Goal: Task Accomplishment & Management: Use online tool/utility

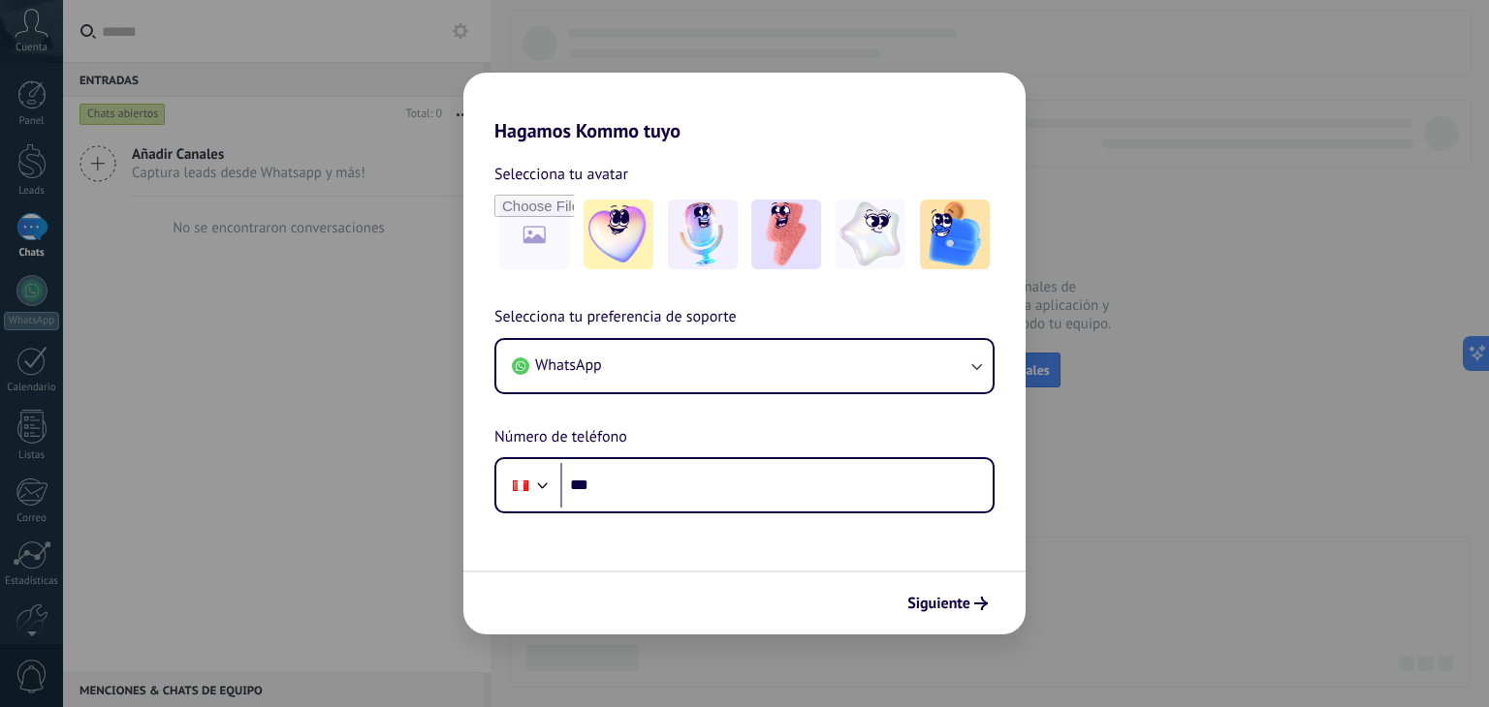
click at [1353, 207] on div "Hagamos Kommo tuyo Selecciona tu avatar Selecciona tu preferencia de soporte Wh…" at bounding box center [744, 353] width 1489 height 707
click at [1100, 183] on div "Hagamos Kommo tuyo Selecciona tu avatar Selecciona tu preferencia de soporte Wh…" at bounding box center [744, 353] width 1489 height 707
click at [1095, 165] on div "Hagamos Kommo tuyo Selecciona tu avatar Selecciona tu preferencia de soporte Wh…" at bounding box center [744, 353] width 1489 height 707
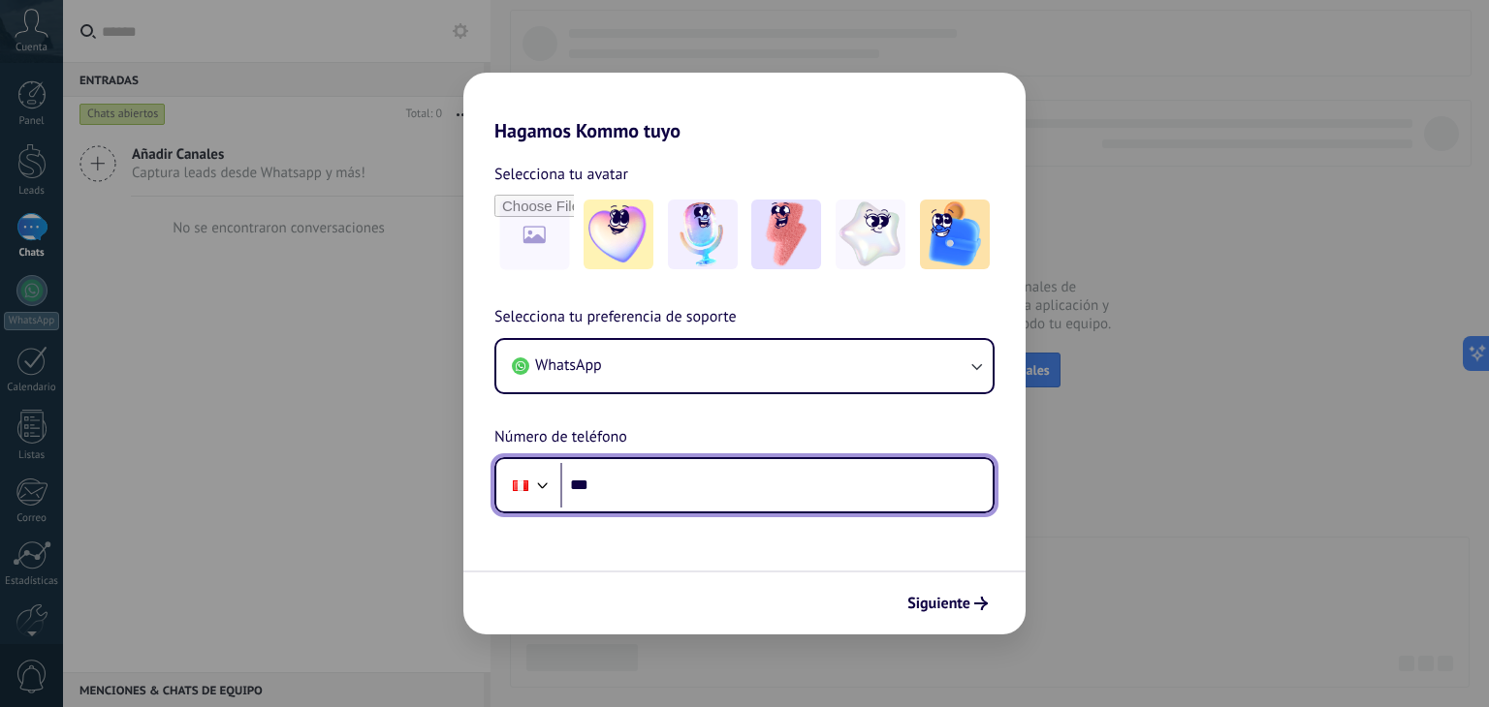
click at [773, 472] on input "***" at bounding box center [776, 485] width 432 height 45
type input "**********"
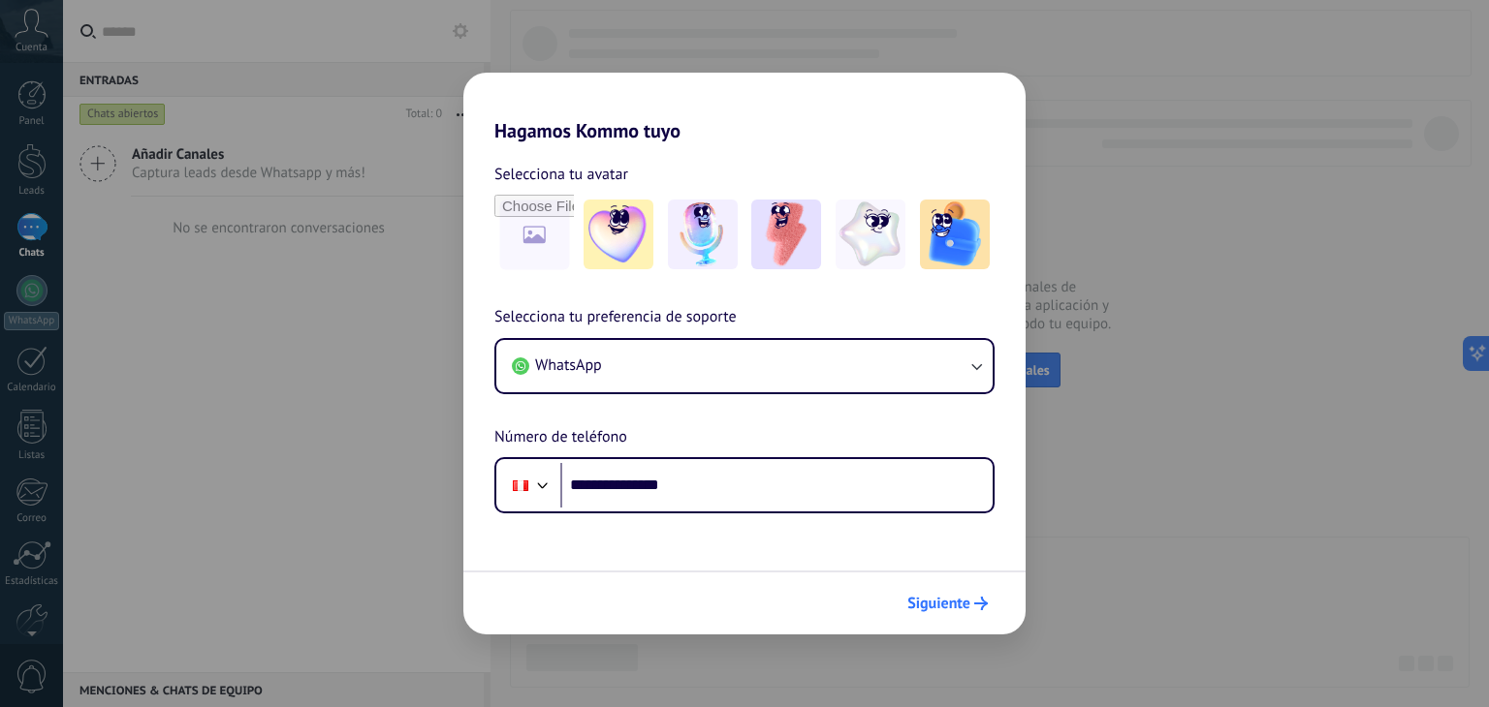
click at [938, 602] on span "Siguiente" at bounding box center [938, 604] width 63 height 14
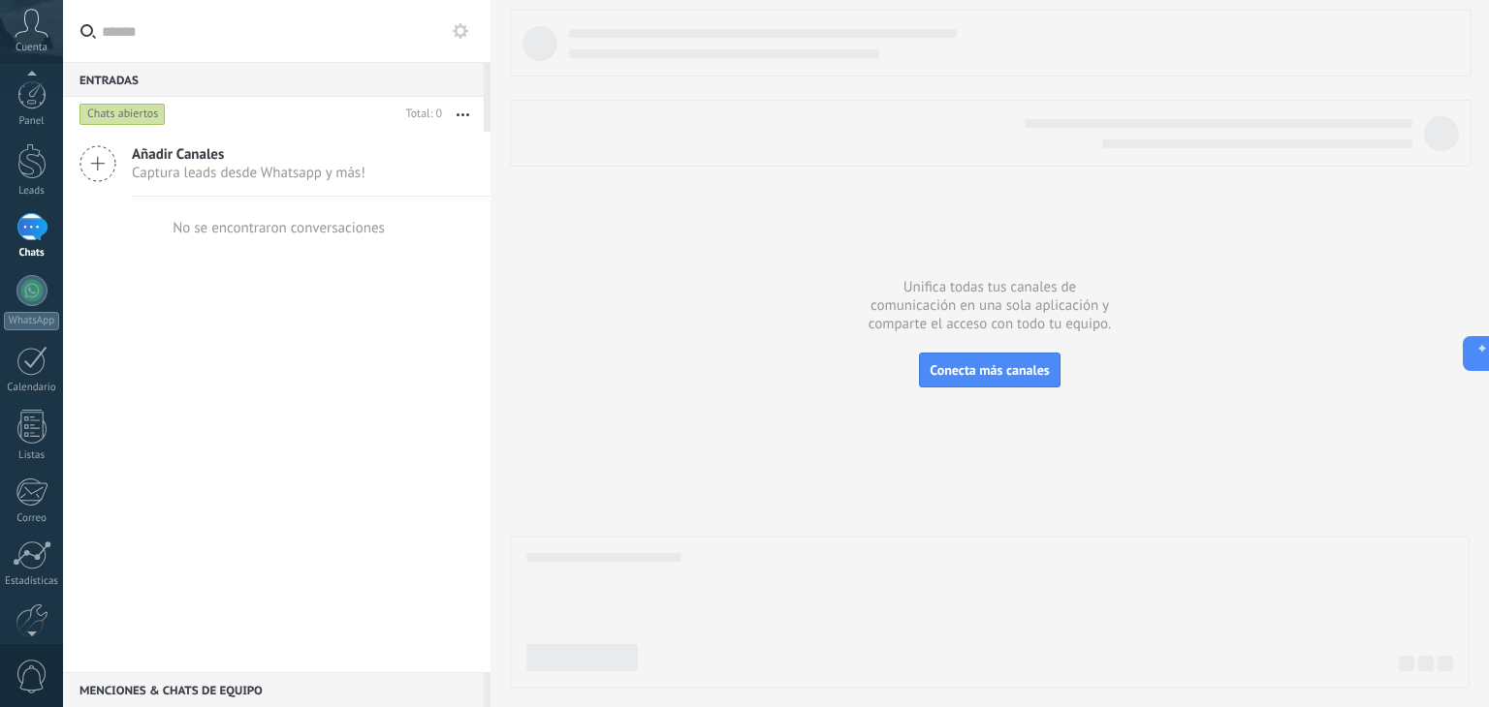
scroll to position [3, 0]
click at [33, 679] on span "0" at bounding box center [32, 677] width 33 height 34
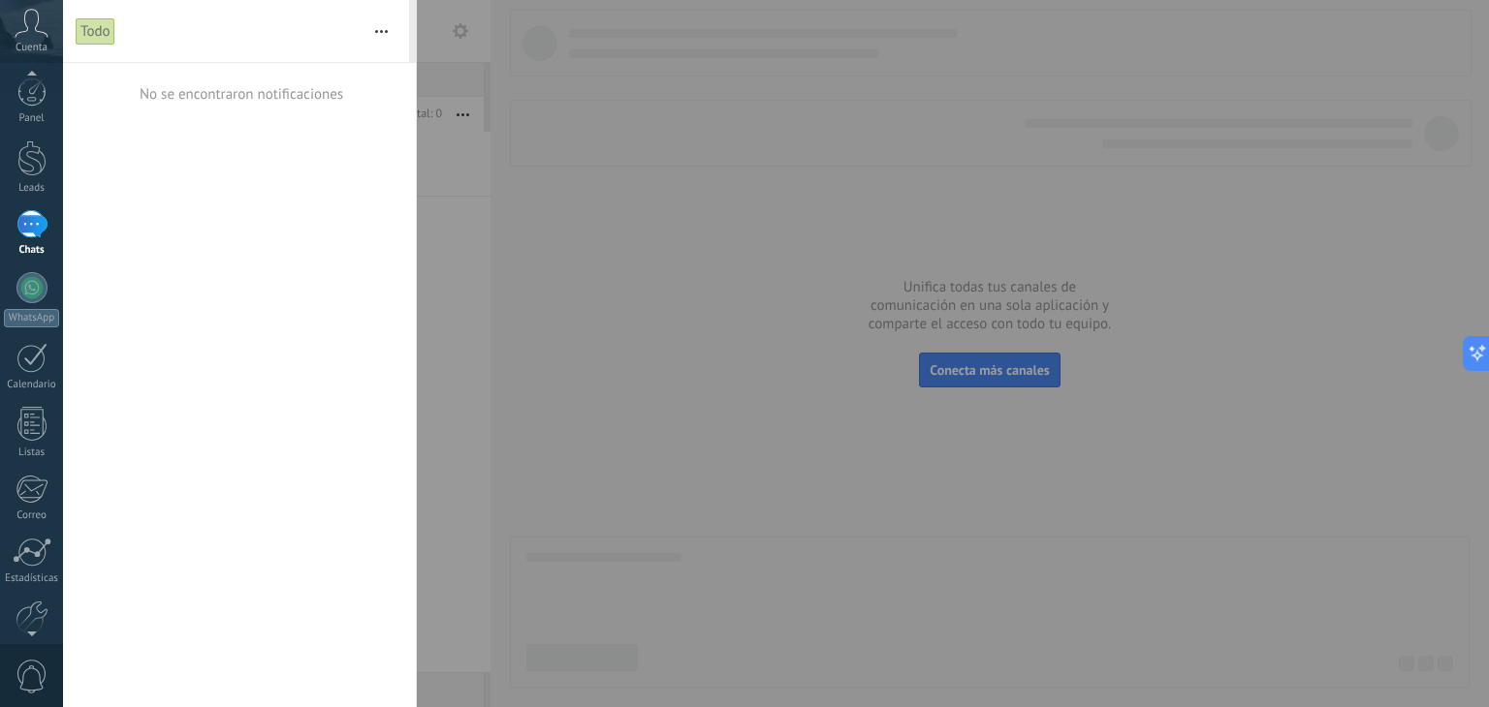
click at [33, 679] on span "0" at bounding box center [32, 677] width 33 height 34
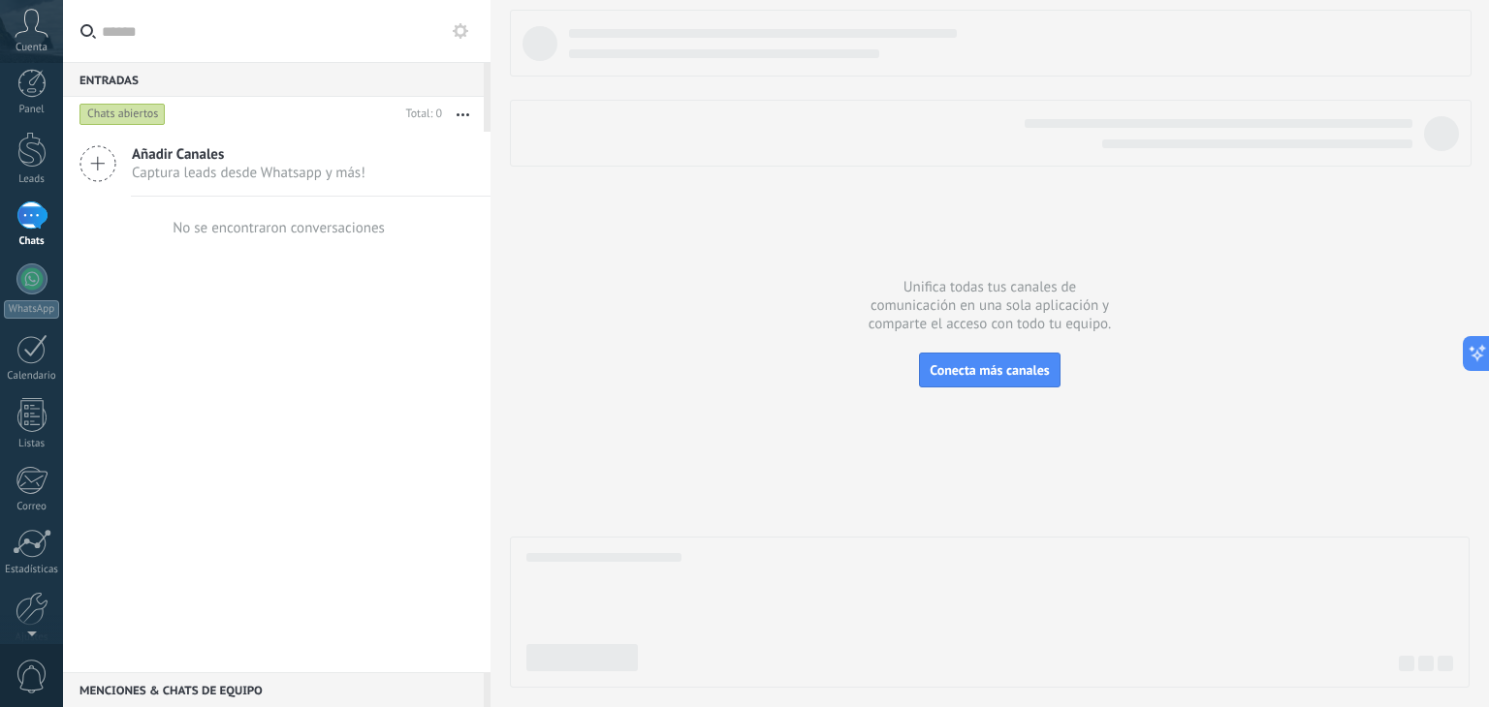
scroll to position [0, 0]
click at [25, 23] on use at bounding box center [32, 23] width 33 height 28
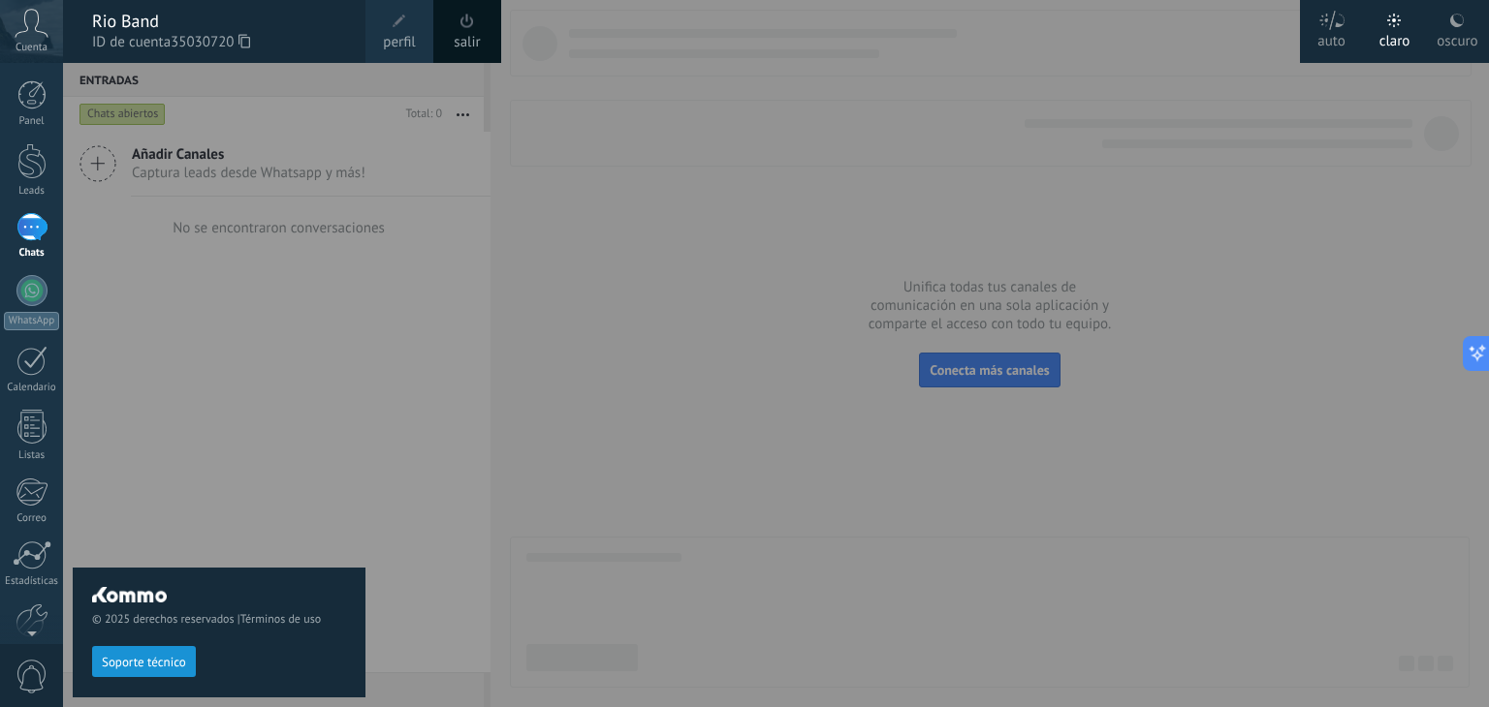
click at [25, 23] on use at bounding box center [32, 23] width 33 height 28
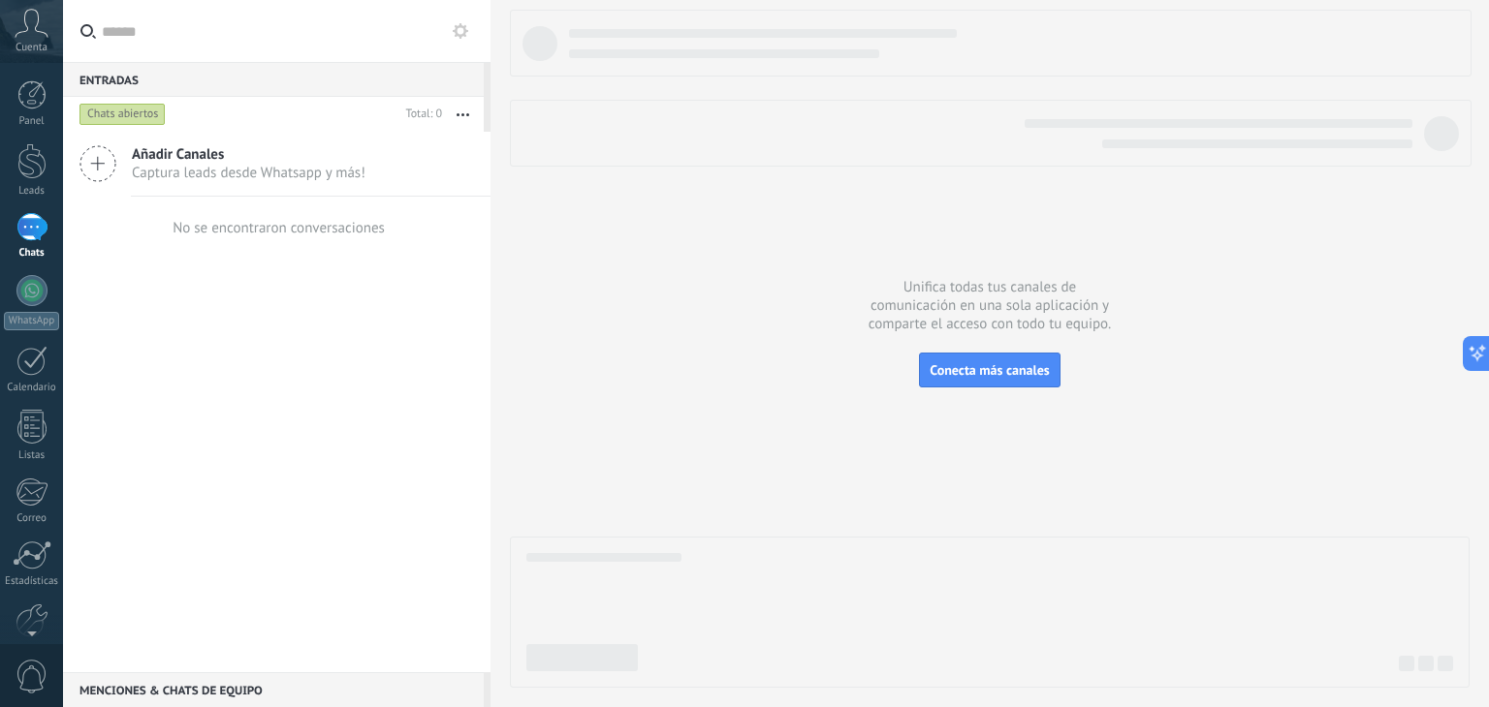
click at [37, 44] on span "Cuenta" at bounding box center [32, 48] width 32 height 13
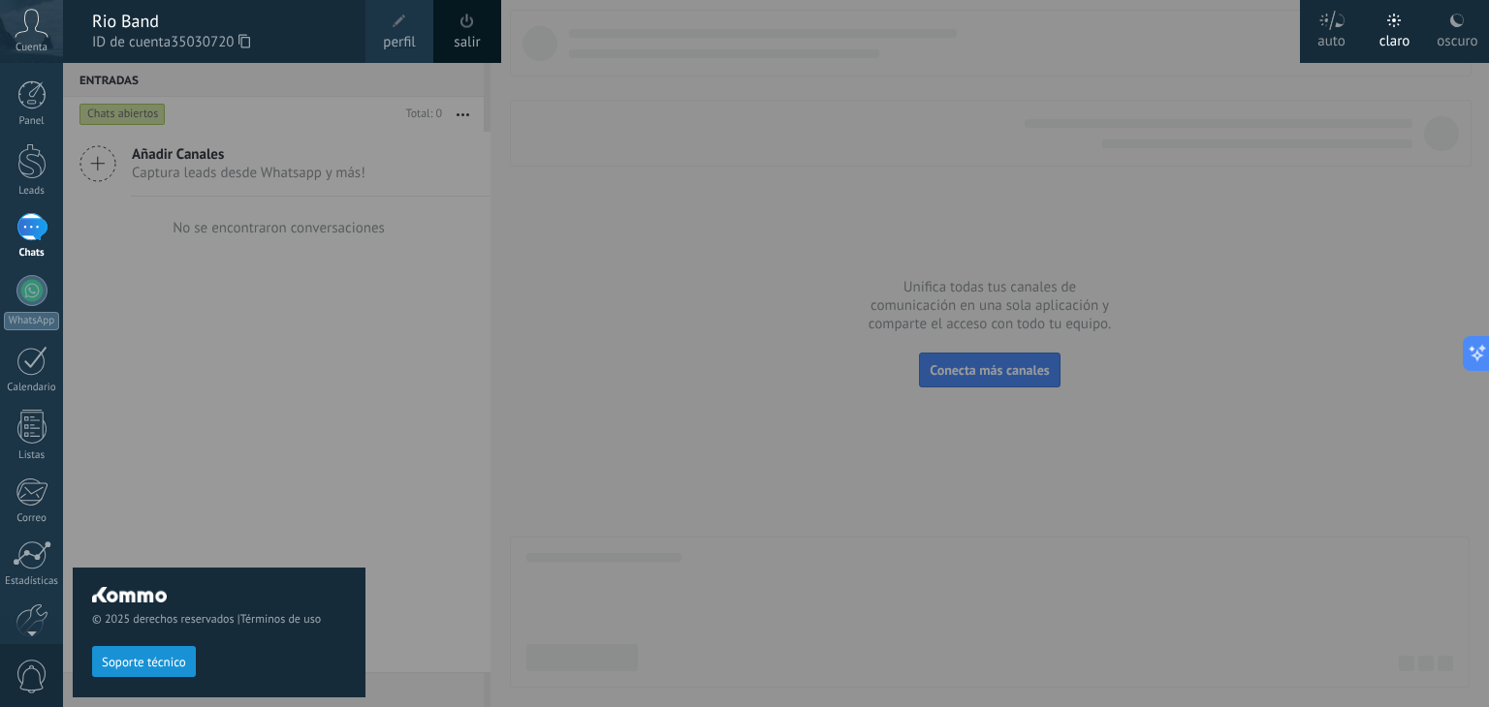
click at [37, 44] on span "Cuenta" at bounding box center [32, 48] width 32 height 13
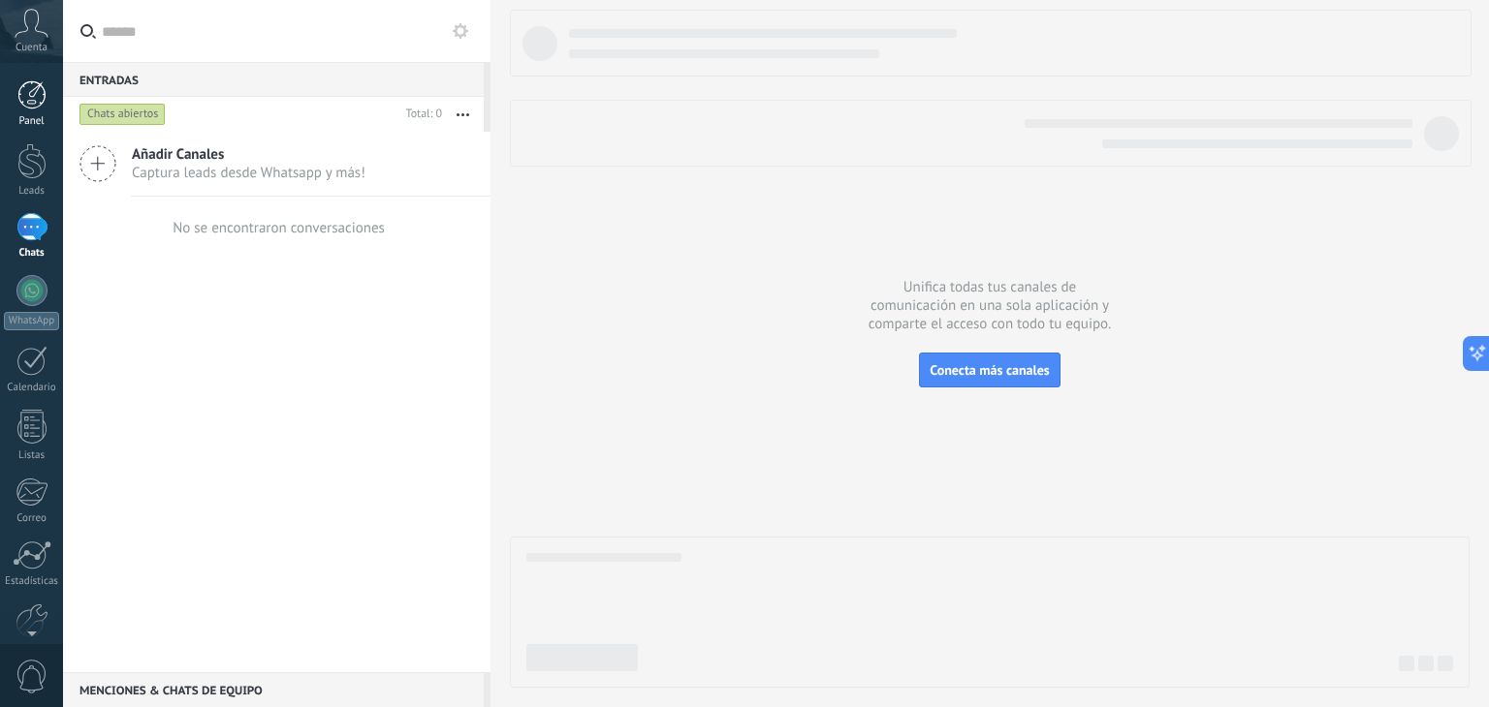
click at [27, 80] on div at bounding box center [31, 94] width 29 height 29
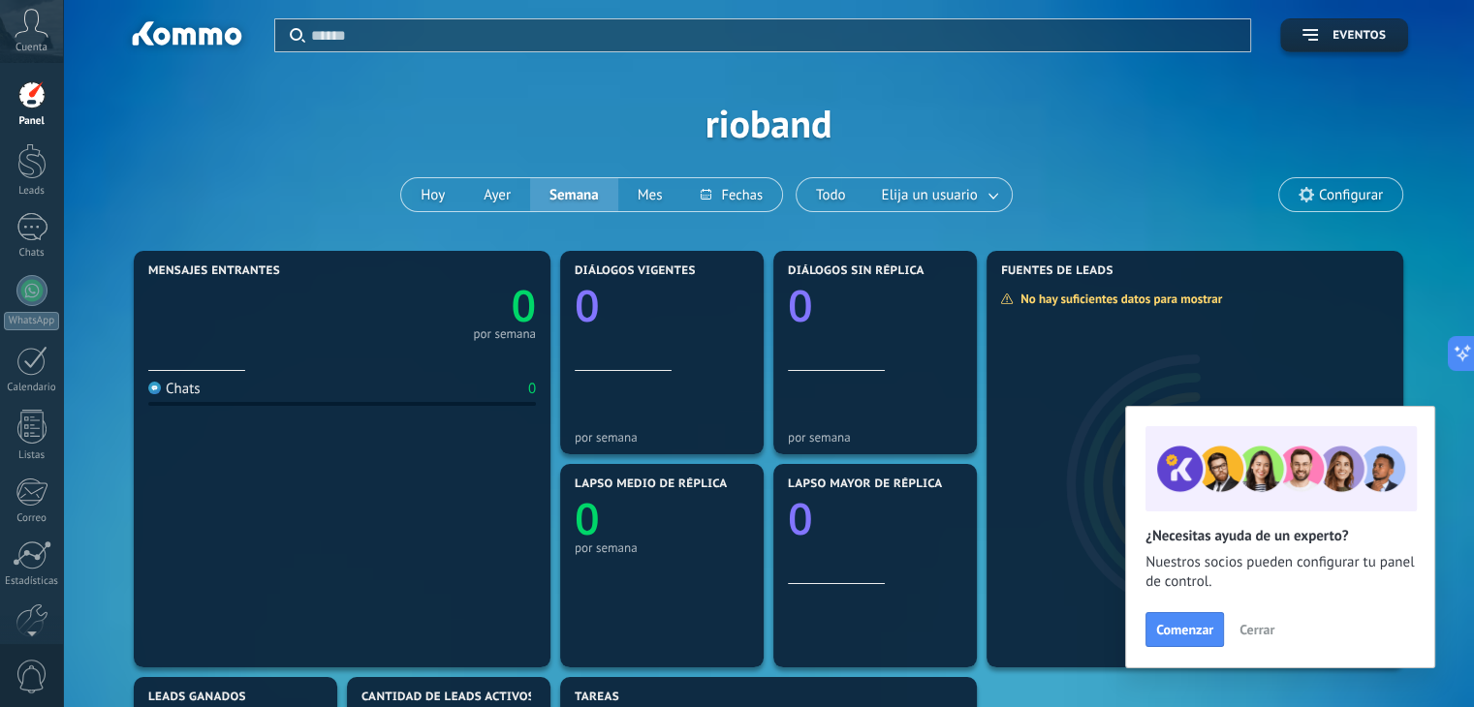
click at [33, 33] on icon at bounding box center [32, 23] width 34 height 29
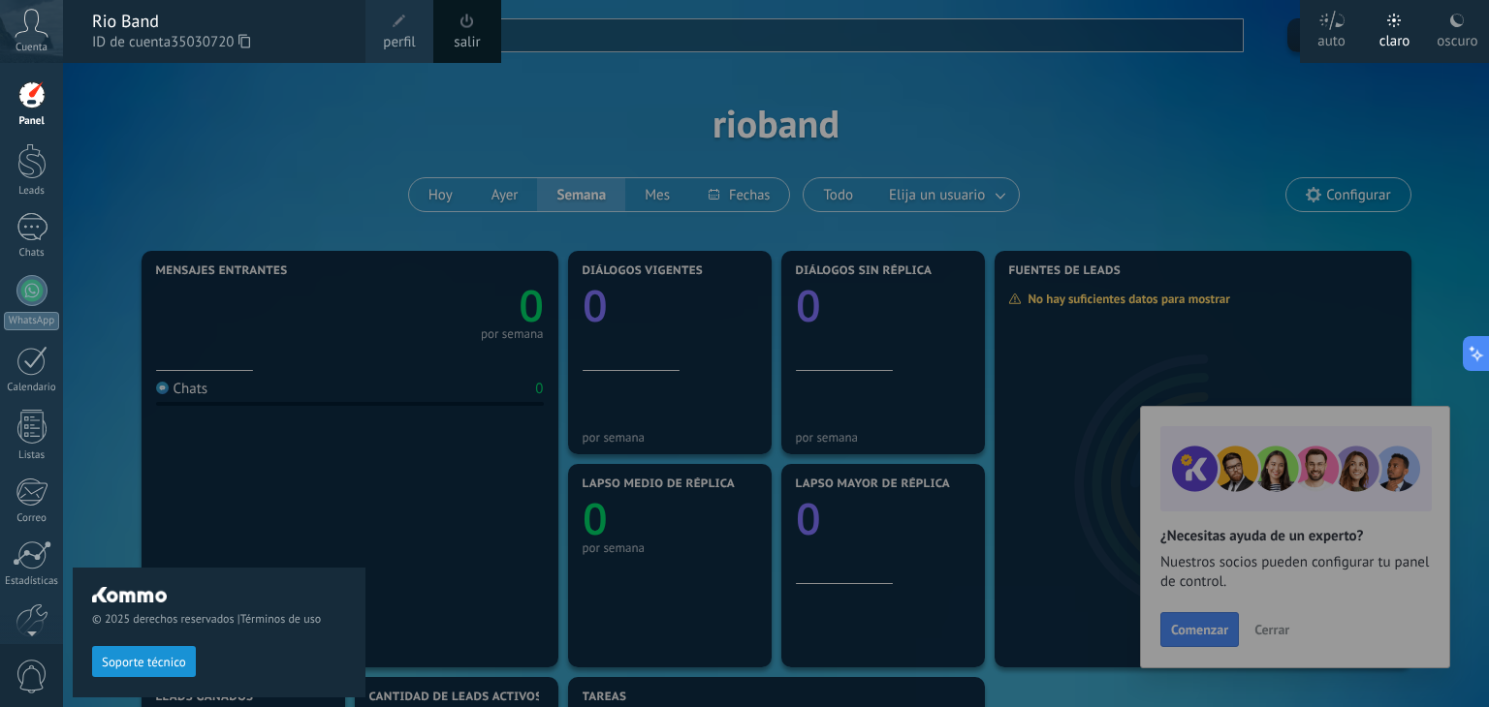
scroll to position [3, 0]
click at [39, 682] on span "0" at bounding box center [32, 677] width 33 height 34
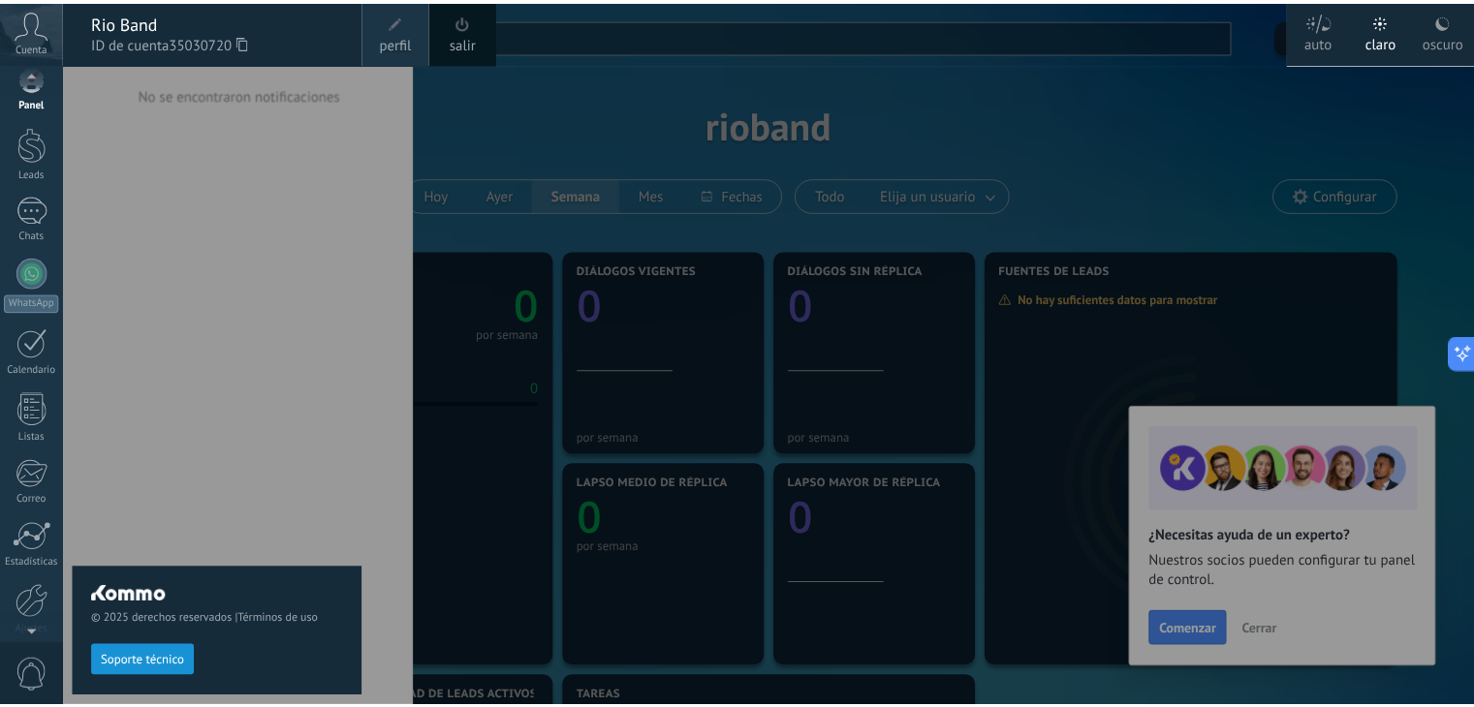
scroll to position [30, 0]
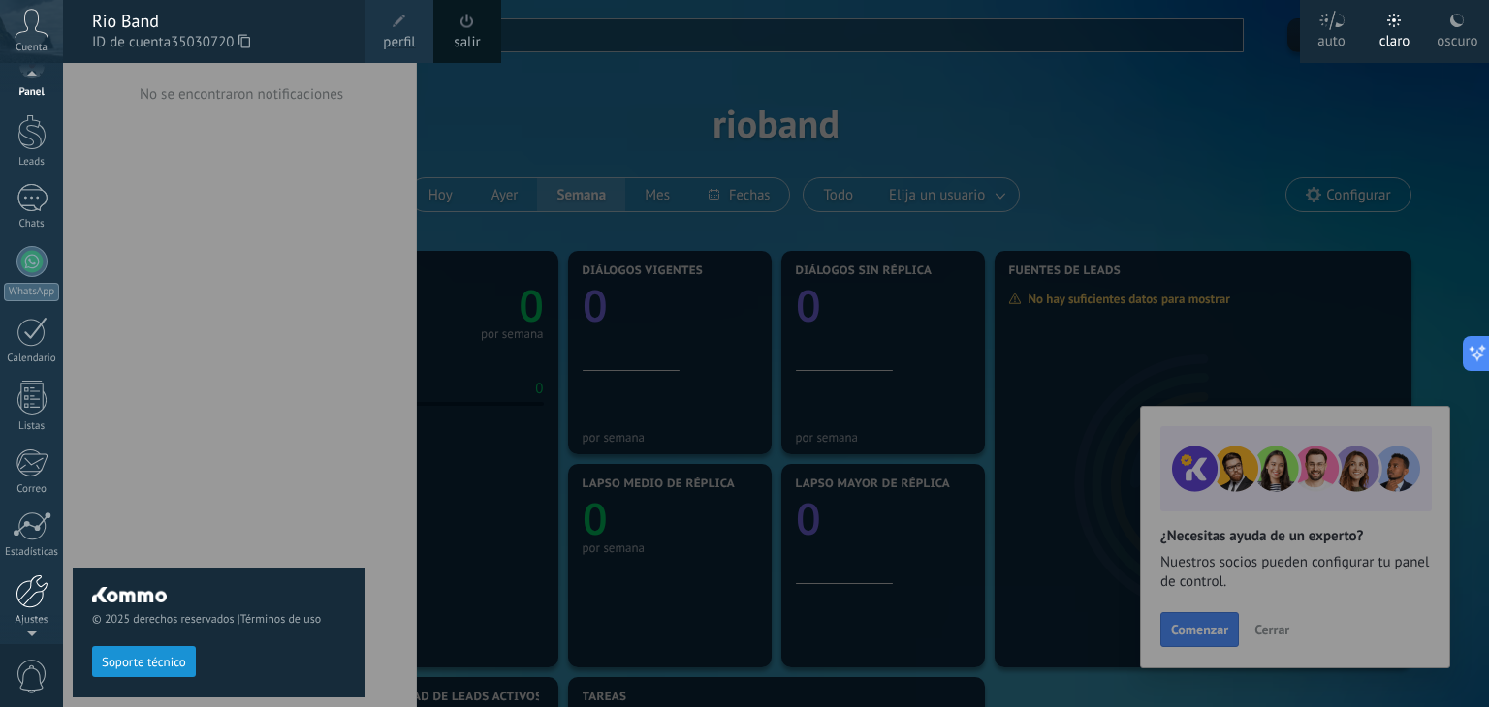
click at [30, 615] on div "© 2025 derechos reservados | Términos de uso Soporte técnico auto claro oscuro …" at bounding box center [31, 353] width 63 height 707
click at [38, 586] on div at bounding box center [32, 591] width 33 height 34
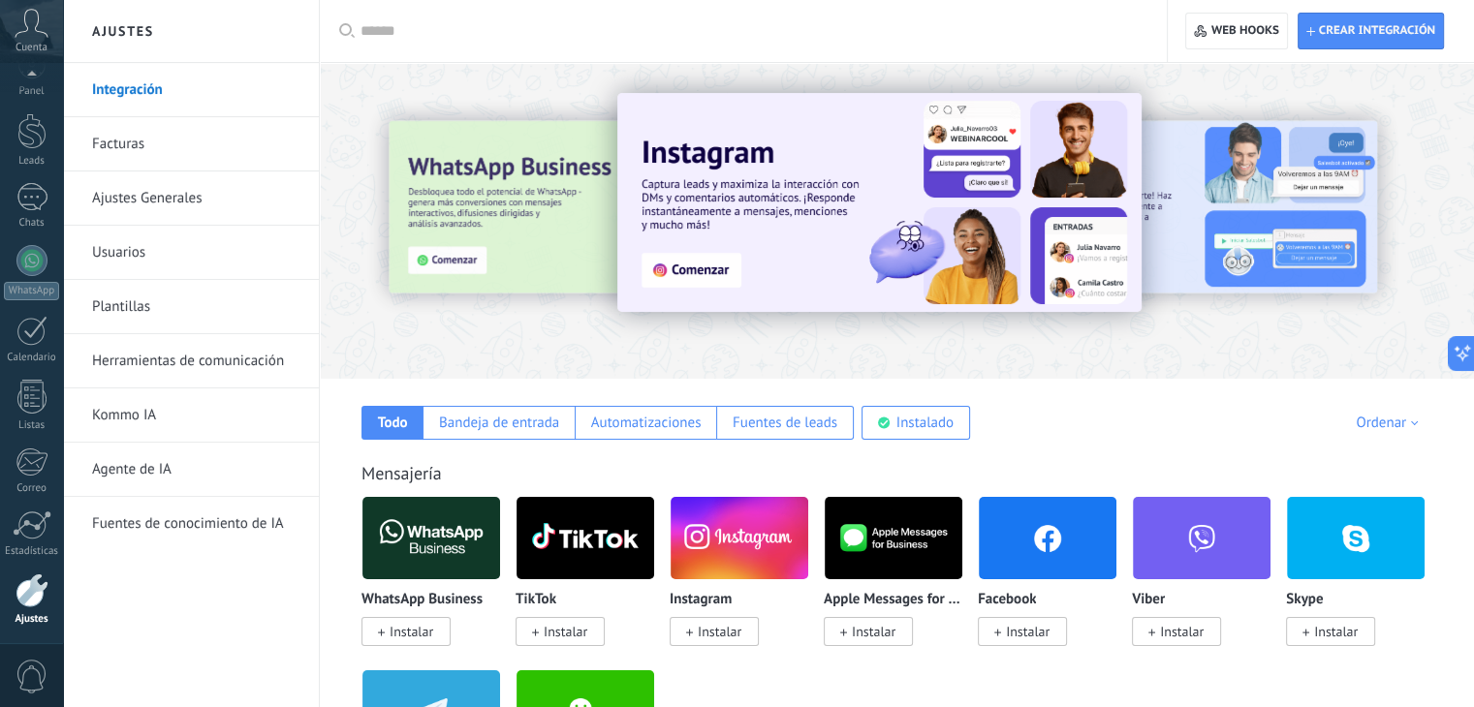
click at [147, 106] on link "Integración" at bounding box center [195, 90] width 207 height 54
click at [136, 84] on link "Integración" at bounding box center [195, 90] width 207 height 54
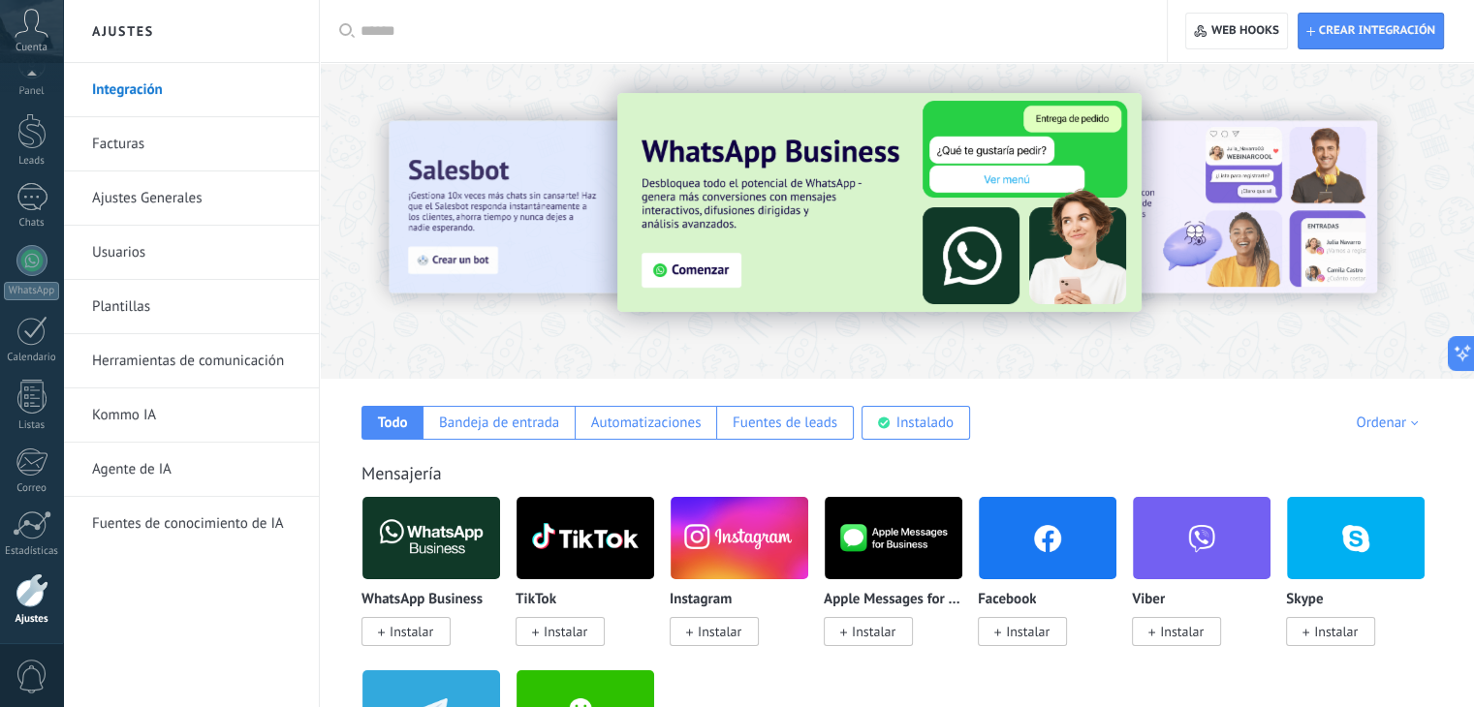
click at [552, 25] on input "text" at bounding box center [750, 31] width 779 height 20
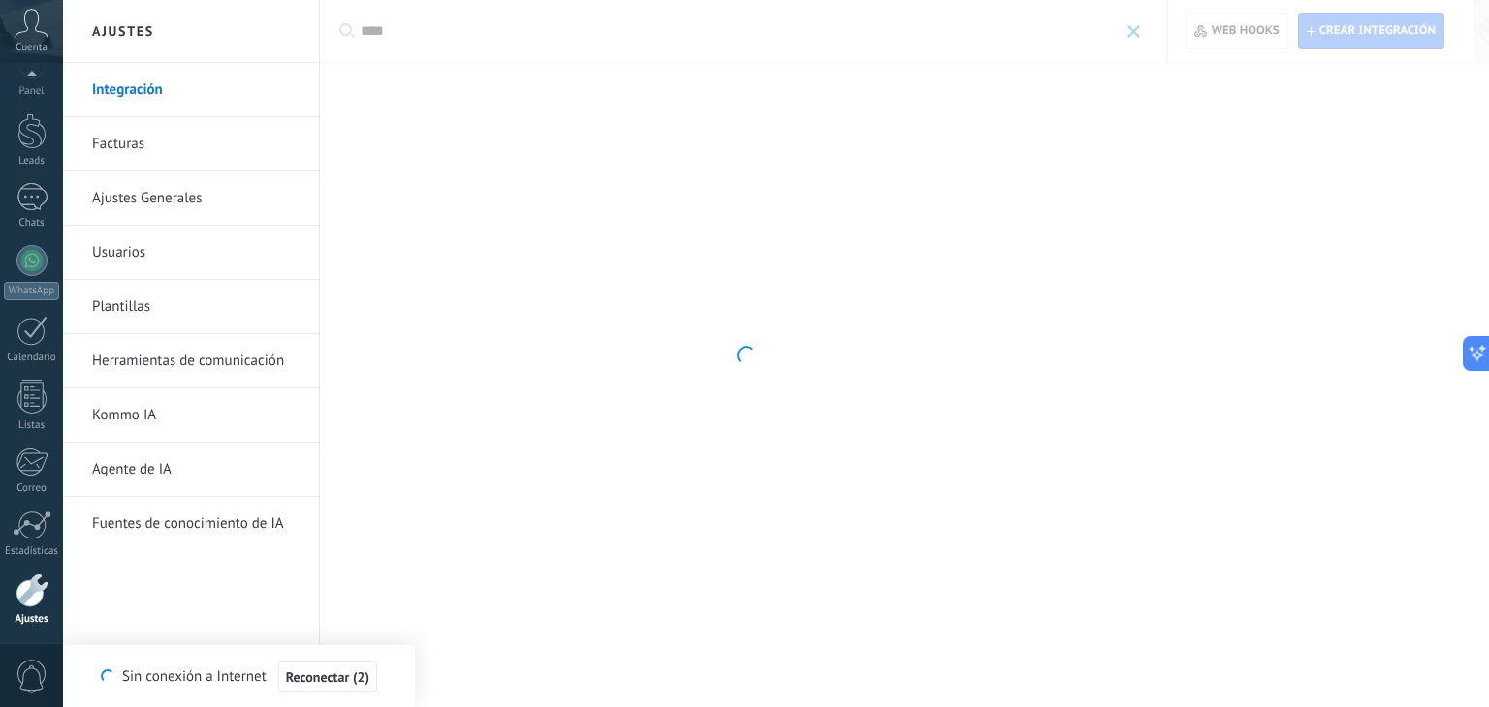
type input "****"
click at [926, 519] on div at bounding box center [744, 353] width 1489 height 707
click at [902, 434] on div at bounding box center [744, 353] width 1489 height 707
click at [150, 89] on link "Integración" at bounding box center [195, 90] width 207 height 54
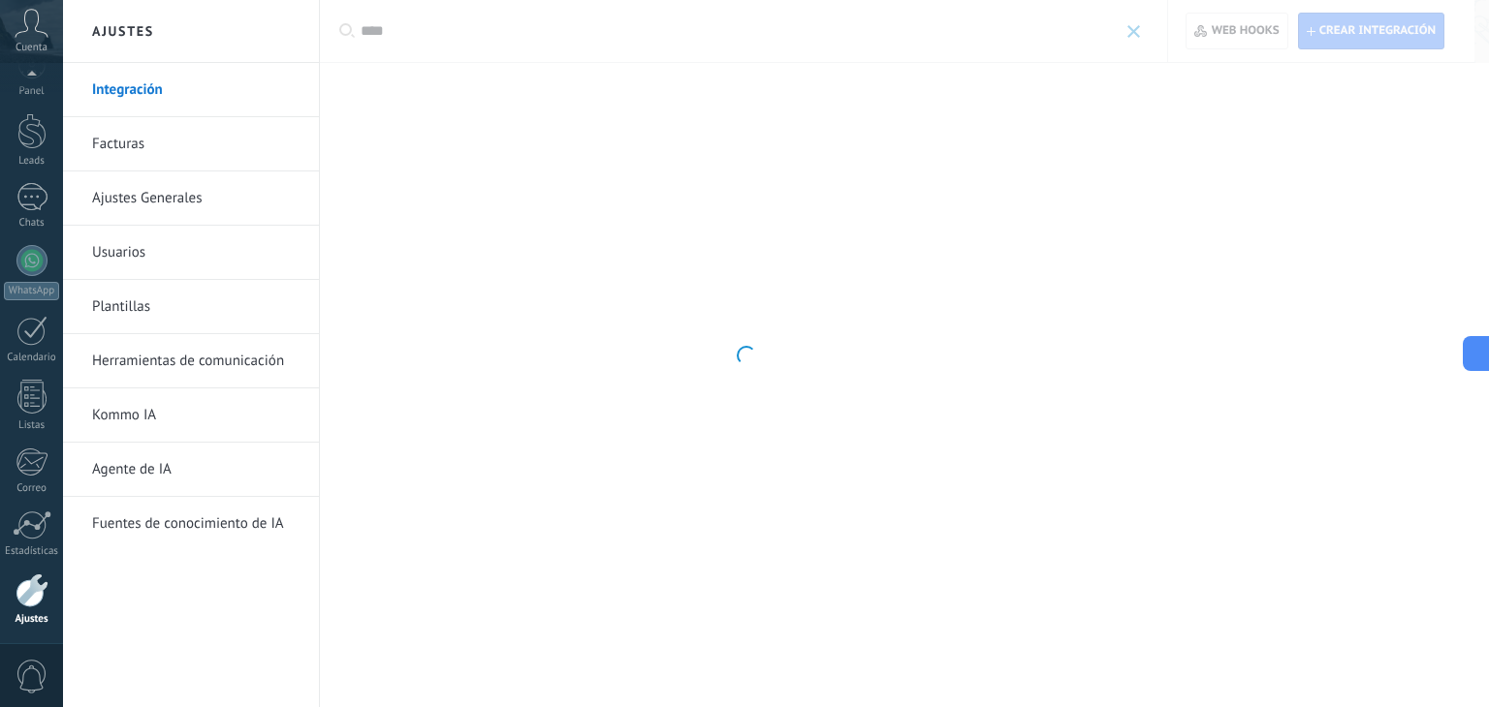
click at [150, 89] on link "Integración" at bounding box center [195, 90] width 207 height 54
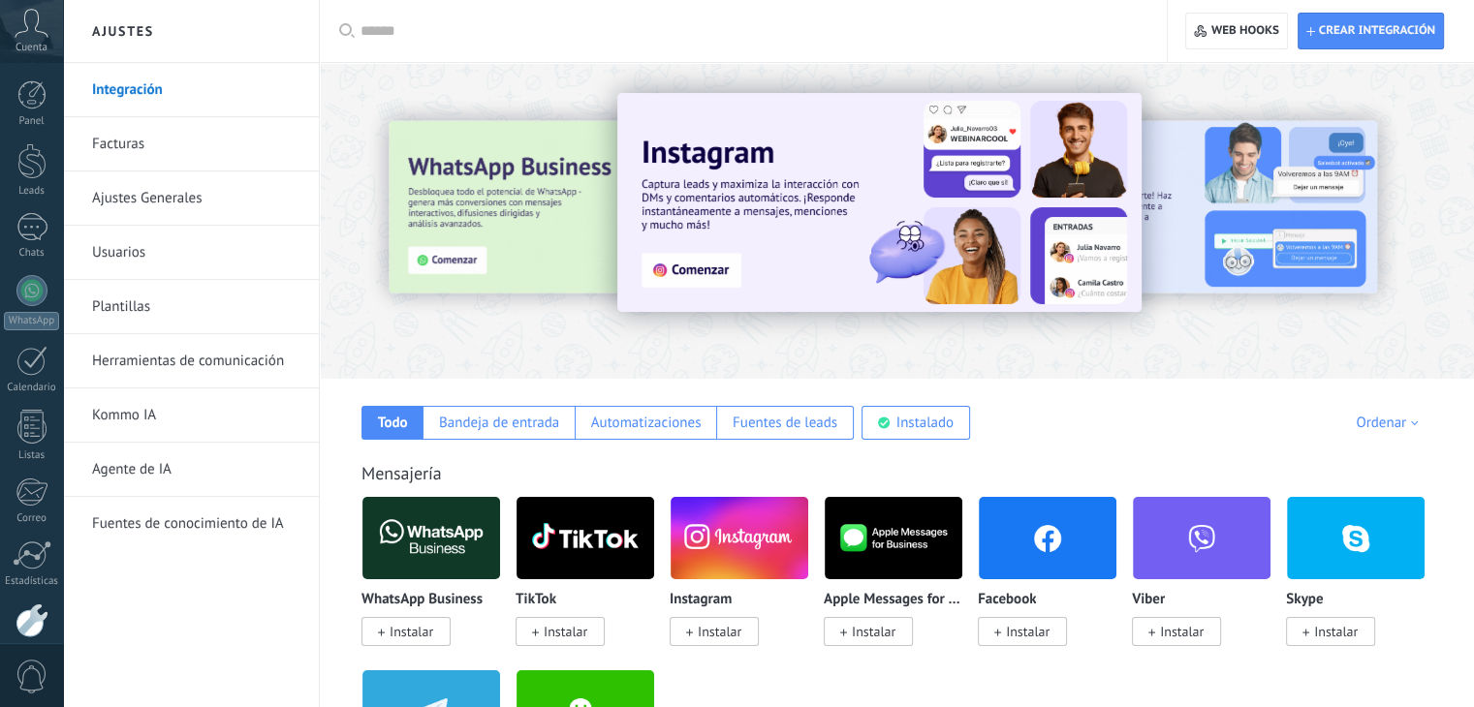
click at [420, 26] on input "text" at bounding box center [750, 31] width 779 height 20
click at [426, 32] on input "text" at bounding box center [750, 31] width 779 height 20
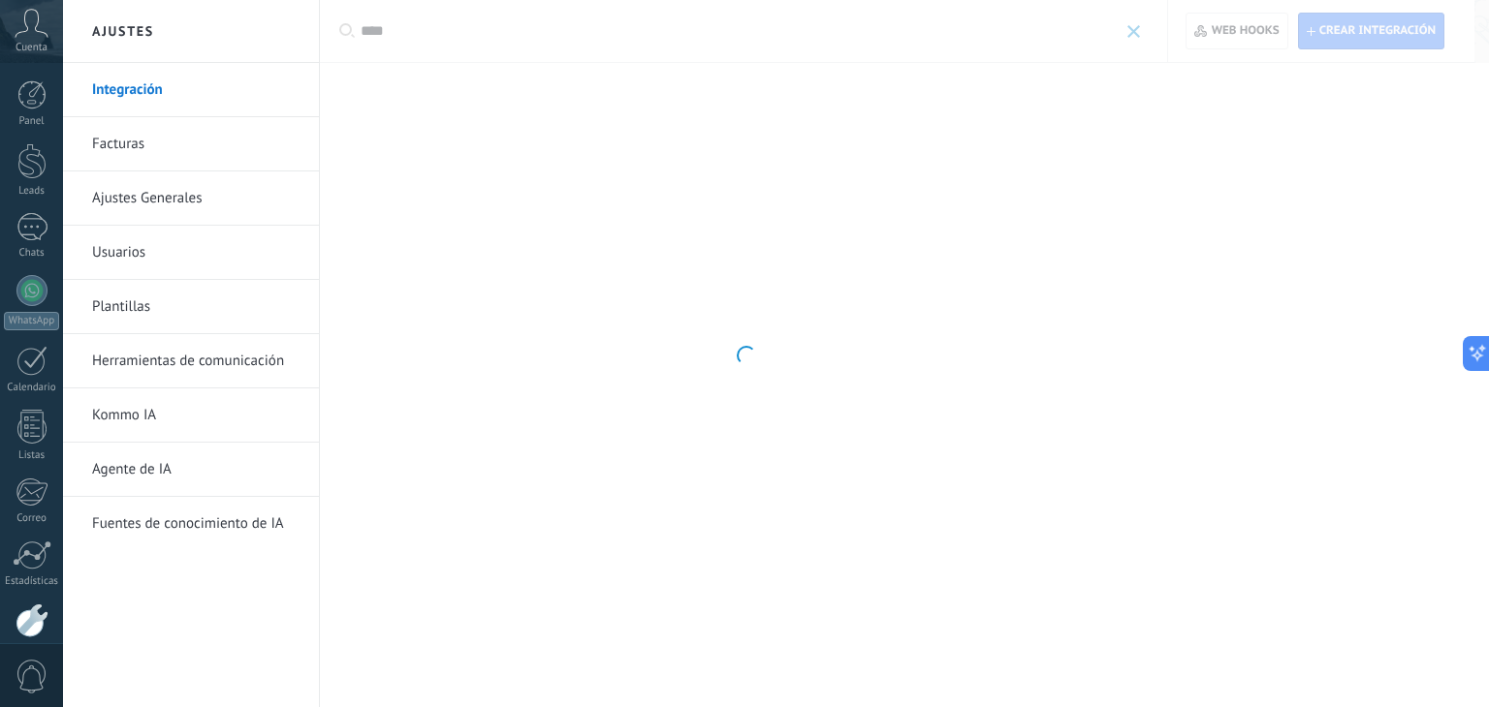
type input "****"
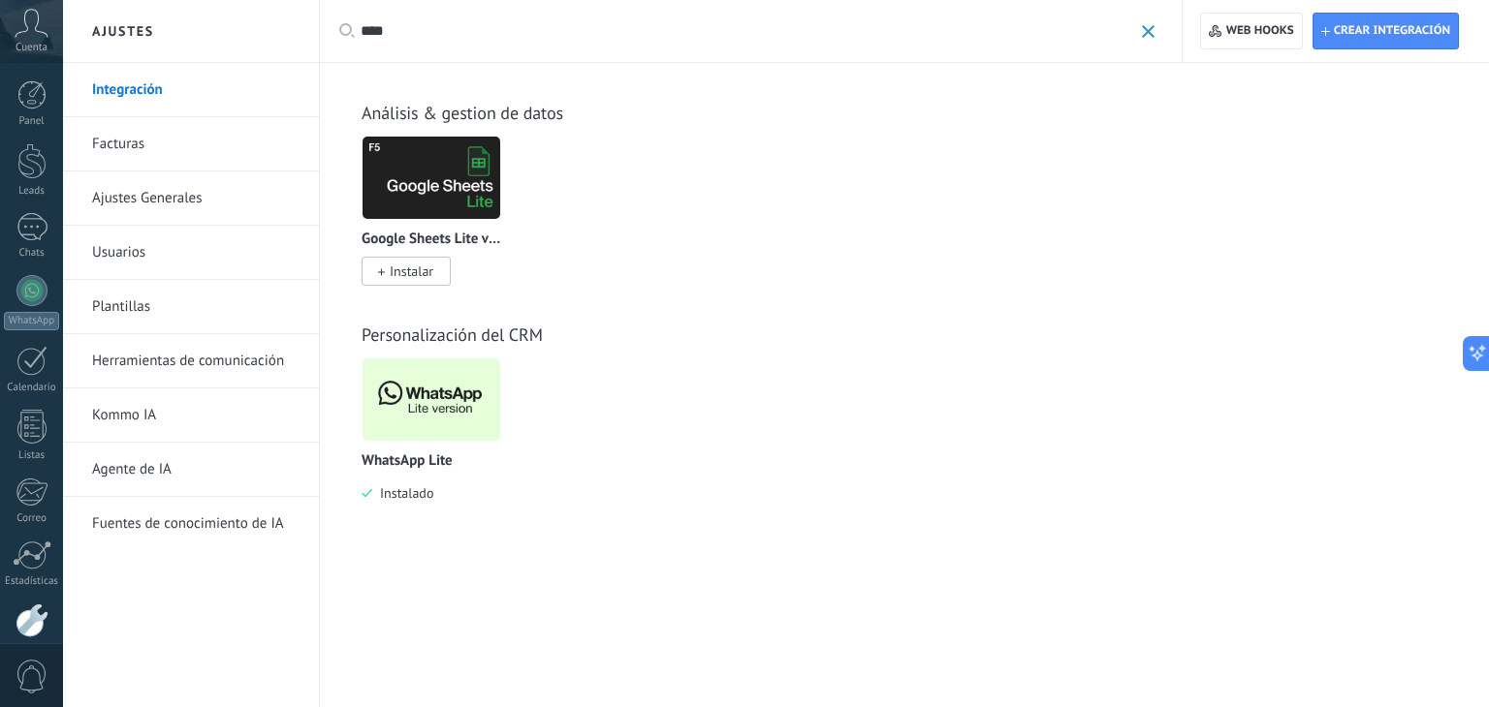
click at [450, 398] on img at bounding box center [431, 400] width 138 height 94
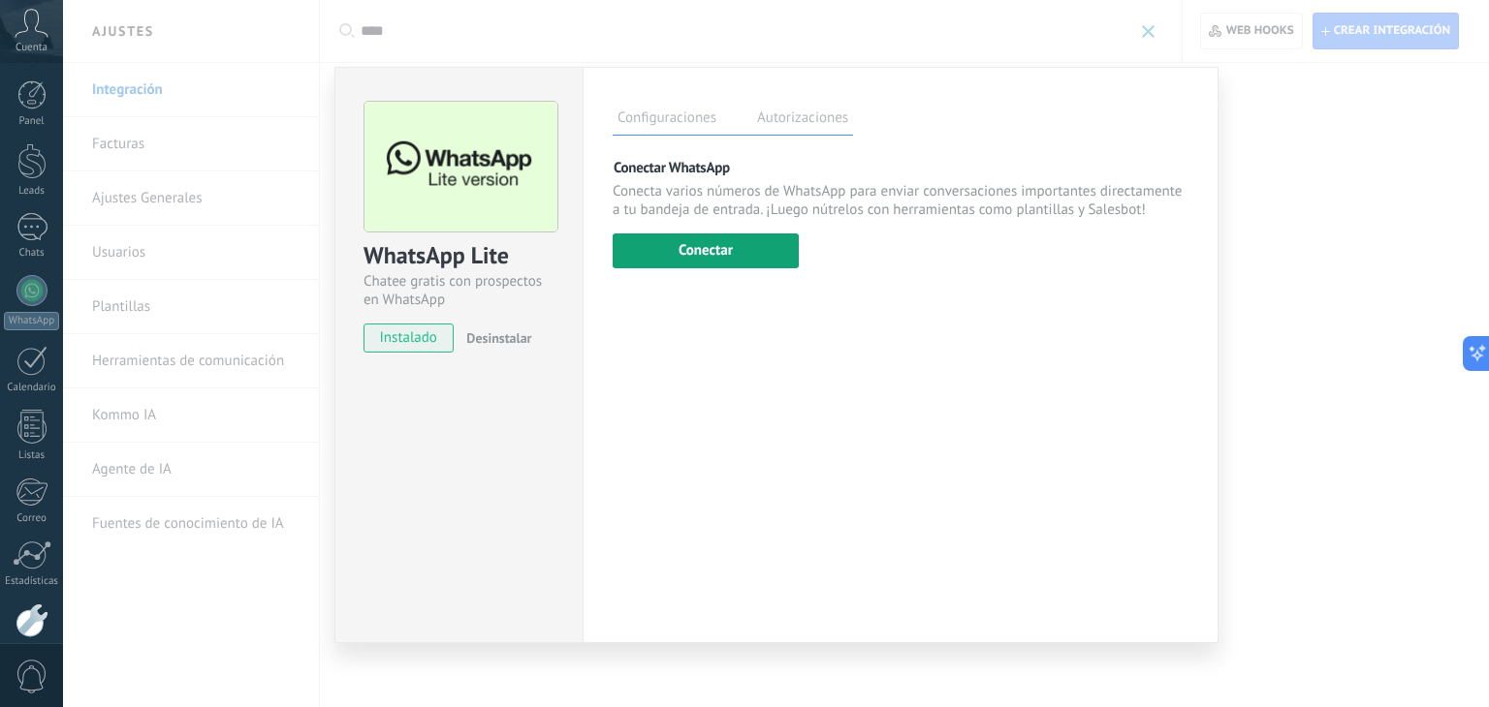
click at [713, 252] on button "Conectar" at bounding box center [706, 251] width 186 height 35
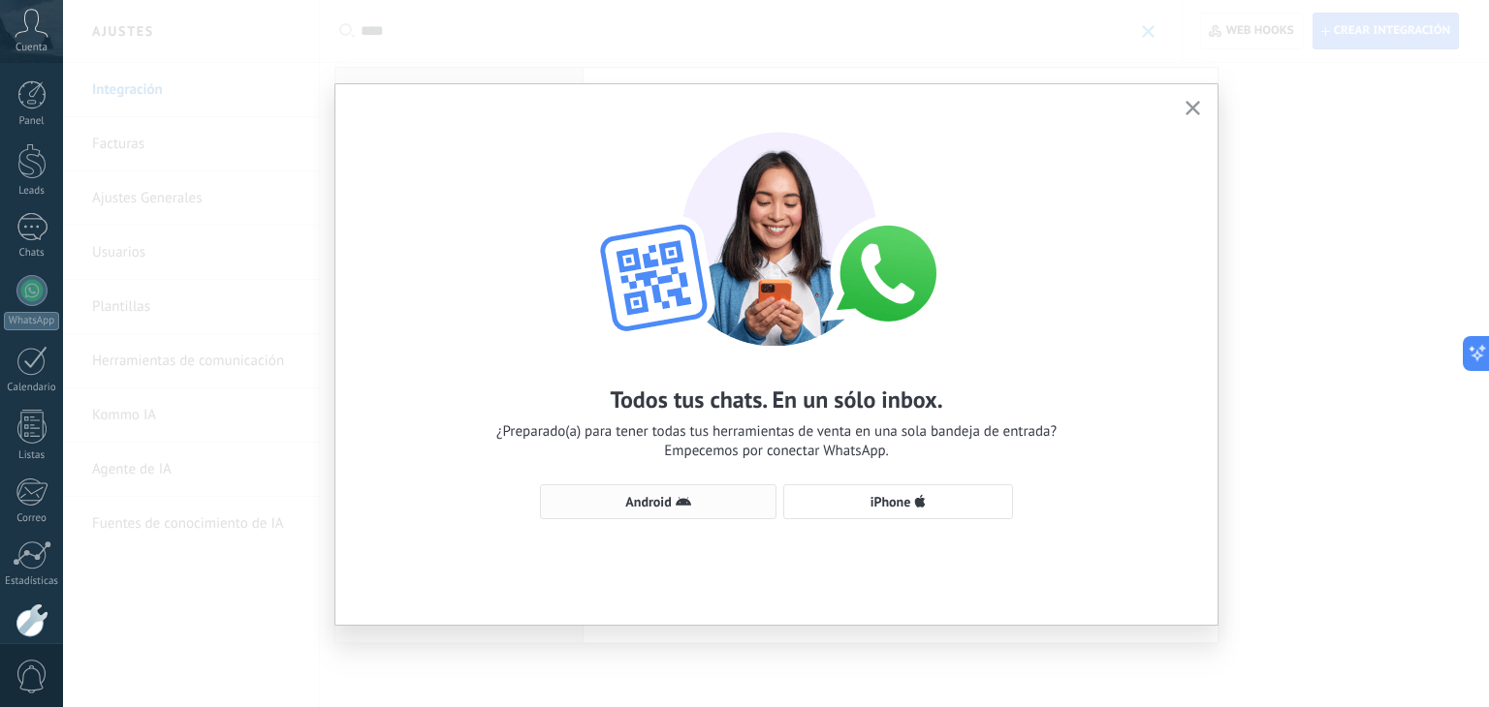
click at [652, 505] on span "Android" at bounding box center [648, 502] width 46 height 14
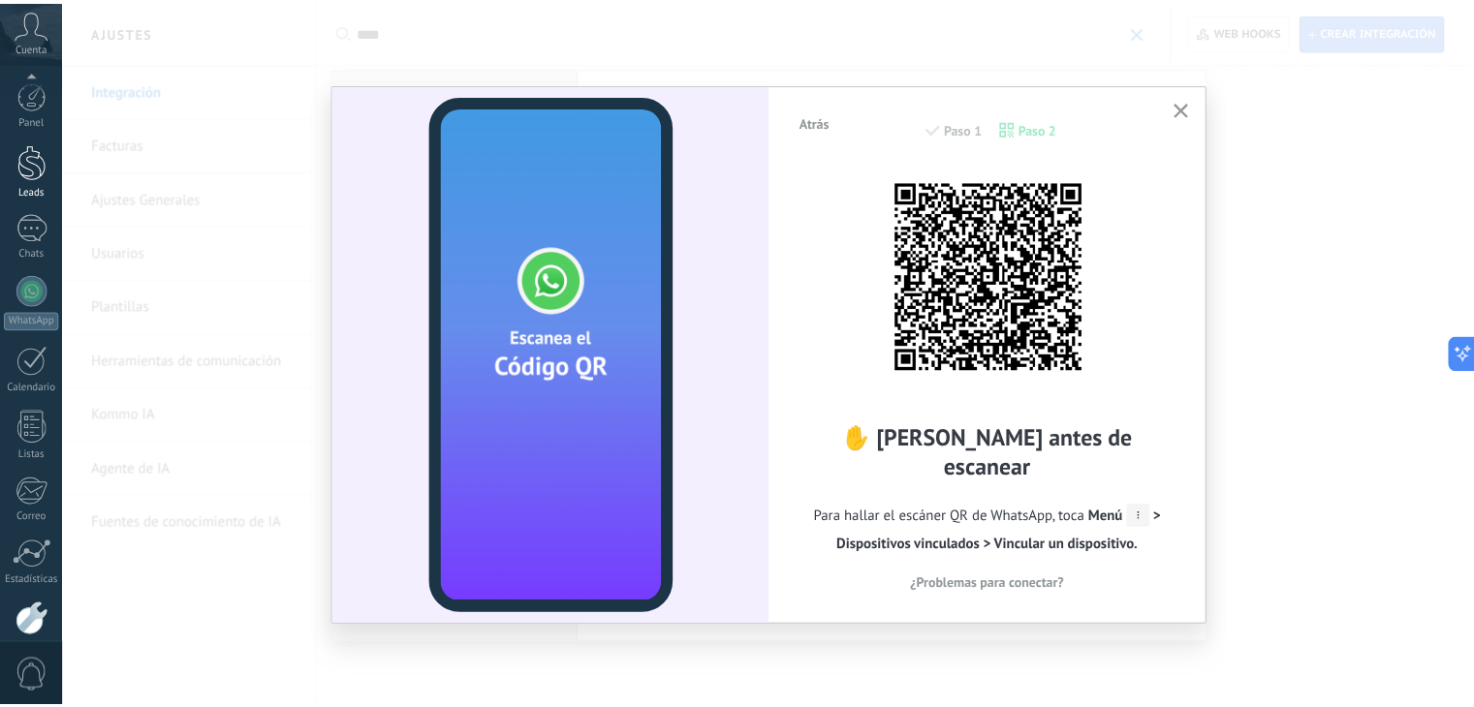
scroll to position [30, 0]
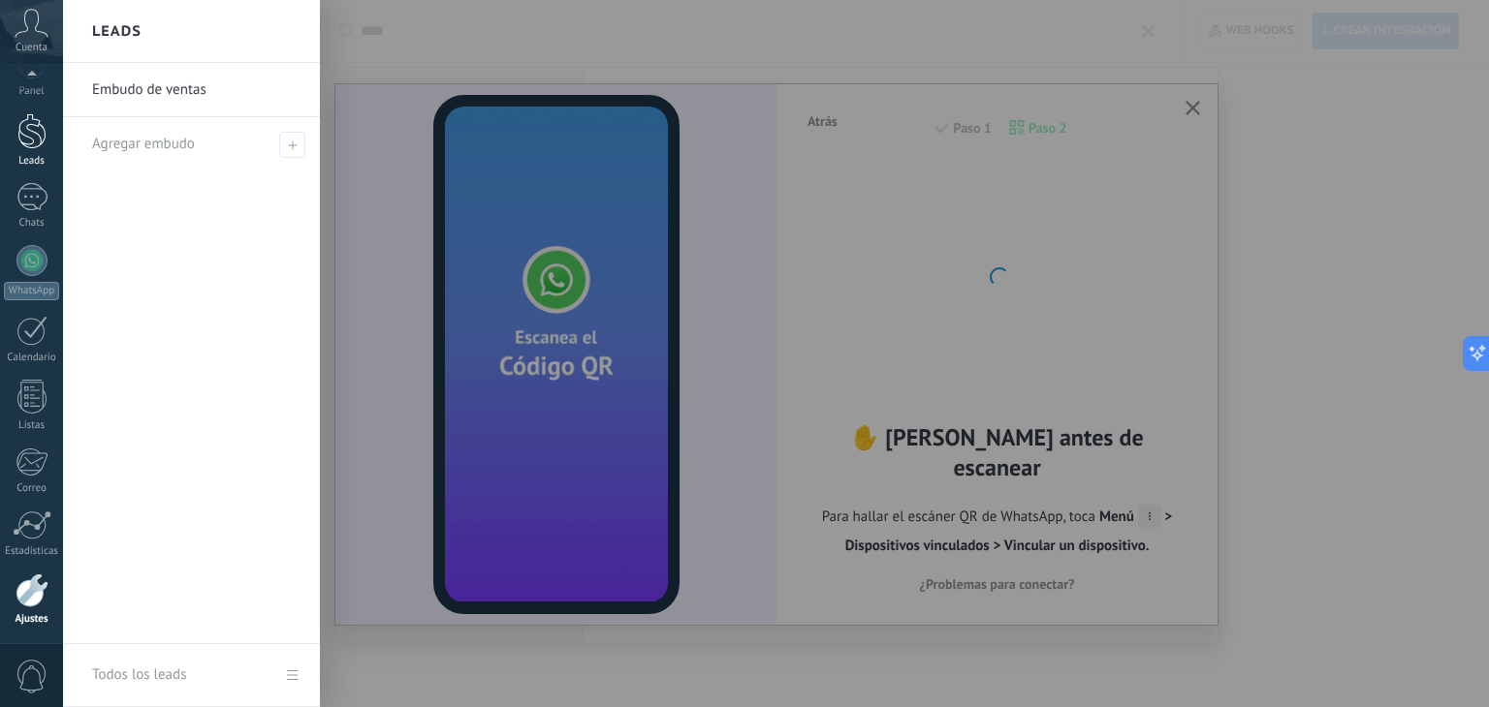
click at [34, 135] on div at bounding box center [31, 131] width 29 height 36
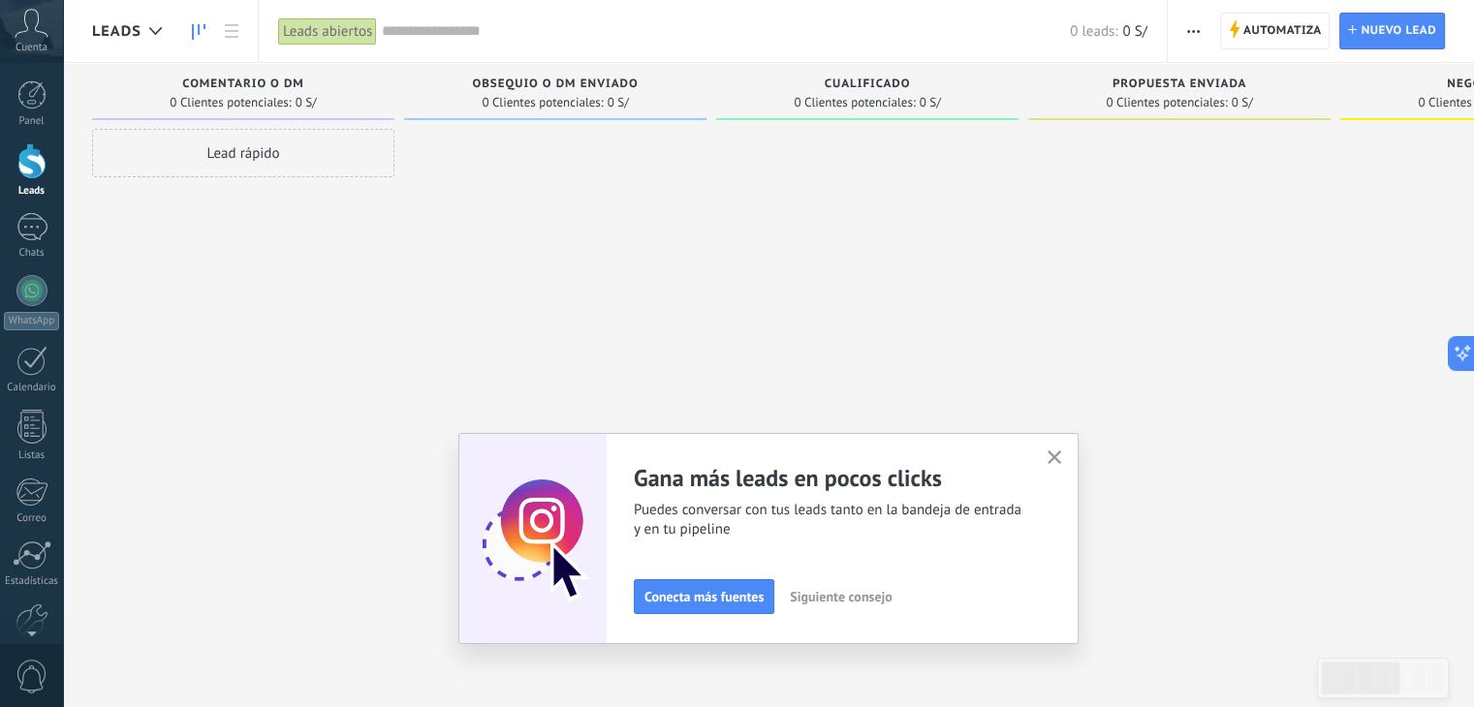
click at [1062, 456] on use "button" at bounding box center [1055, 458] width 15 height 15
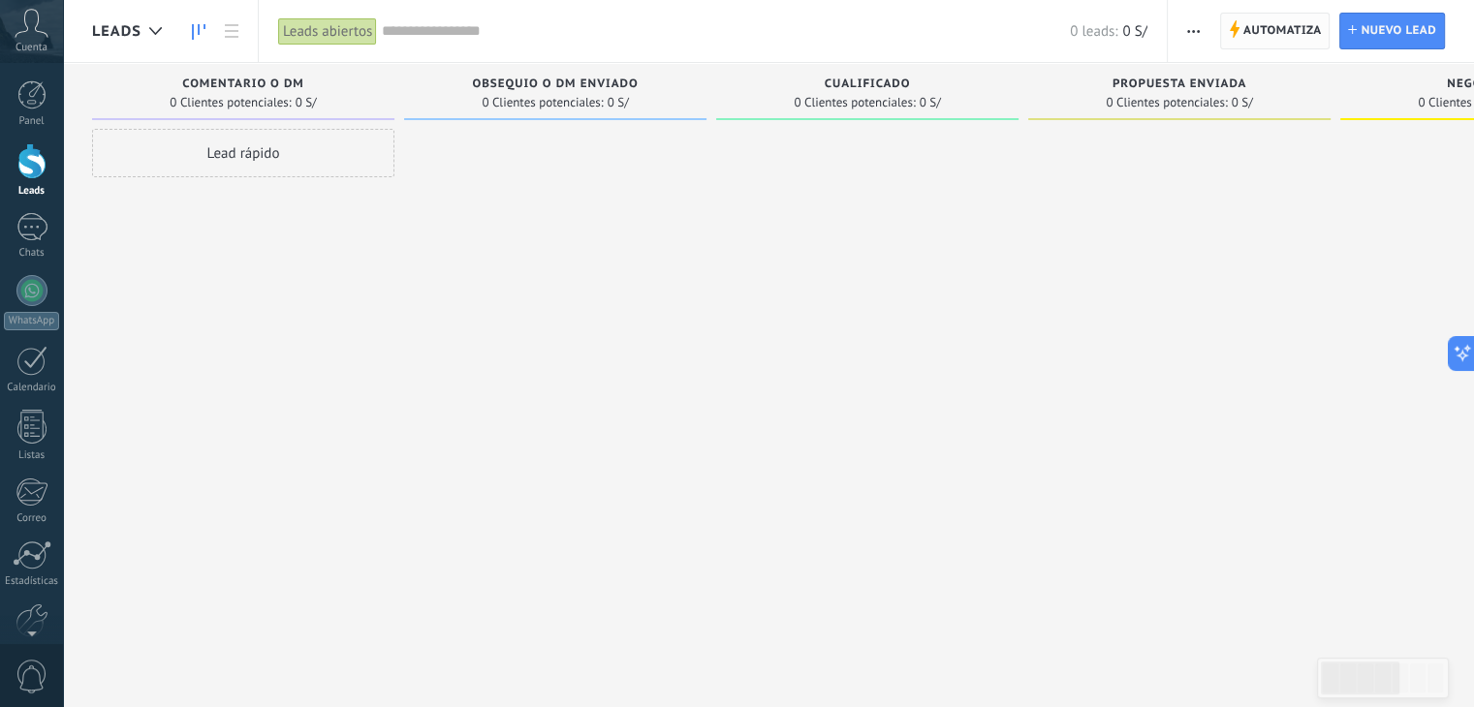
click at [1274, 32] on span "Automatiza" at bounding box center [1282, 31] width 79 height 35
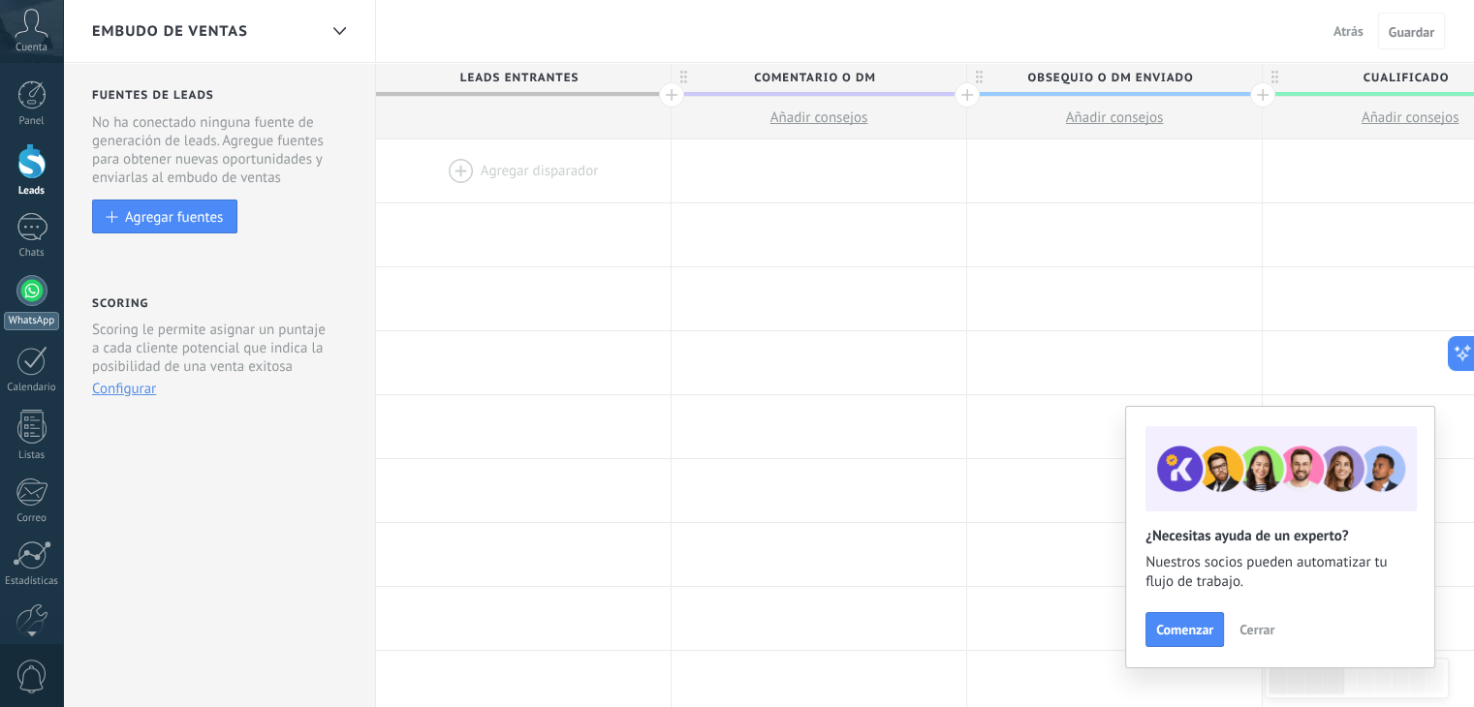
click at [24, 304] on div at bounding box center [31, 290] width 31 height 31
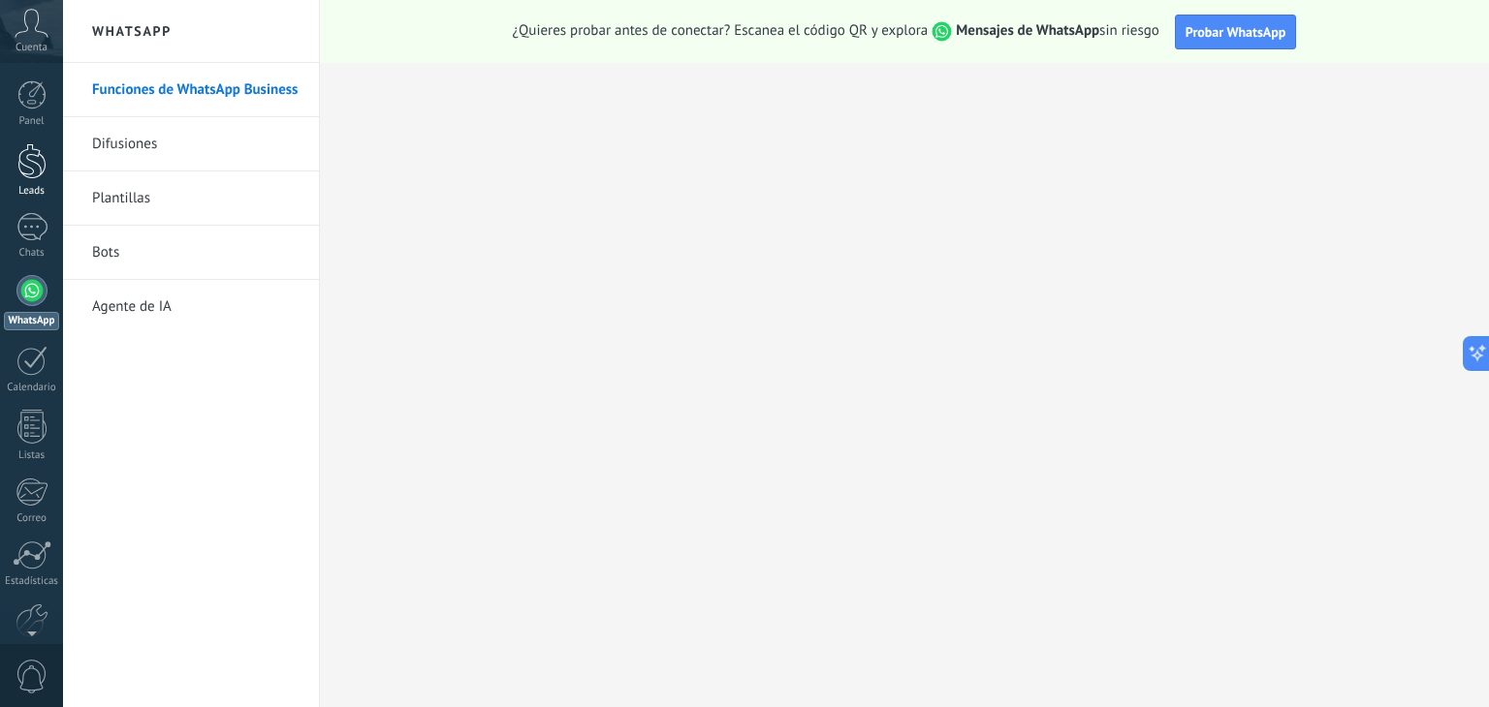
click at [28, 172] on div at bounding box center [31, 161] width 29 height 36
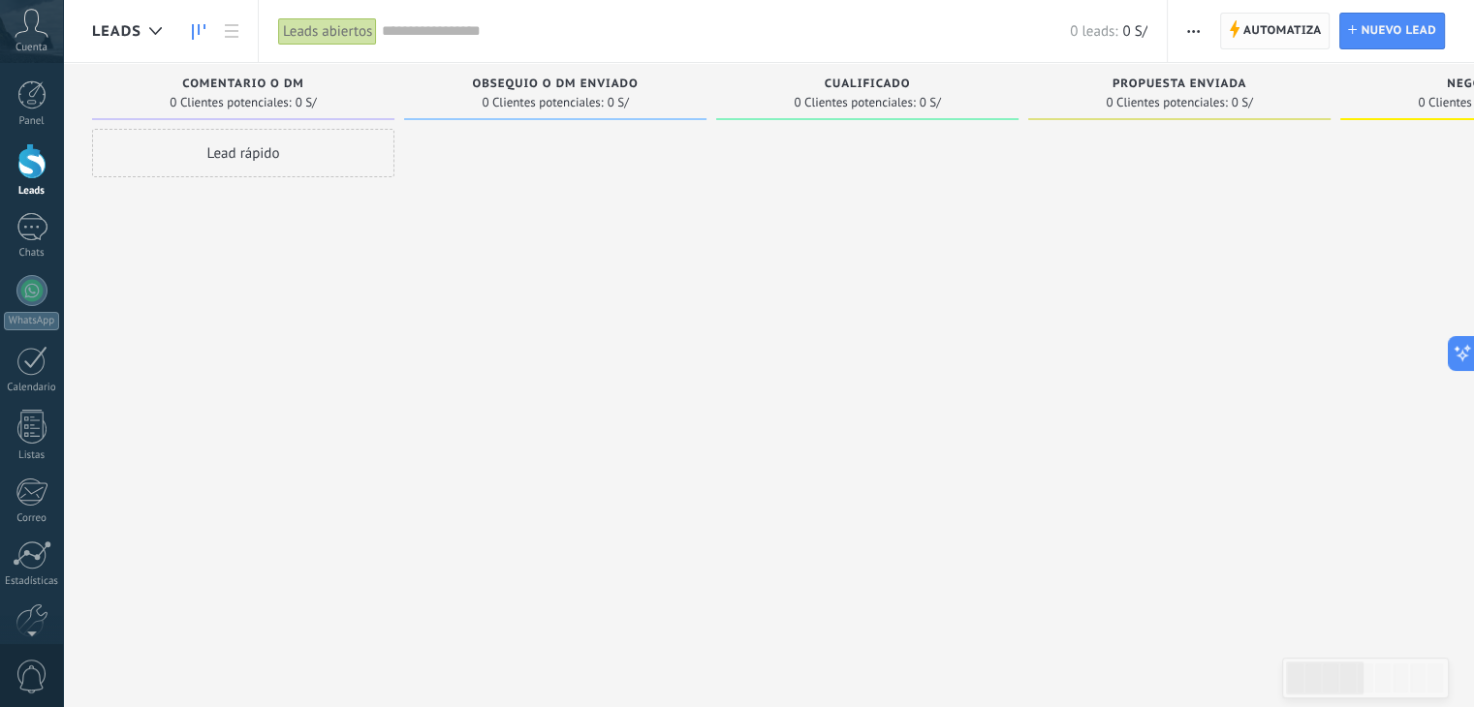
click at [1308, 40] on span "Automatiza" at bounding box center [1282, 31] width 79 height 35
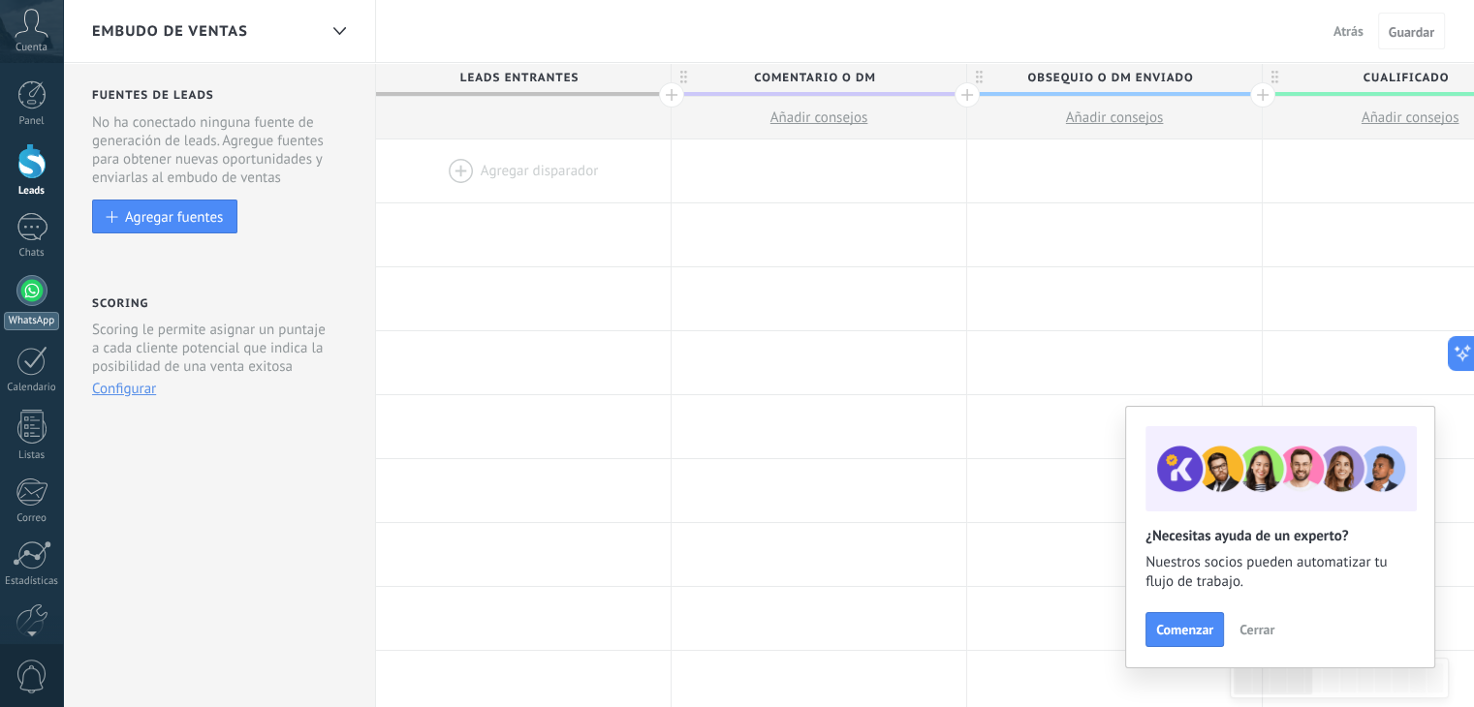
click at [29, 296] on div at bounding box center [31, 290] width 31 height 31
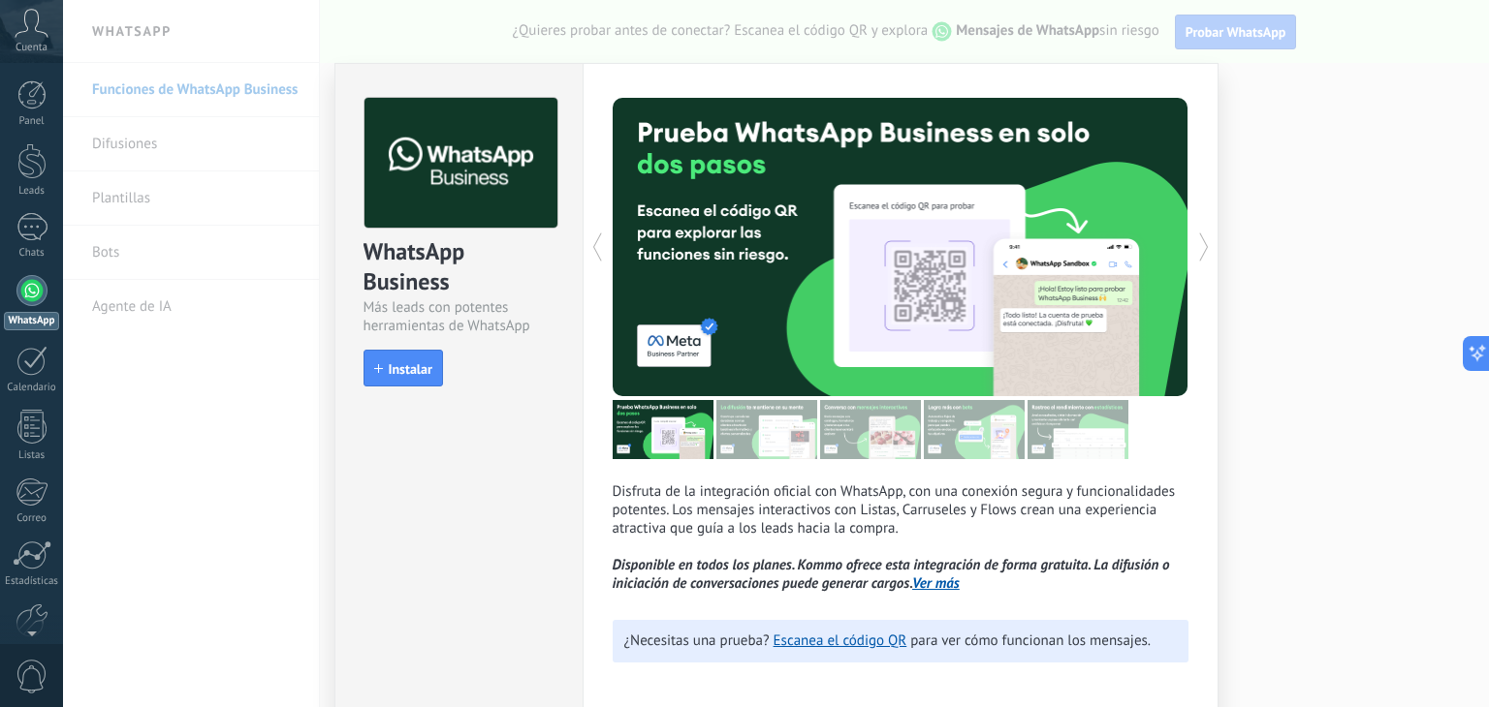
click at [406, 30] on div "WhatsApp Business Más leads con potentes herramientas de WhatsApp install Insta…" at bounding box center [776, 353] width 1426 height 707
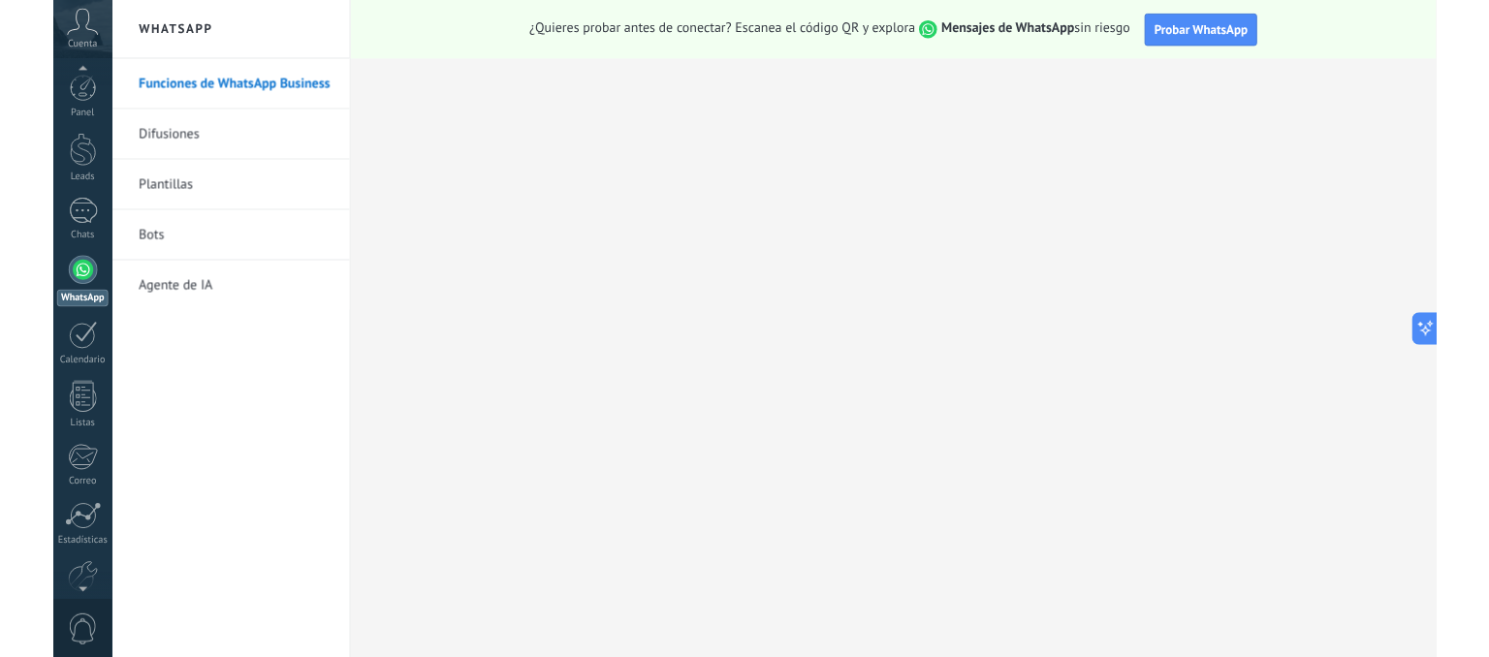
scroll to position [30, 0]
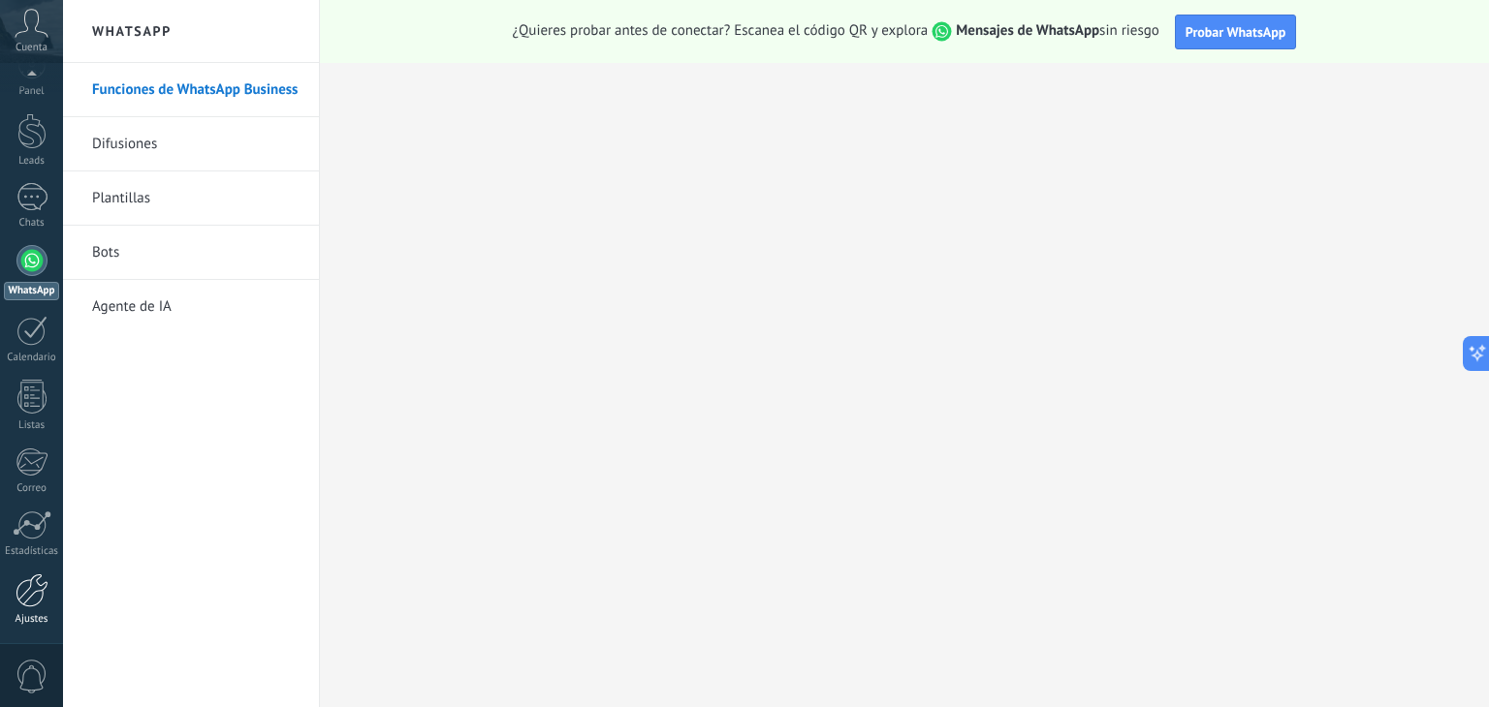
click at [27, 610] on link "Ajustes" at bounding box center [31, 600] width 63 height 52
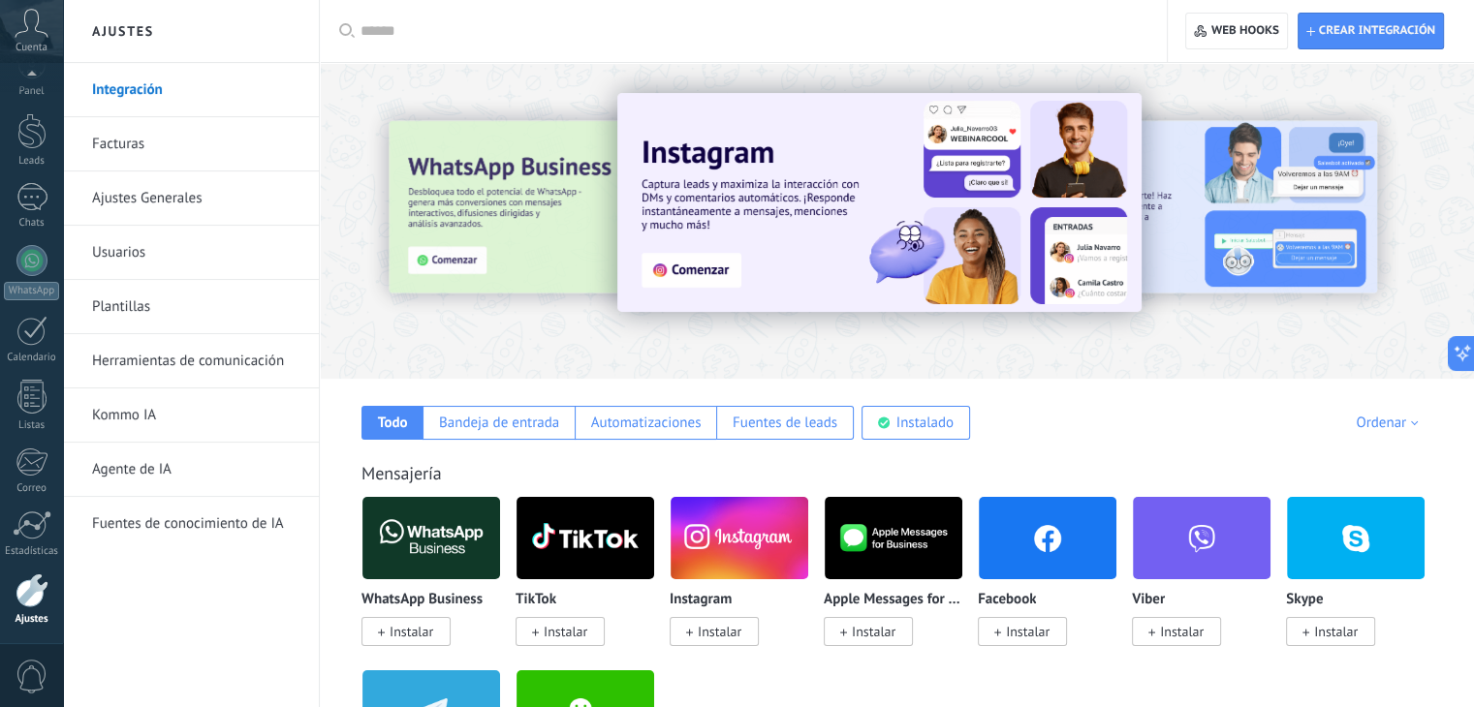
click at [490, 24] on input "text" at bounding box center [750, 31] width 779 height 20
click at [439, 16] on div at bounding box center [750, 31] width 779 height 62
click at [434, 33] on input "text" at bounding box center [750, 31] width 779 height 20
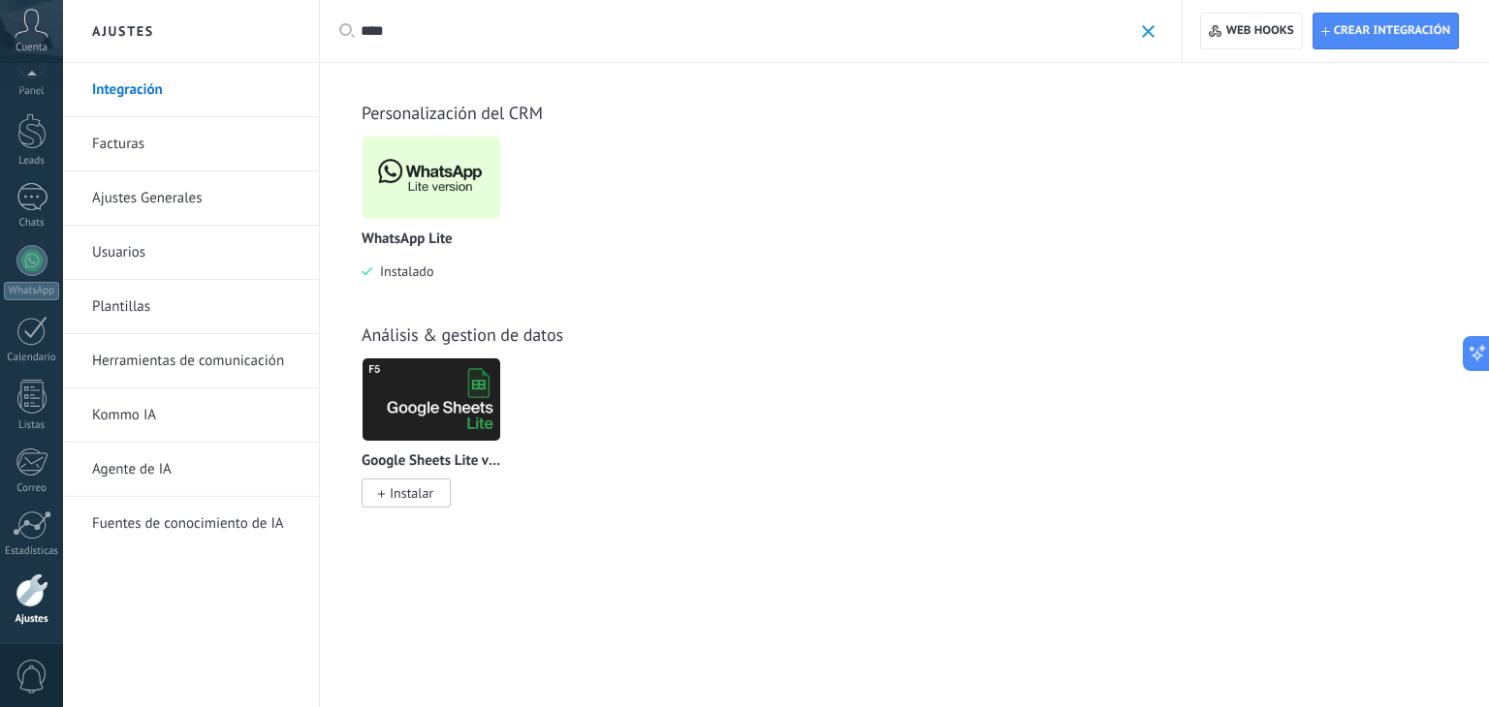
click at [444, 183] on img at bounding box center [431, 178] width 138 height 94
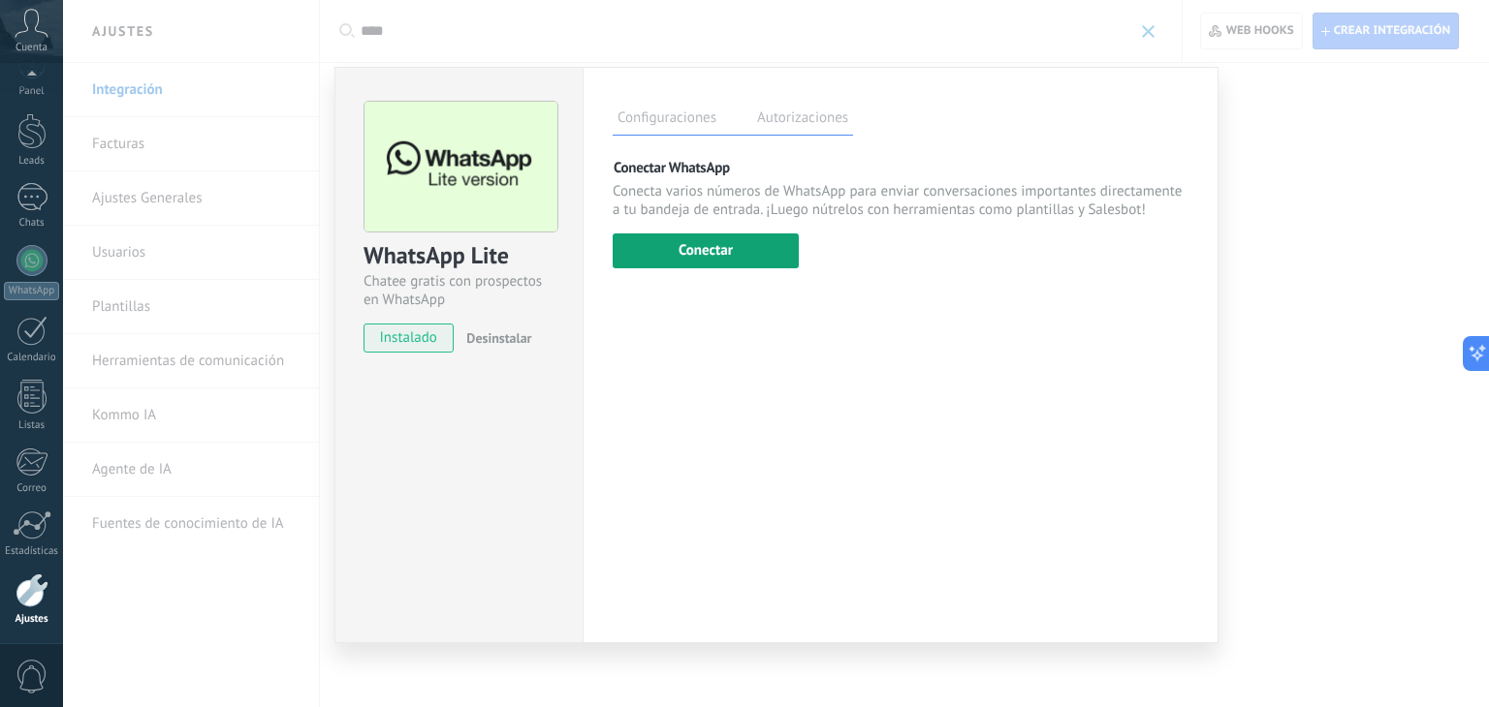
click at [772, 251] on button "Conectar" at bounding box center [706, 251] width 186 height 35
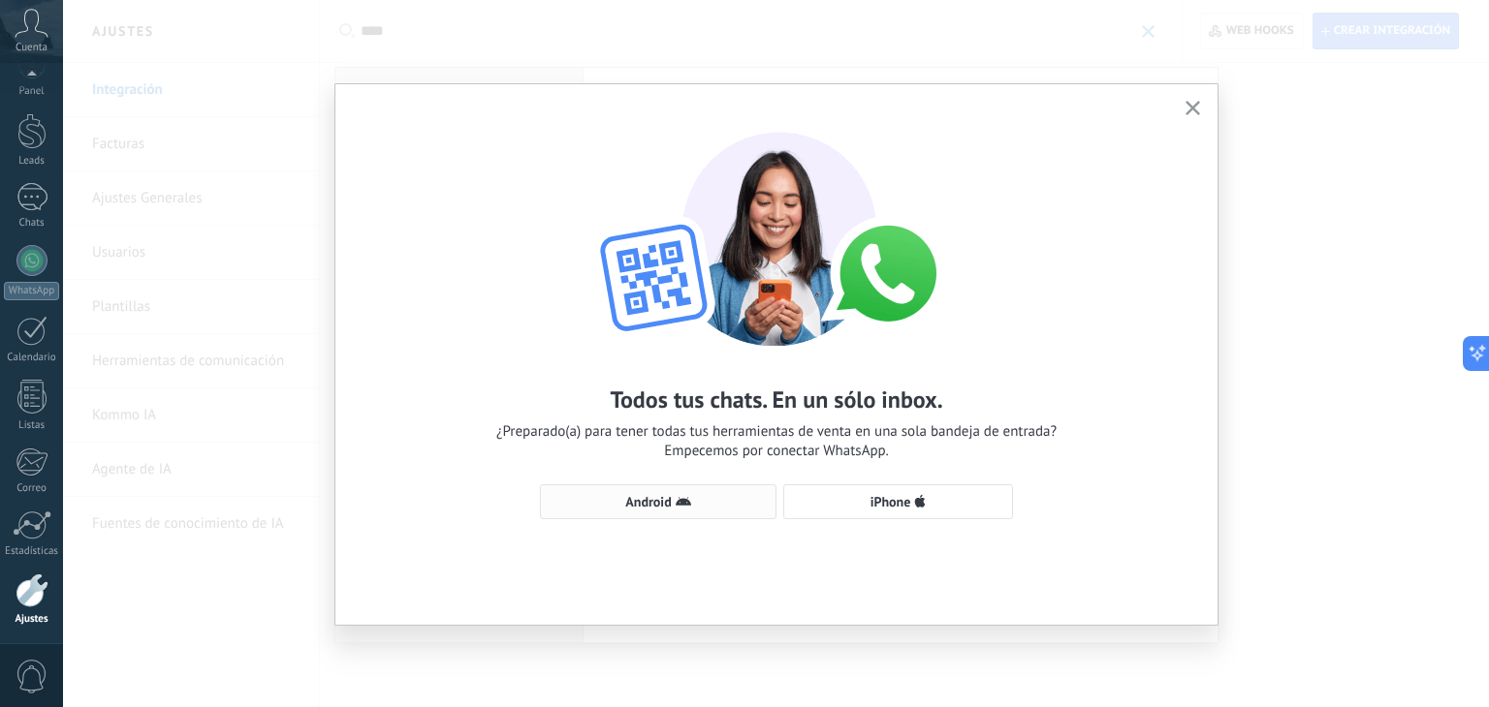
click at [686, 490] on button "Android" at bounding box center [658, 502] width 236 height 35
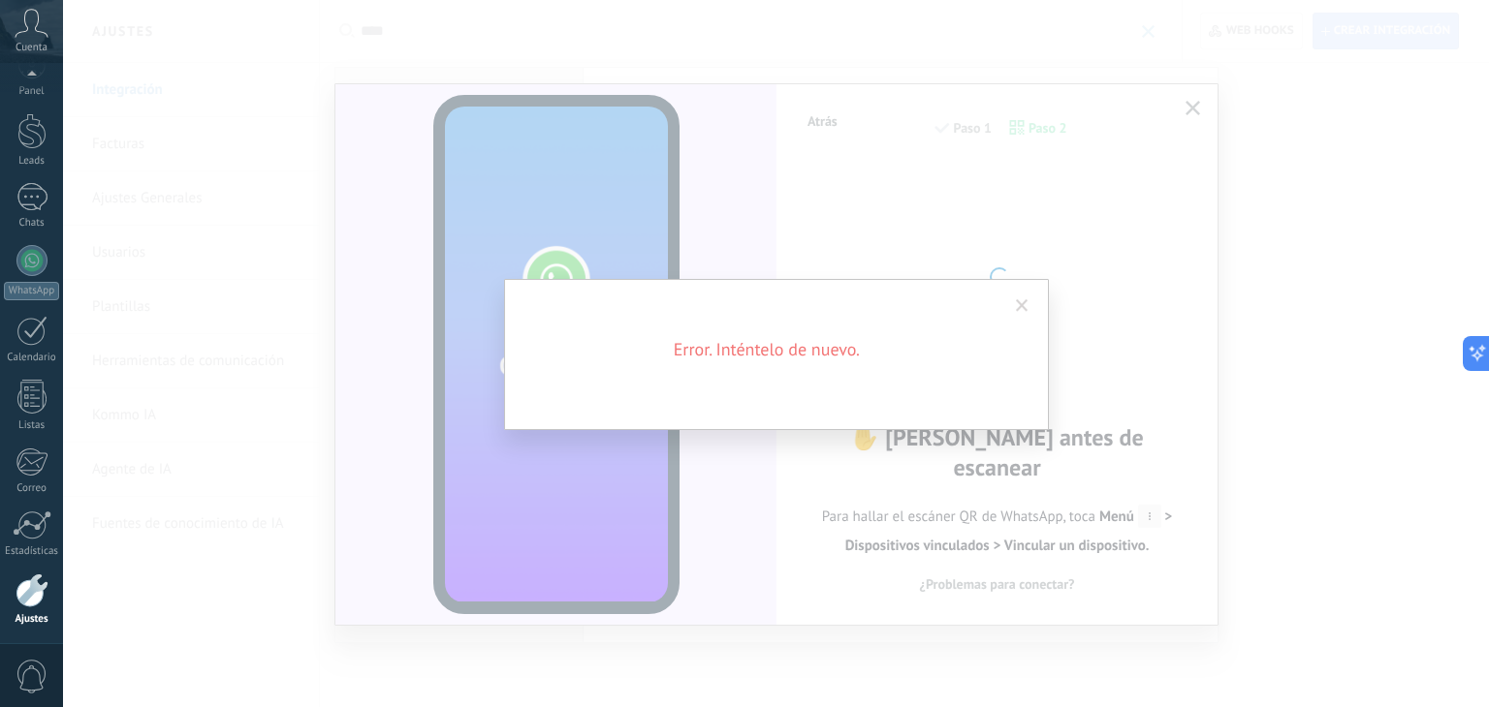
click at [1016, 307] on span at bounding box center [1022, 306] width 13 height 14
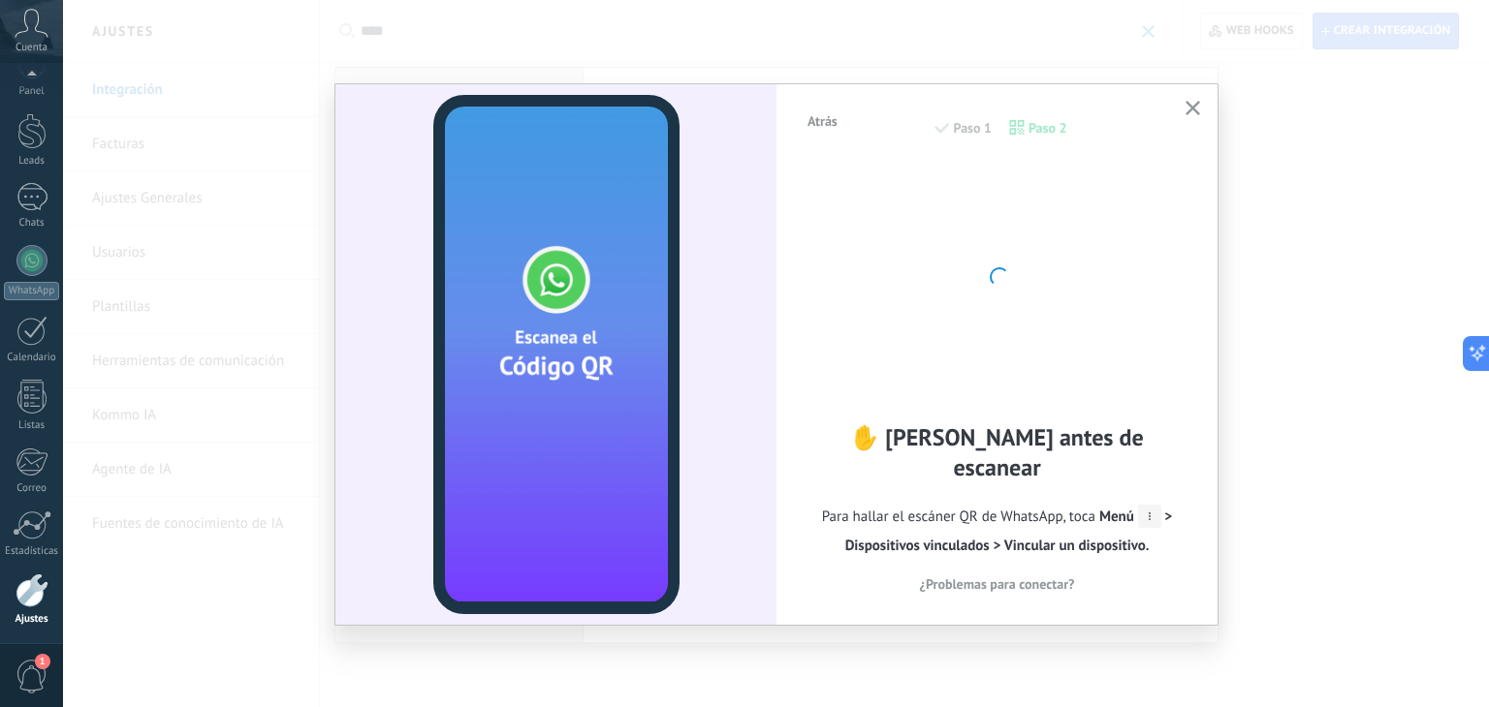
click at [1204, 101] on button "button" at bounding box center [1192, 109] width 24 height 26
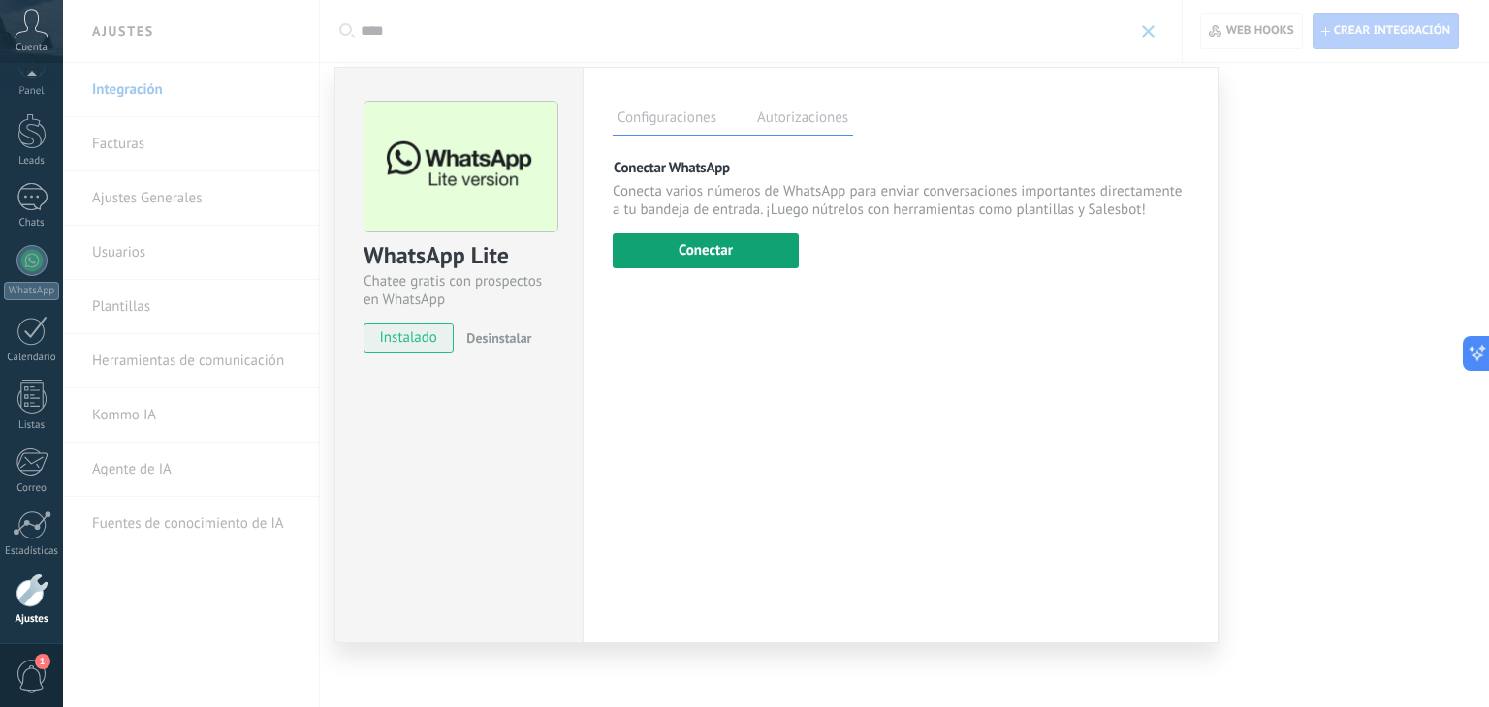
click at [730, 255] on button "Conectar" at bounding box center [706, 251] width 186 height 35
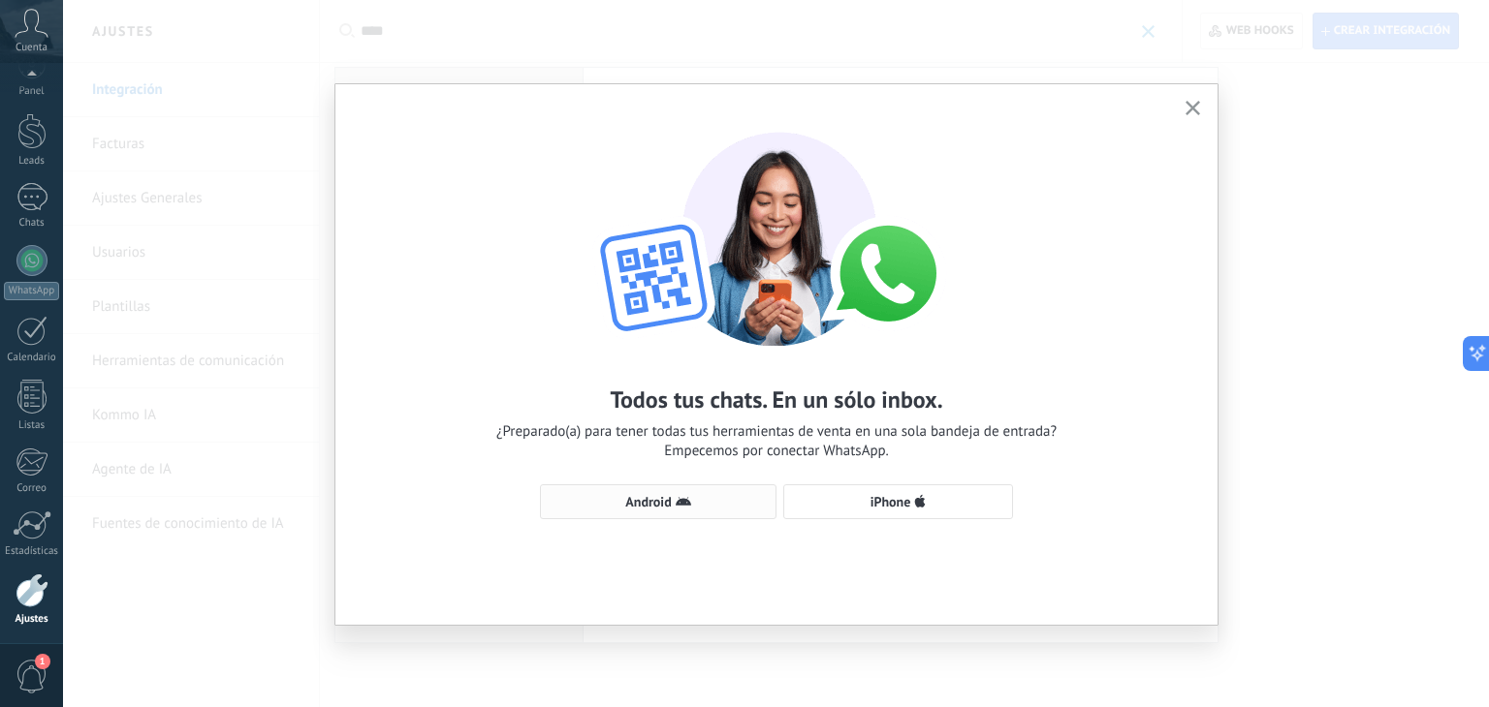
click at [684, 513] on button "Android" at bounding box center [658, 502] width 236 height 35
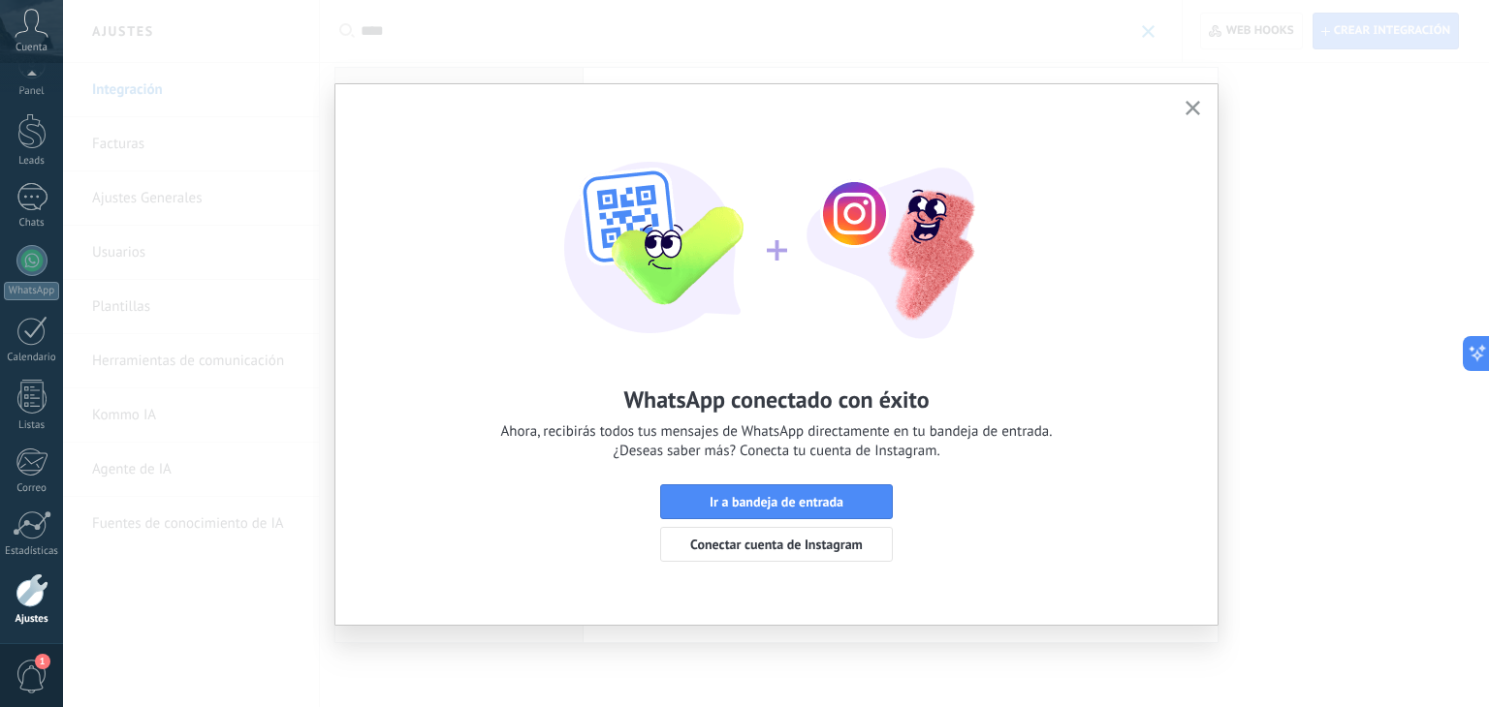
click at [1379, 118] on div "WhatsApp conectado con éxito Ahora, recibirás todos tus mensajes de WhatsApp di…" at bounding box center [776, 353] width 1426 height 707
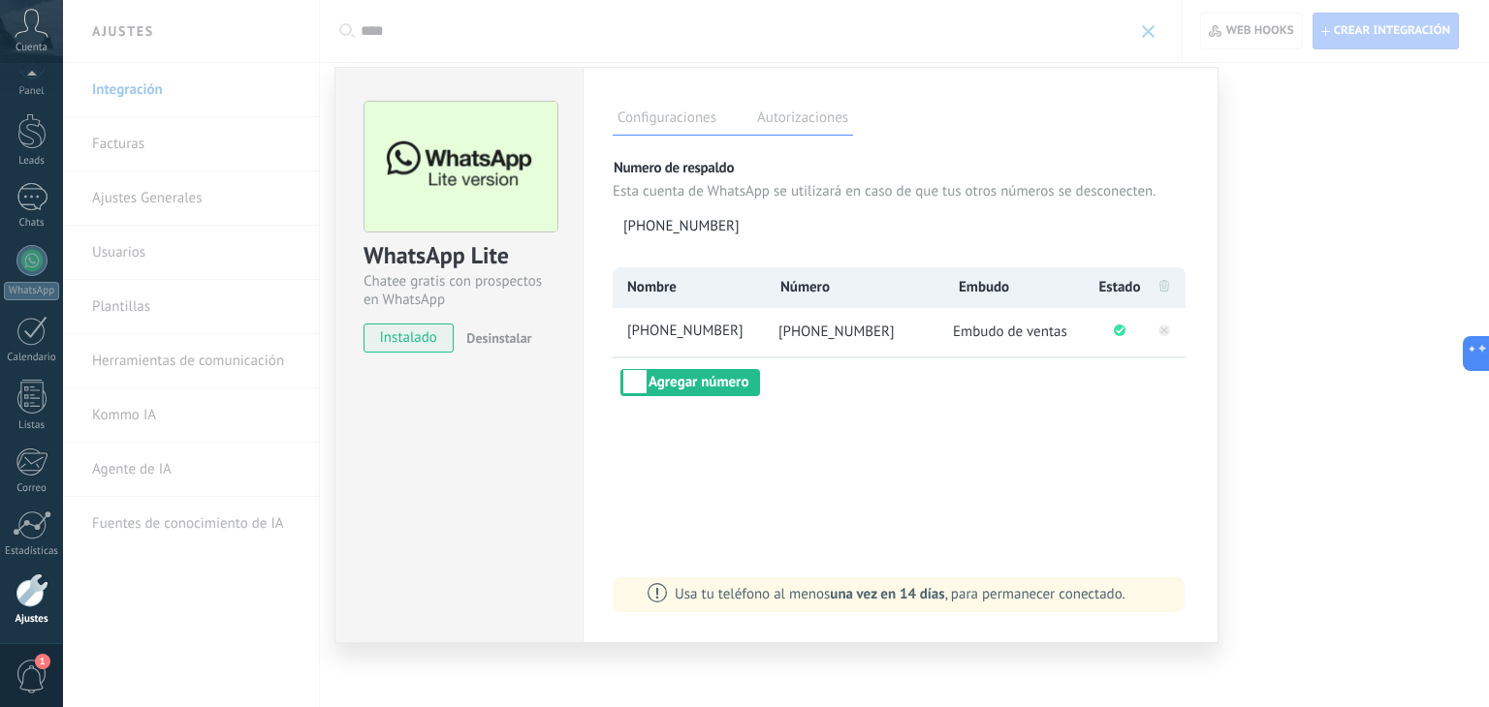
click at [1264, 207] on div "WhatsApp Lite Chatee gratis con prospectos en WhatsApp instalado Desinstalar Co…" at bounding box center [776, 353] width 1426 height 707
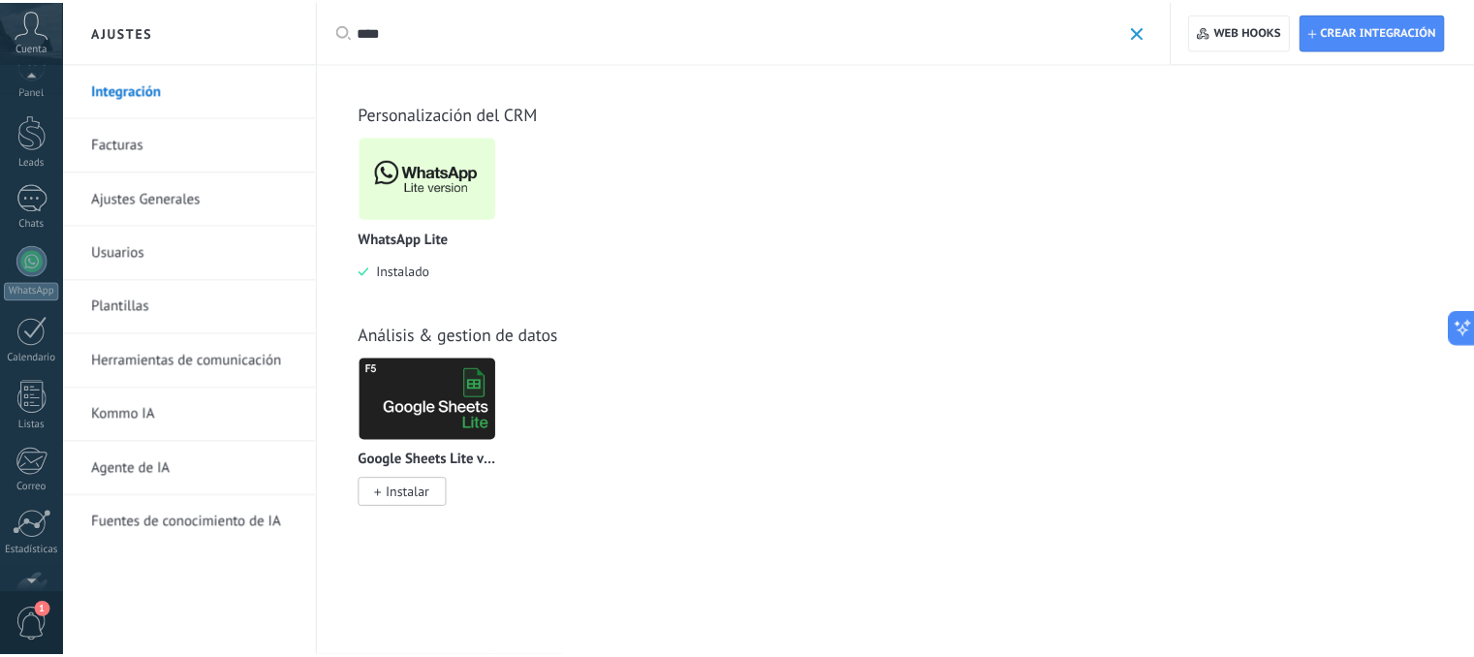
scroll to position [80, 0]
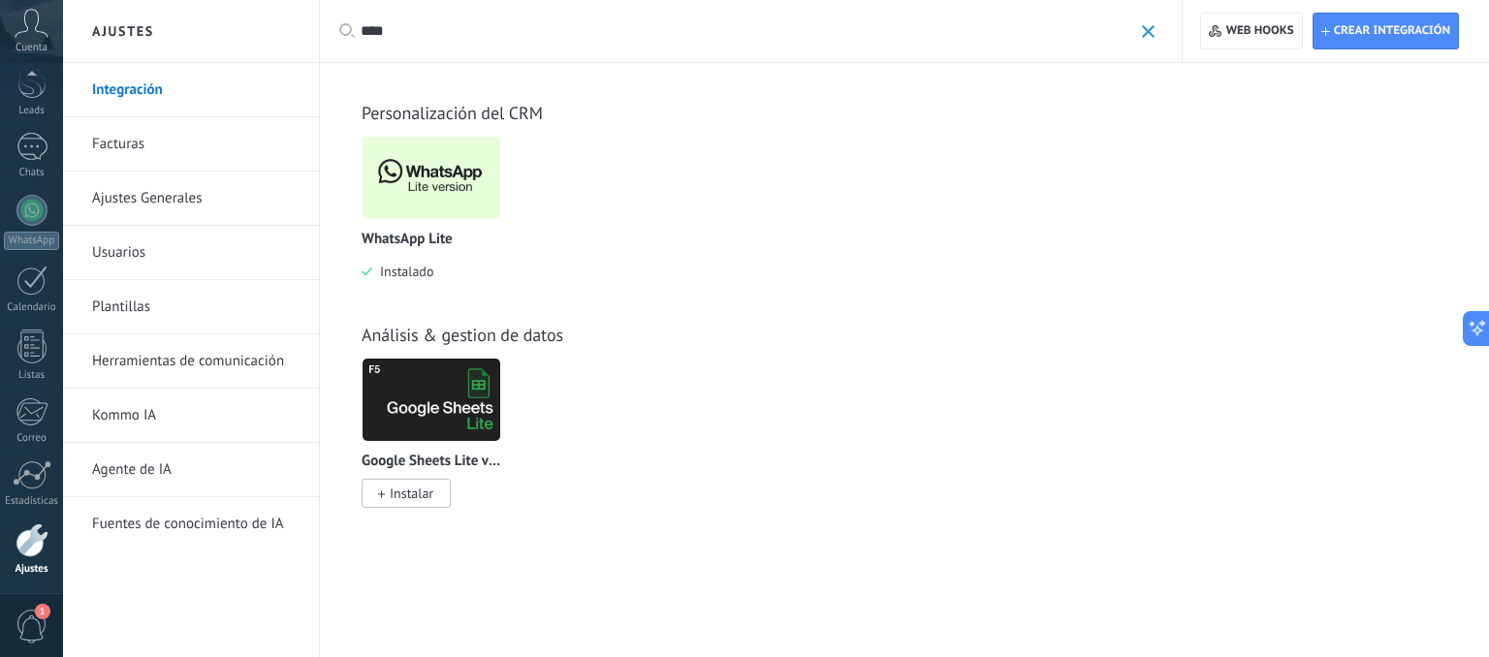
click at [376, 32] on input "****" at bounding box center [746, 31] width 771 height 20
click at [382, 33] on input "****" at bounding box center [746, 31] width 771 height 20
type input "*"
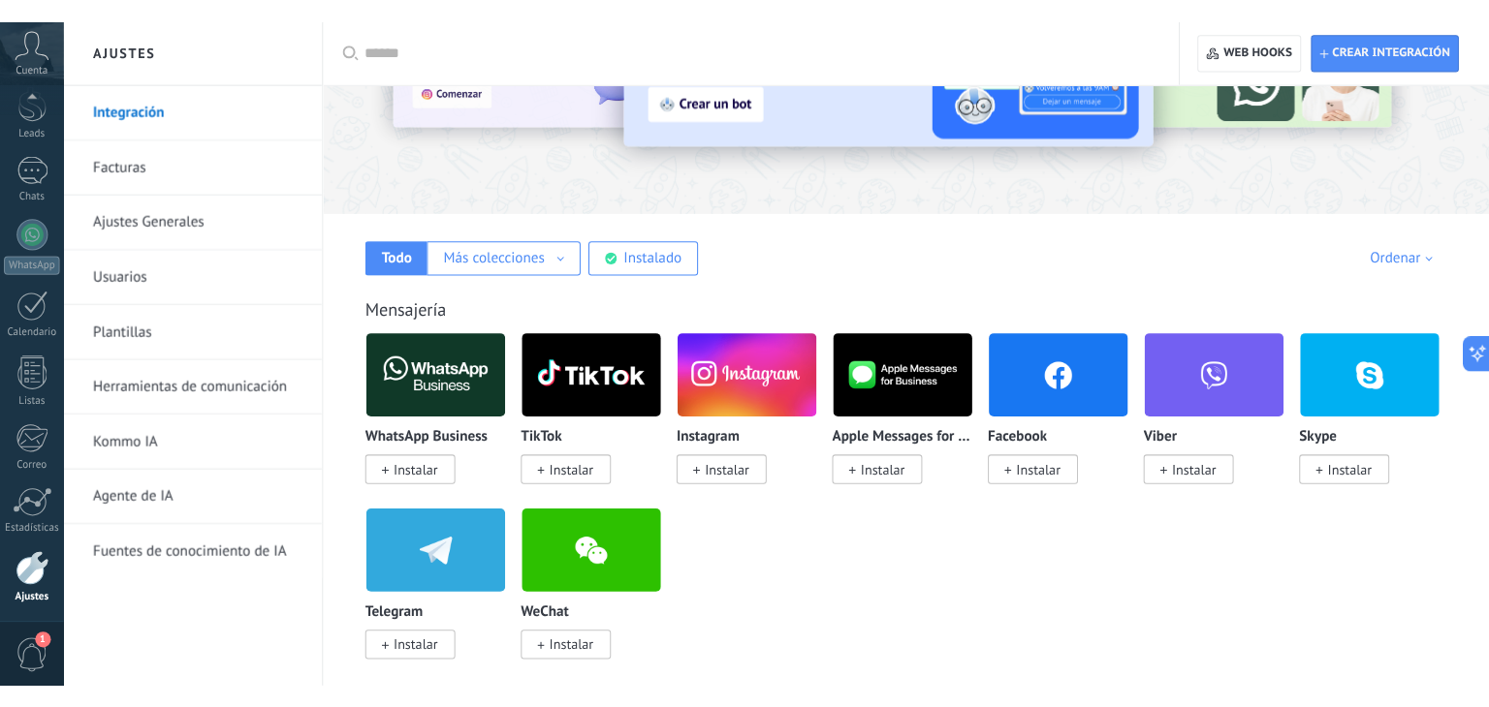
scroll to position [227, 0]
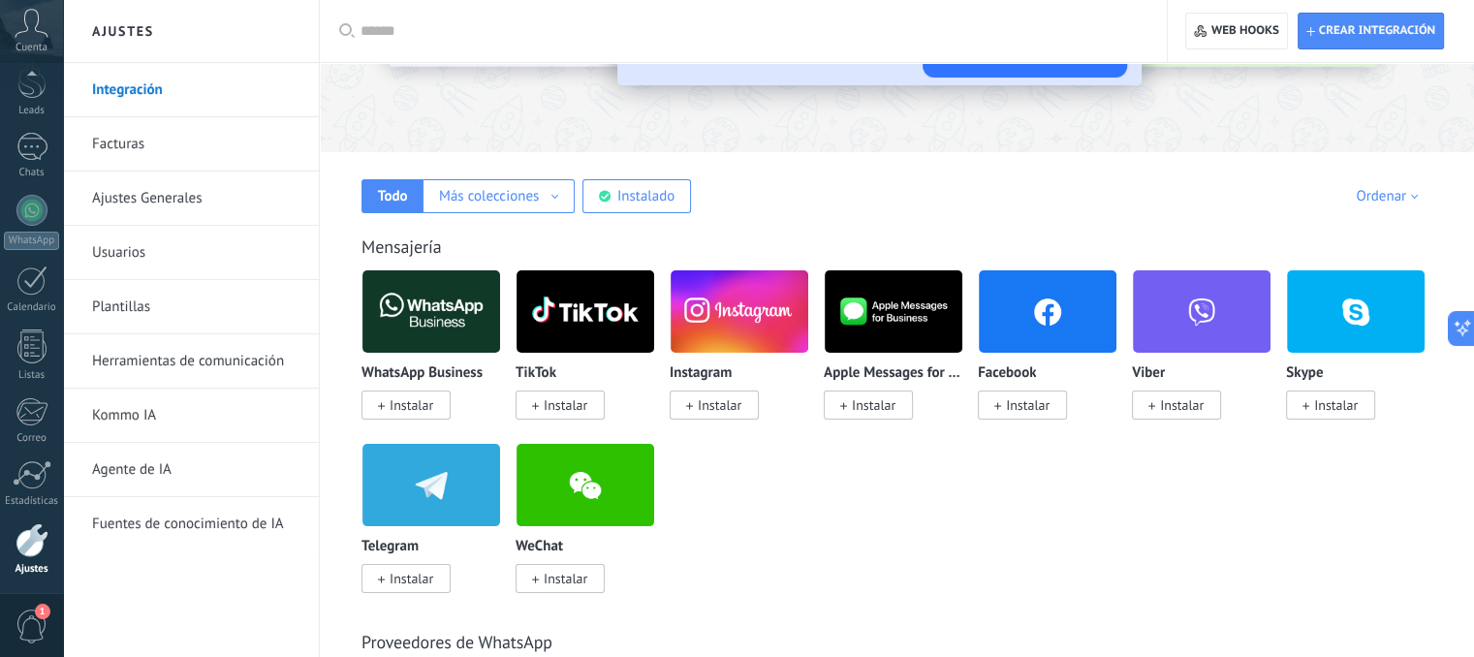
click at [1032, 330] on img at bounding box center [1048, 312] width 138 height 94
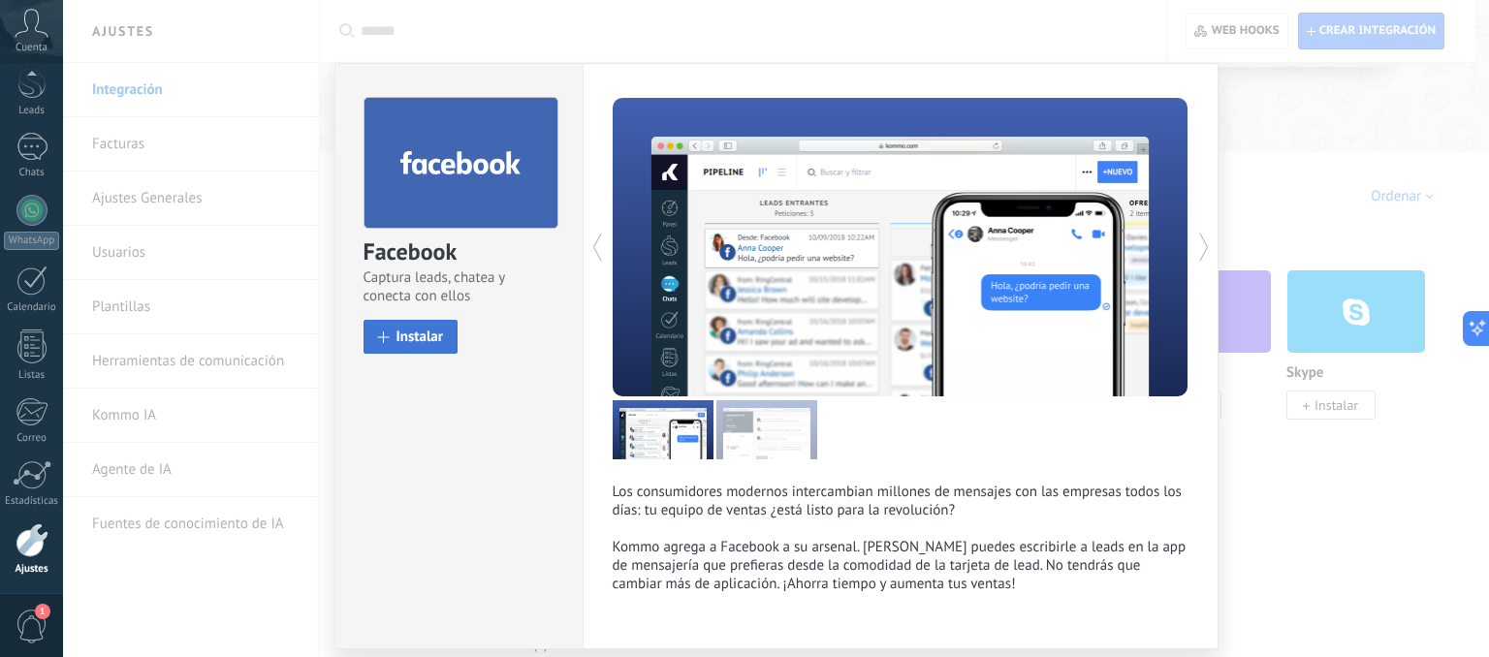
click at [432, 331] on span "Instalar" at bounding box center [419, 337] width 47 height 15
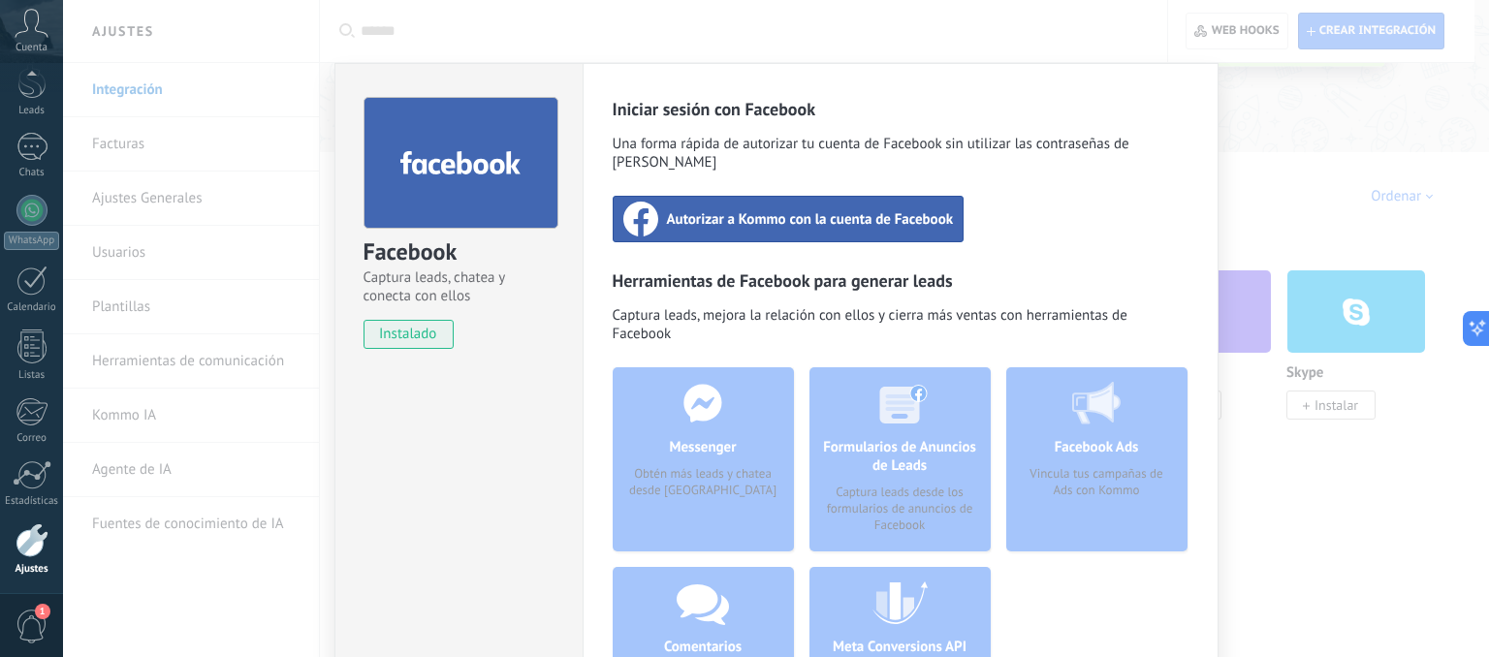
click at [782, 209] on span "Autorizar a Kommo con la cuenta de Facebook" at bounding box center [810, 218] width 287 height 19
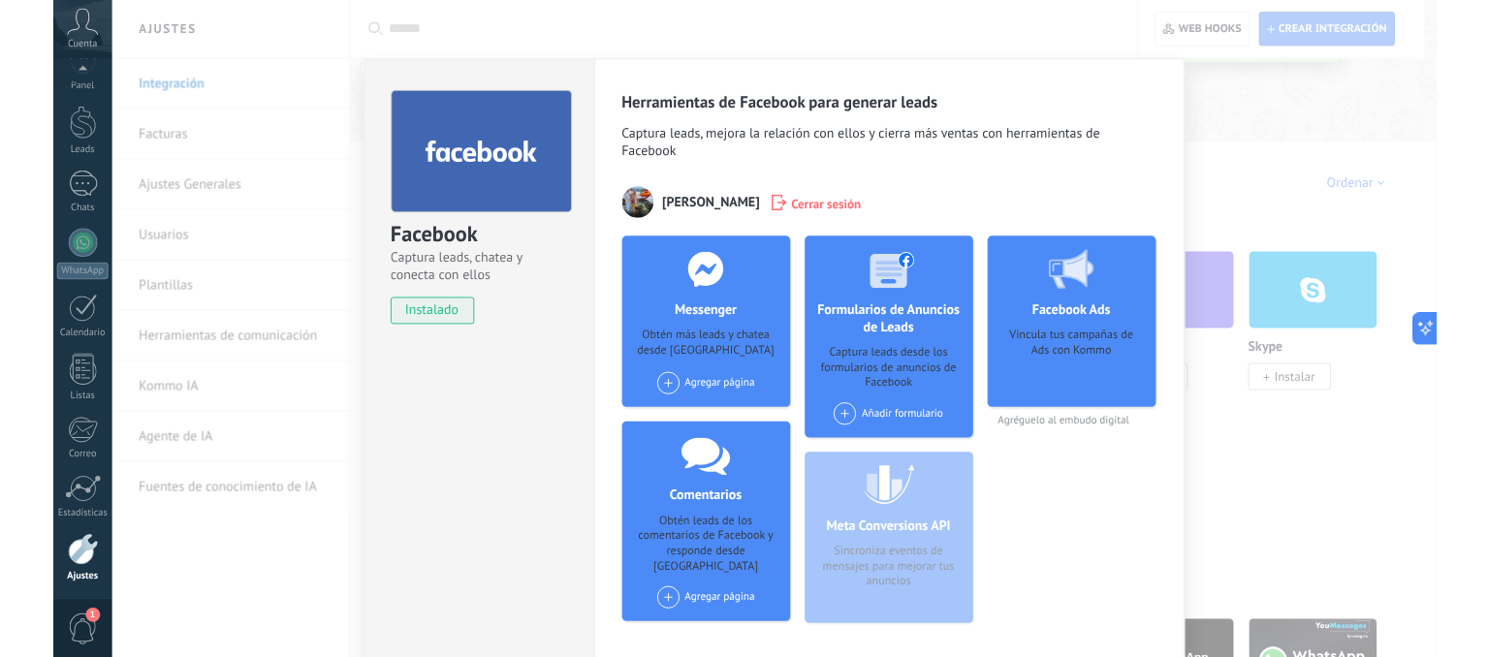
scroll to position [80, 0]
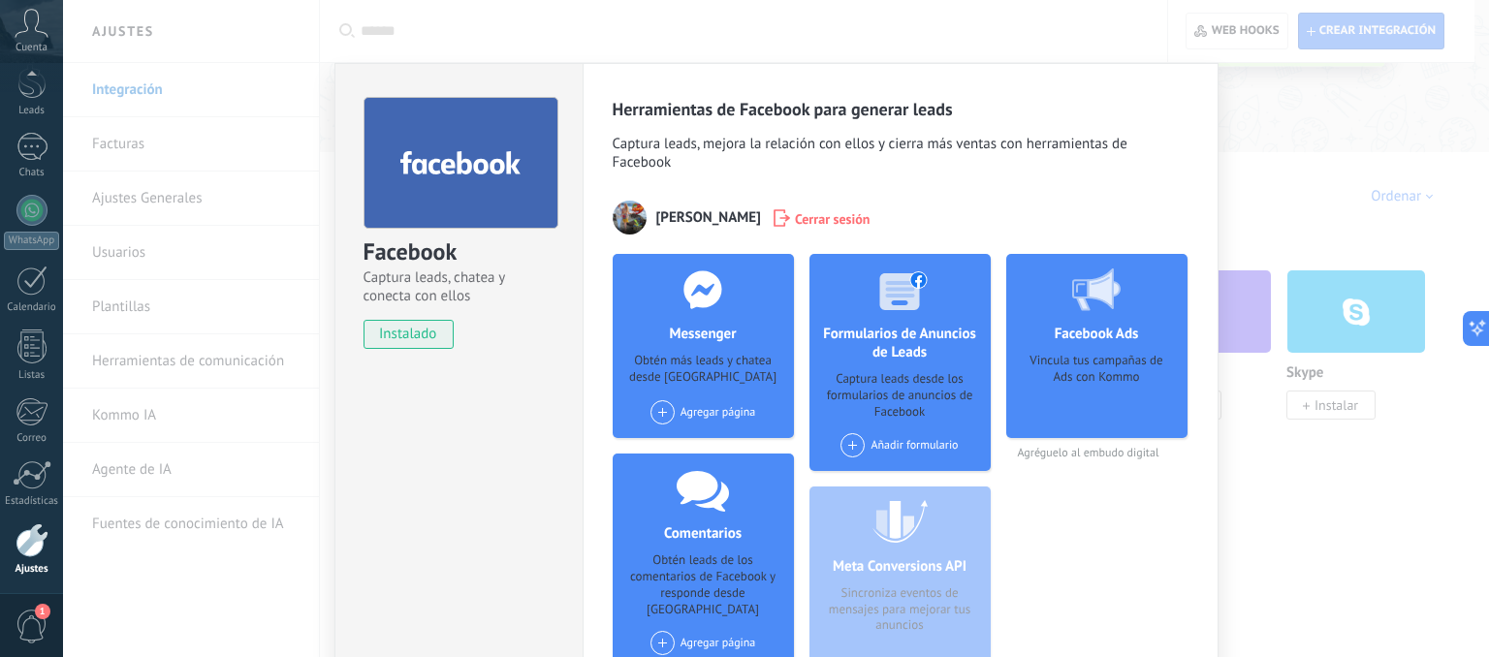
click at [673, 412] on div "Agregar página" at bounding box center [703, 412] width 106 height 24
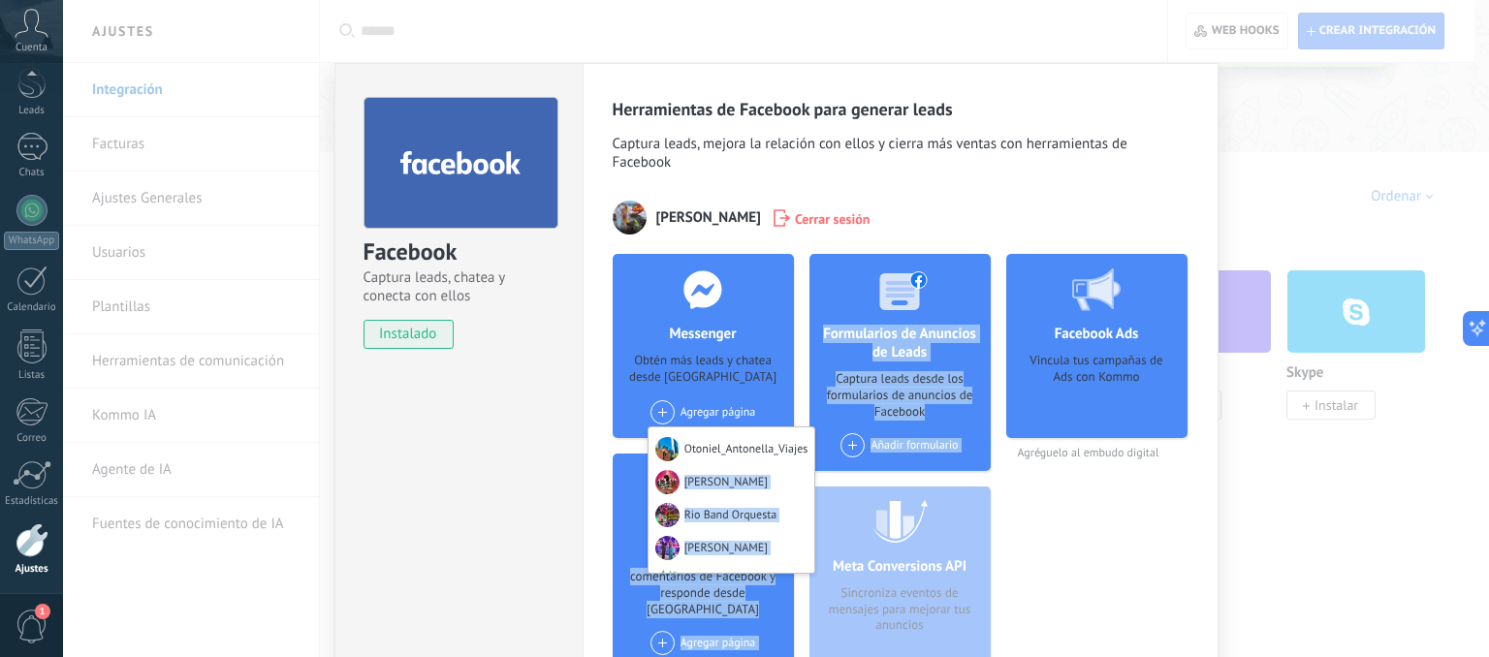
drag, startPoint x: 817, startPoint y: 462, endPoint x: 822, endPoint y: 505, distance: 42.9
click at [822, 505] on div "Messenger Obtén más leads y chatea desde Kommo Agregar página Otoniel_Antonella…" at bounding box center [901, 470] width 576 height 432
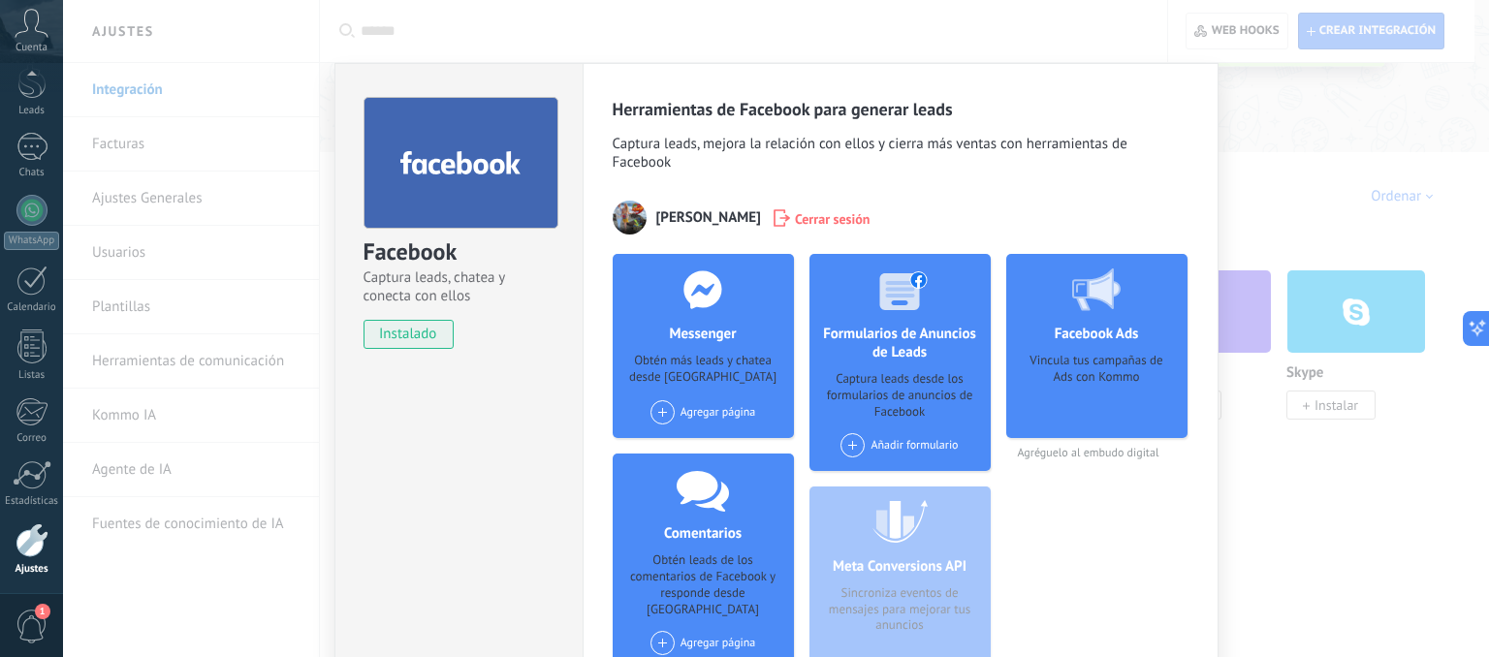
click at [657, 409] on span at bounding box center [662, 412] width 24 height 24
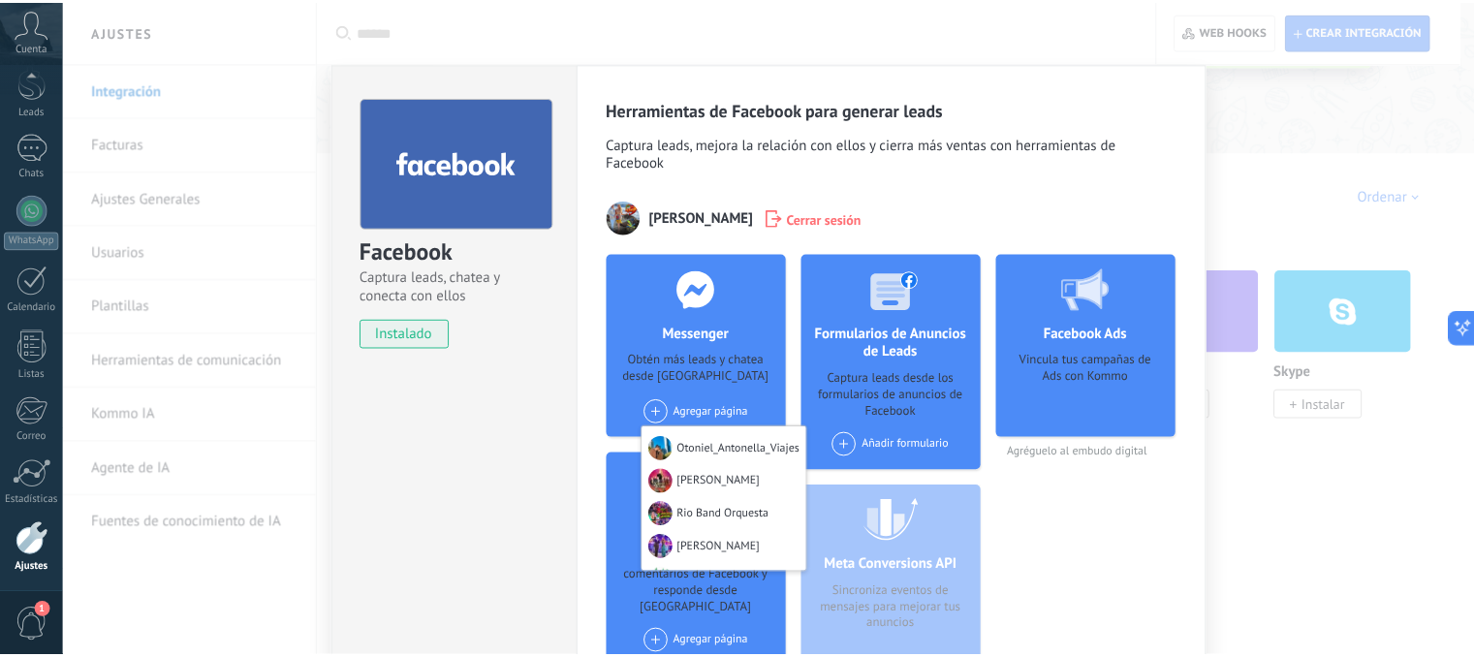
scroll to position [61, 0]
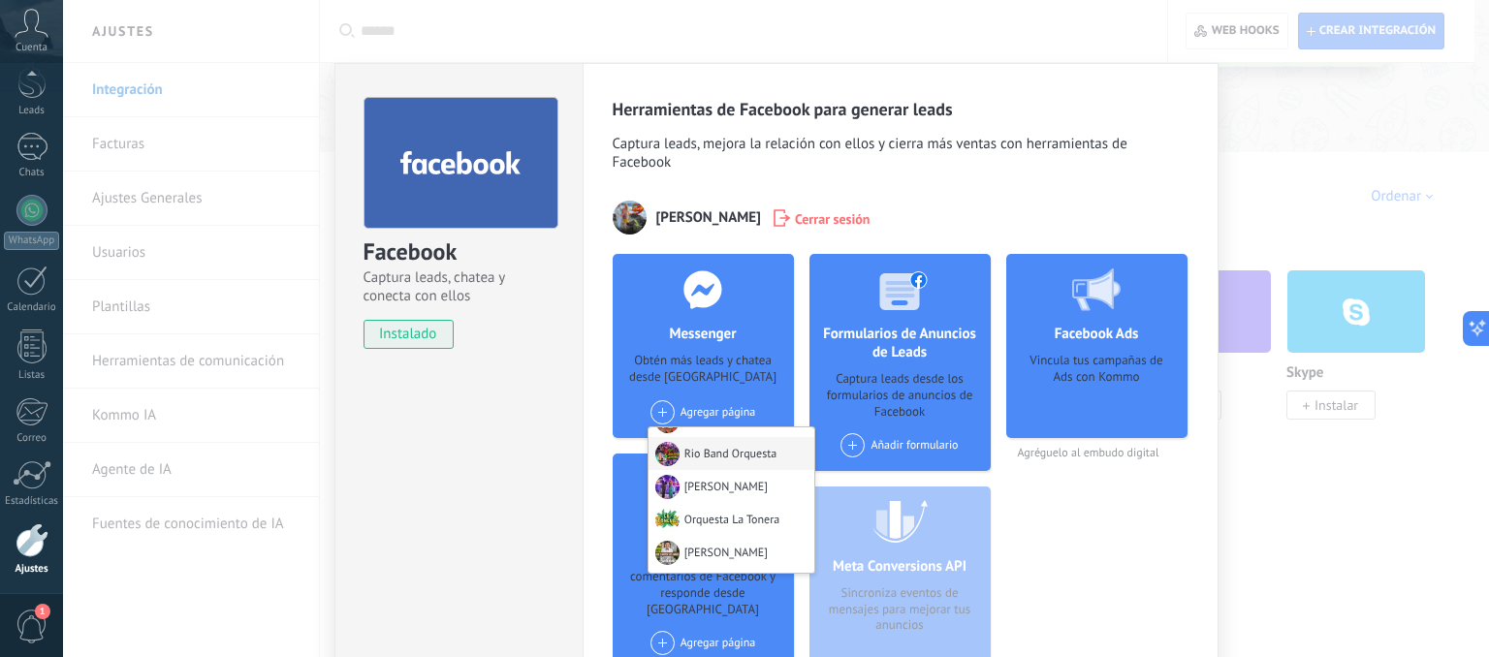
click at [722, 450] on div "Rio Band Orquesta" at bounding box center [731, 453] width 167 height 33
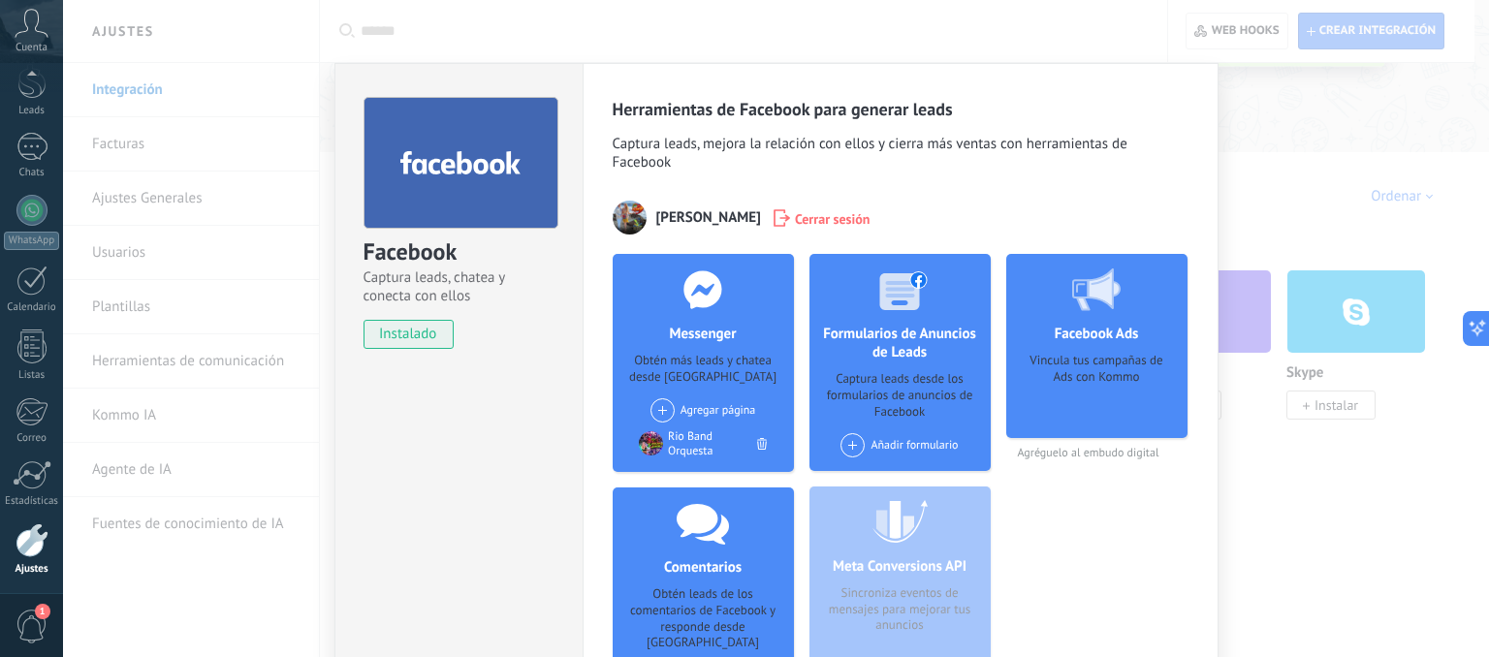
drag, startPoint x: 1015, startPoint y: 171, endPoint x: 984, endPoint y: 172, distance: 31.0
click at [984, 172] on span "Captura leads, mejora la relación con ellos y cierra más ventas con herramienta…" at bounding box center [901, 156] width 576 height 42
click at [246, 149] on div "Facebook Captura leads, chatea y conecta con ellos instalado Desinstalar Herram…" at bounding box center [776, 328] width 1426 height 657
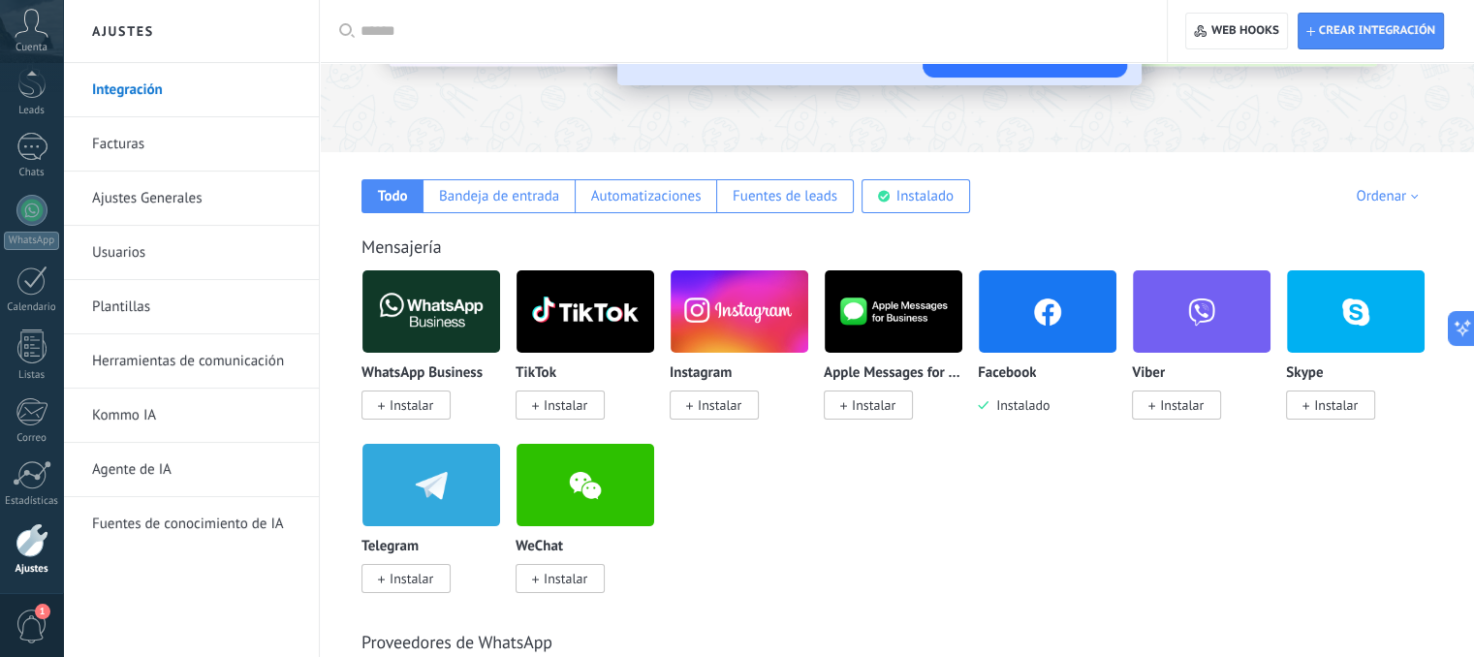
click at [706, 413] on span "Instalar" at bounding box center [720, 404] width 44 height 17
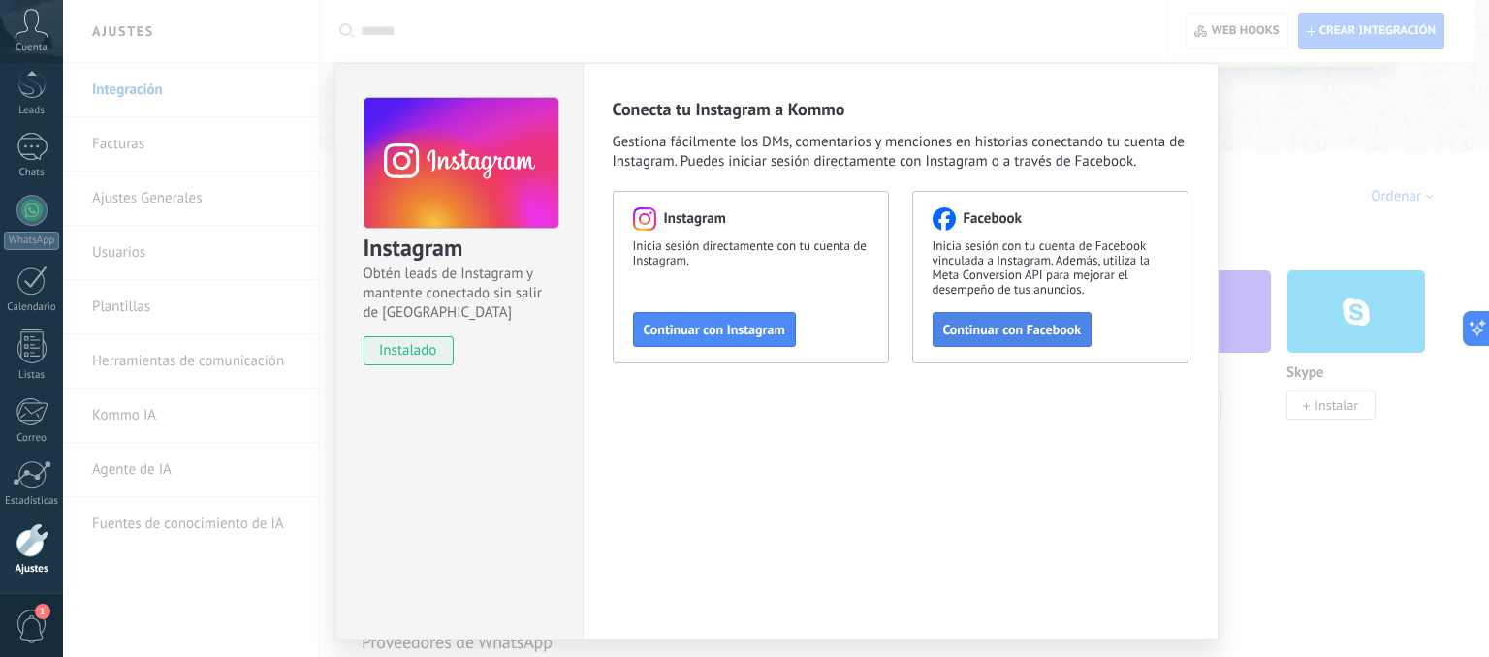
click at [1008, 331] on span "Continuar con Facebook" at bounding box center [1012, 330] width 139 height 14
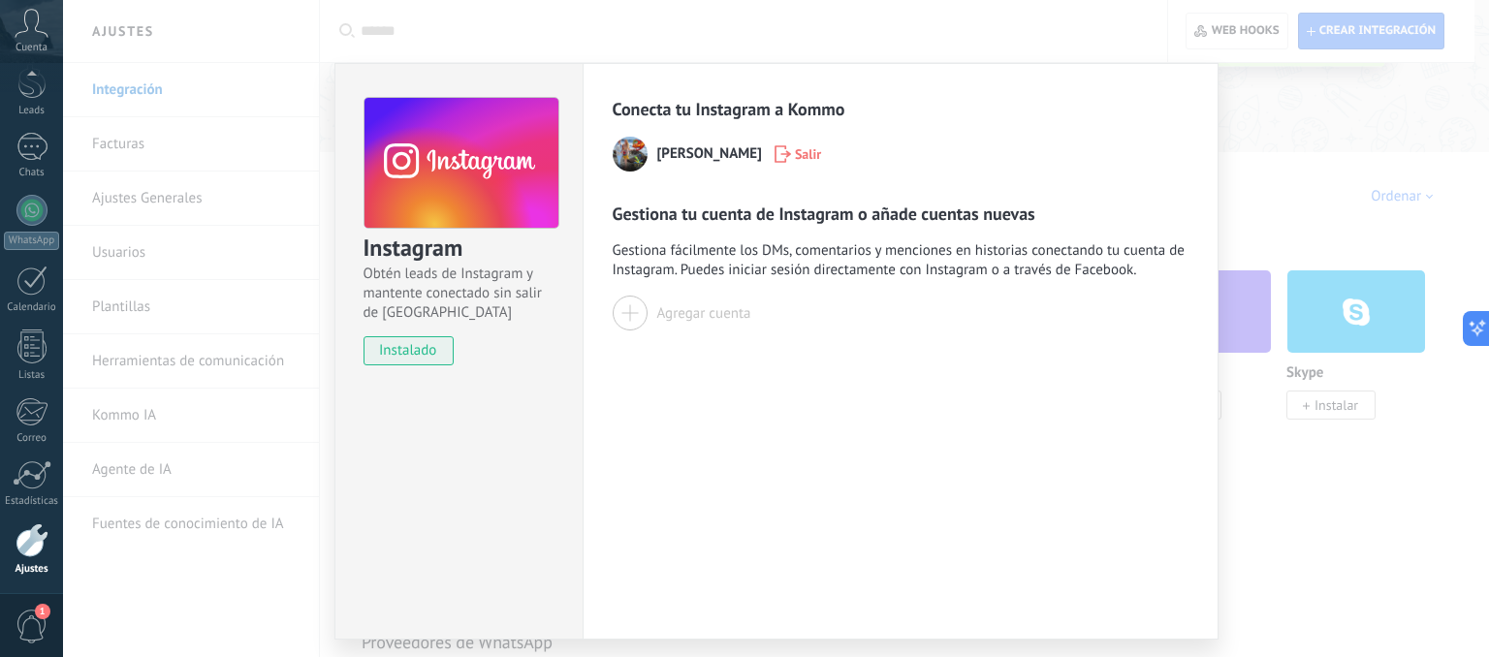
click at [636, 314] on div at bounding box center [630, 313] width 35 height 35
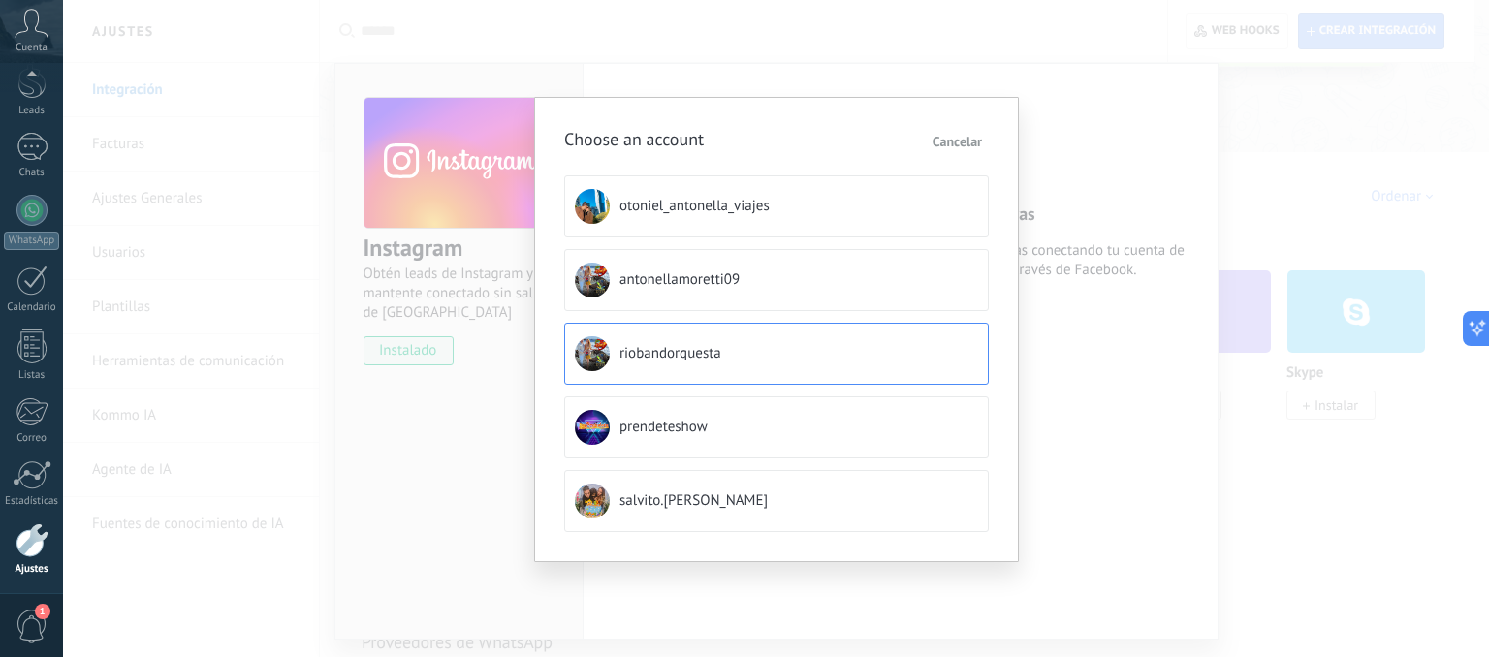
click at [742, 357] on button "riobandorquesta" at bounding box center [776, 354] width 424 height 62
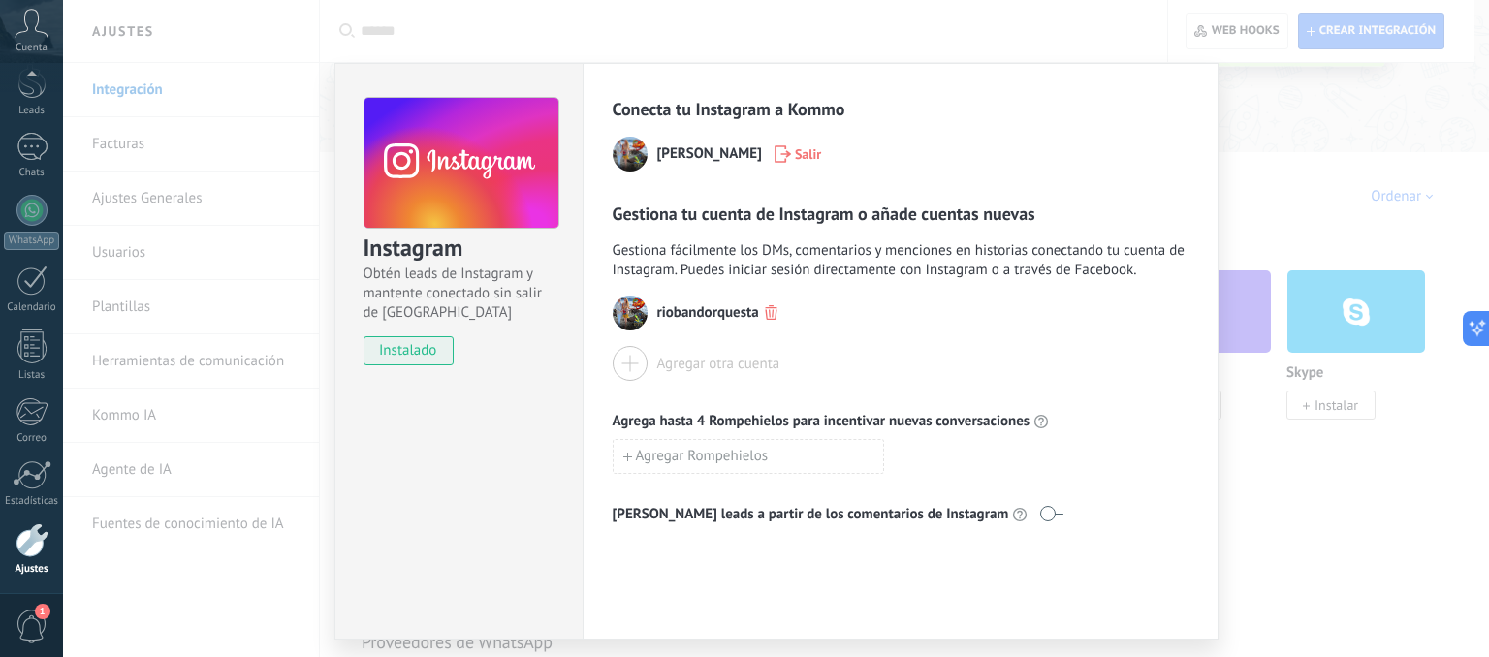
click at [1272, 171] on div "Instagram Obtén leads de Instagram y mantente conectado sin salir de Kommo inst…" at bounding box center [776, 328] width 1426 height 657
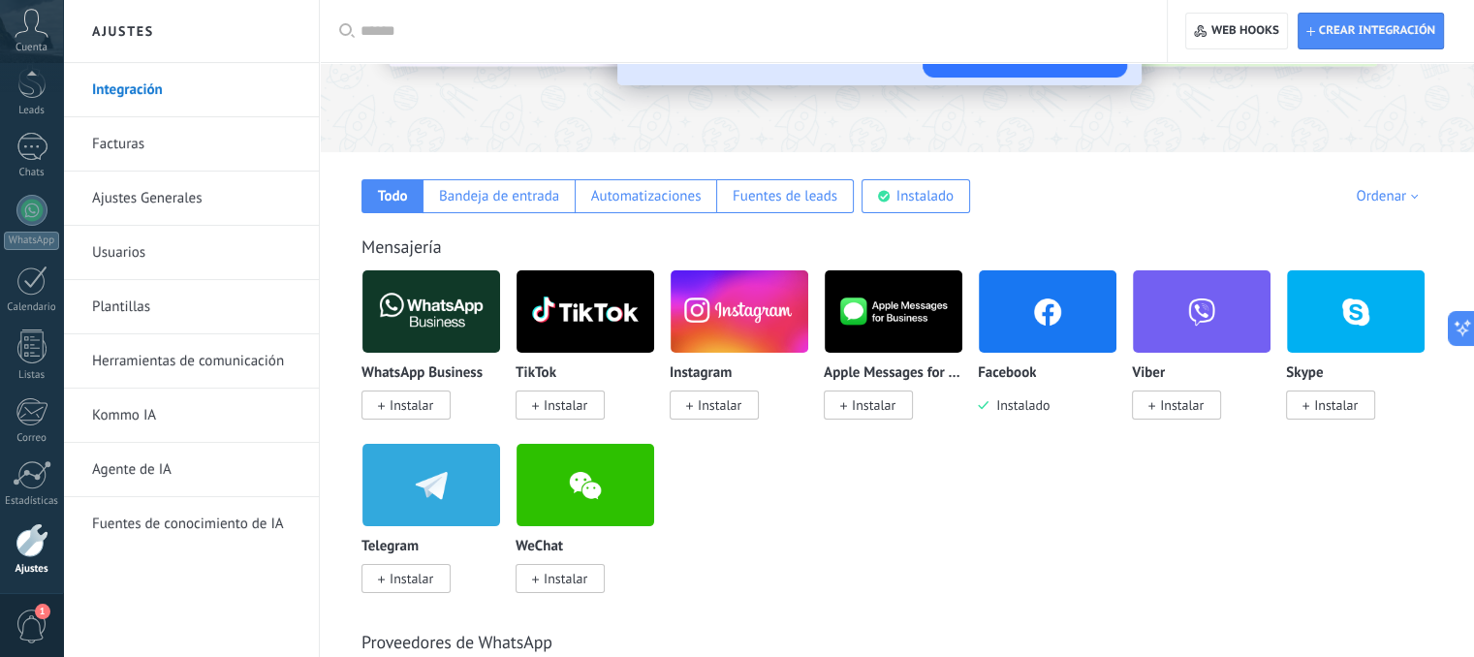
click at [558, 410] on span "Instalar" at bounding box center [566, 404] width 44 height 17
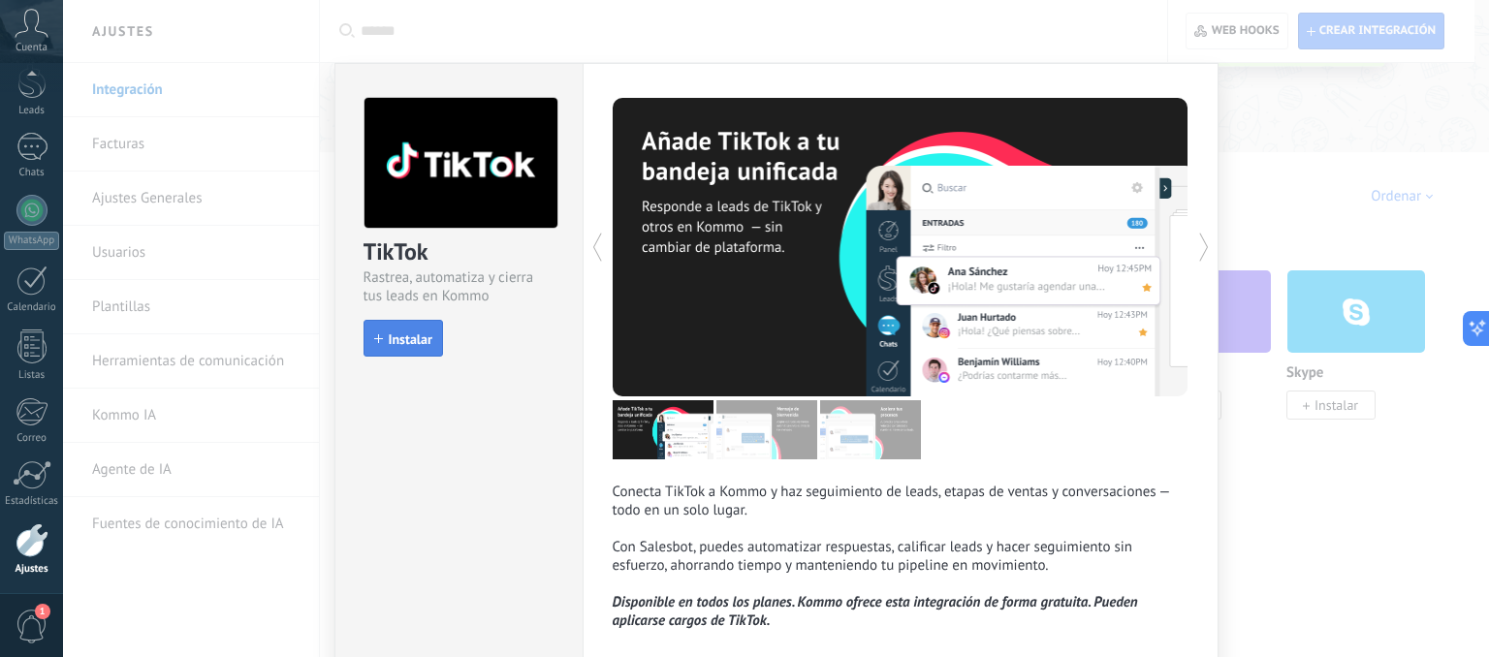
click at [394, 338] on span "Instalar" at bounding box center [411, 339] width 44 height 14
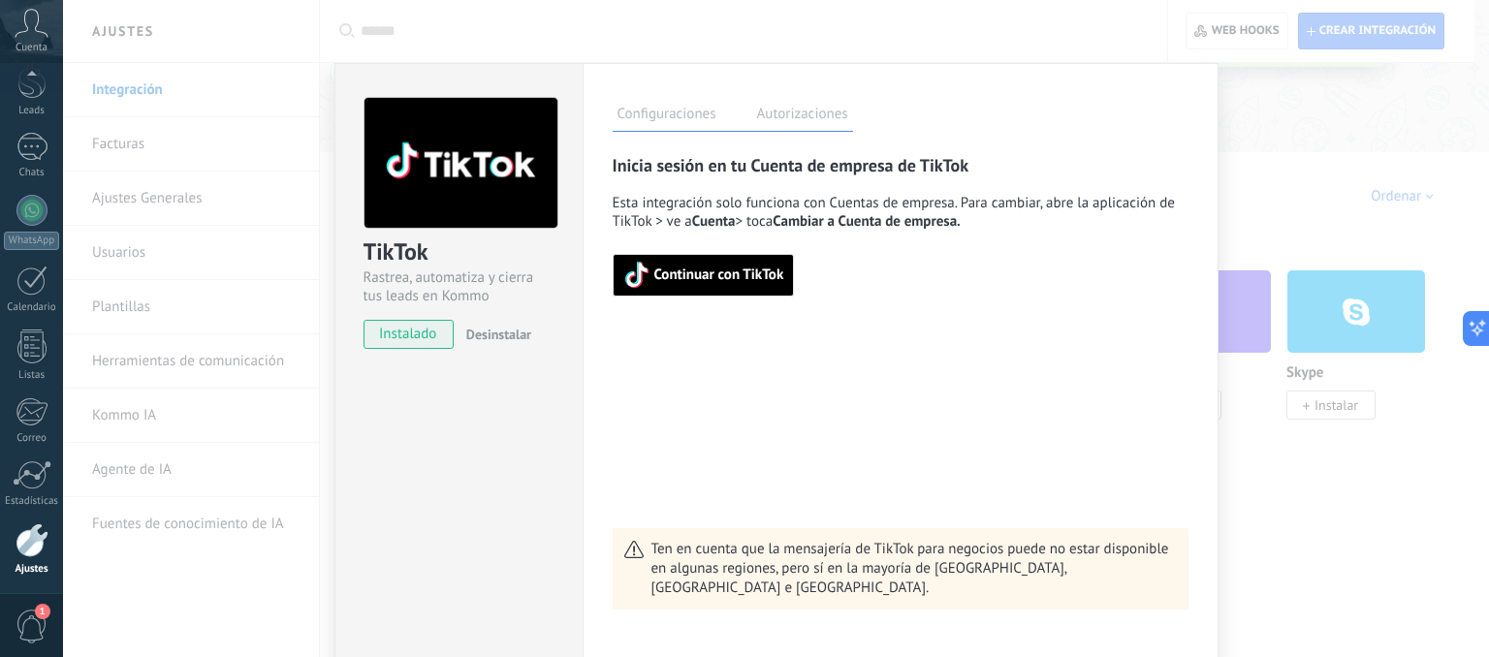
click at [744, 280] on span "Continuar con TikTok" at bounding box center [719, 275] width 130 height 14
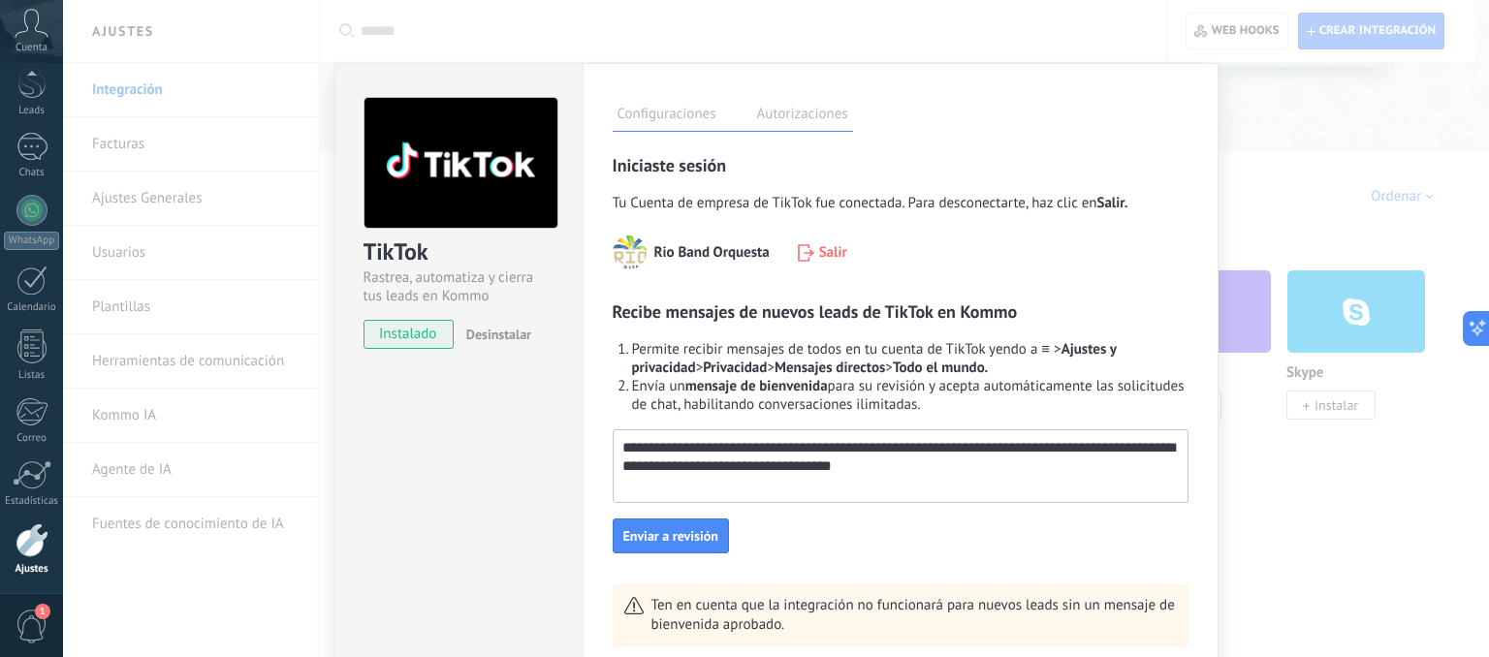
click at [687, 516] on div "**********" at bounding box center [901, 426] width 576 height 253
click at [690, 532] on span "Enviar a revisión" at bounding box center [670, 536] width 95 height 14
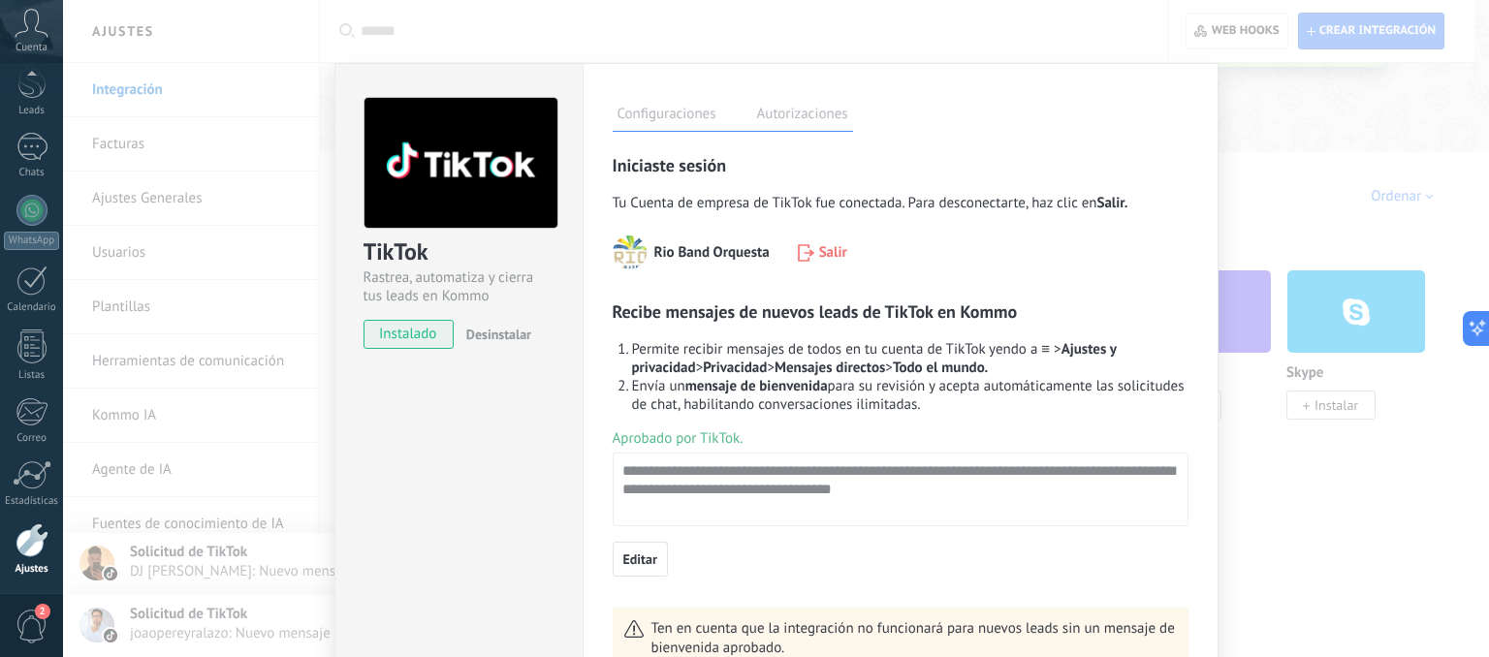
click at [645, 24] on div "TikTok Rastrea, automatiza y cierra tus leads en Kommo instalado Desinstalar Co…" at bounding box center [776, 328] width 1426 height 657
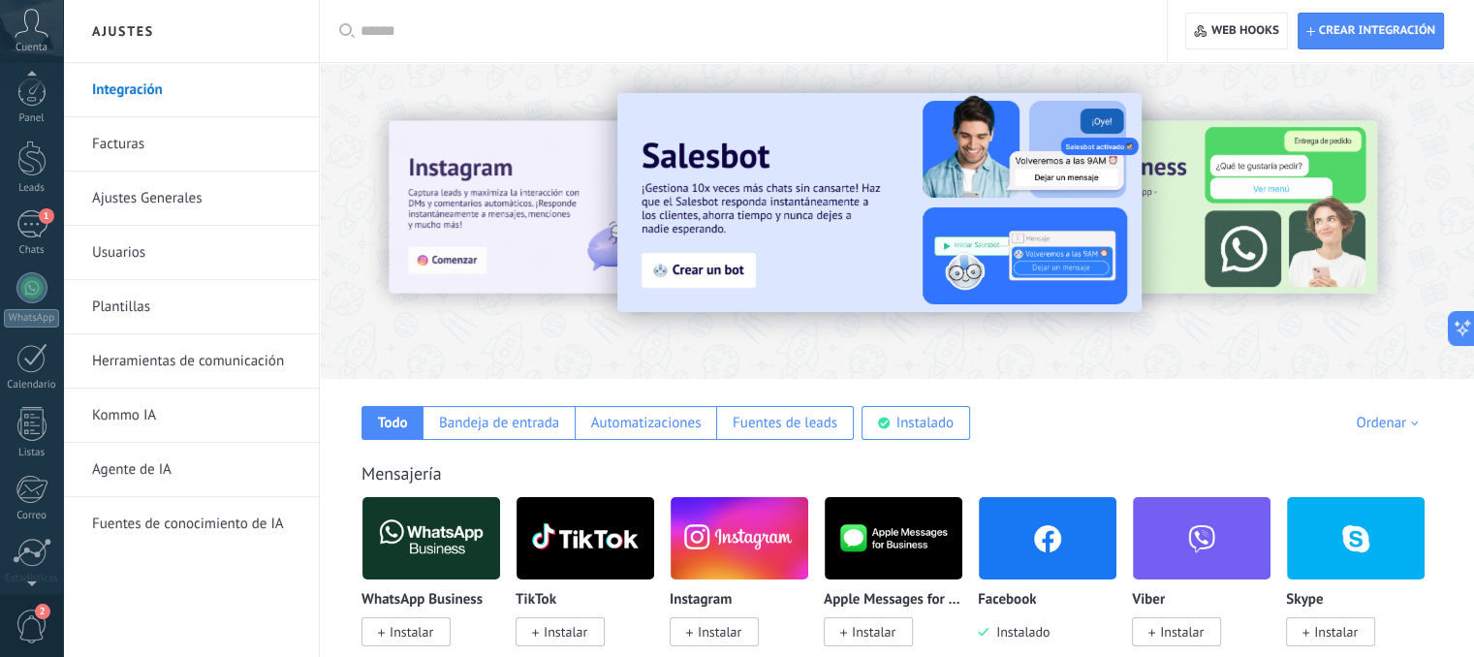
scroll to position [0, 0]
click at [35, 168] on div at bounding box center [31, 161] width 29 height 36
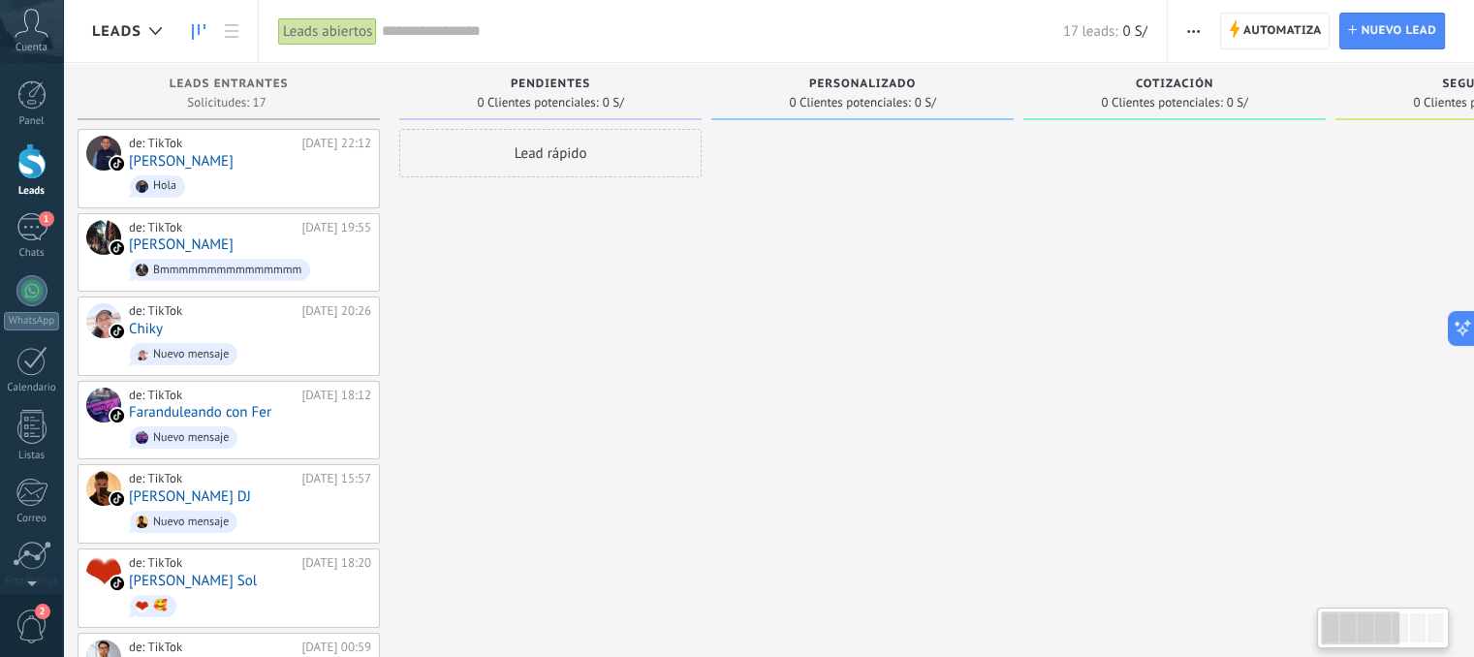
drag, startPoint x: 562, startPoint y: 444, endPoint x: 543, endPoint y: 385, distance: 62.2
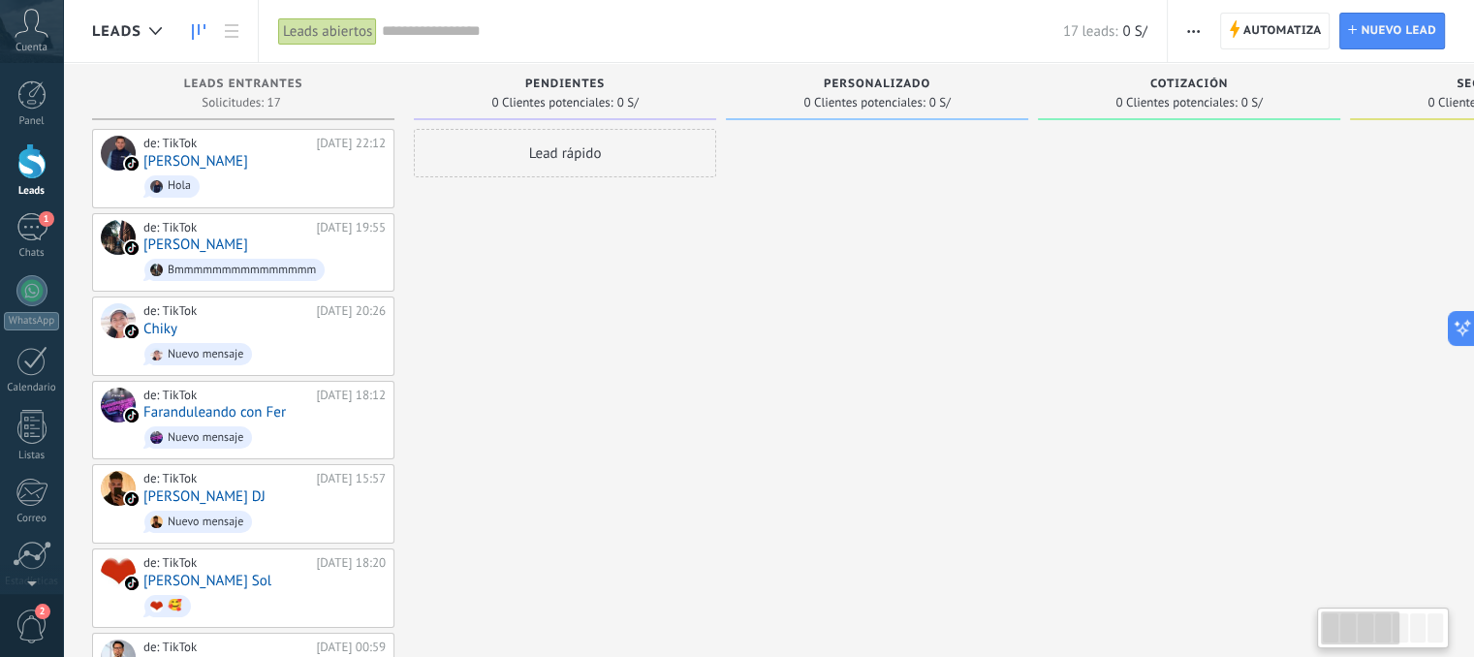
drag, startPoint x: 543, startPoint y: 385, endPoint x: 775, endPoint y: 528, distance: 273.3
click at [36, 234] on div "2" at bounding box center [31, 227] width 31 height 28
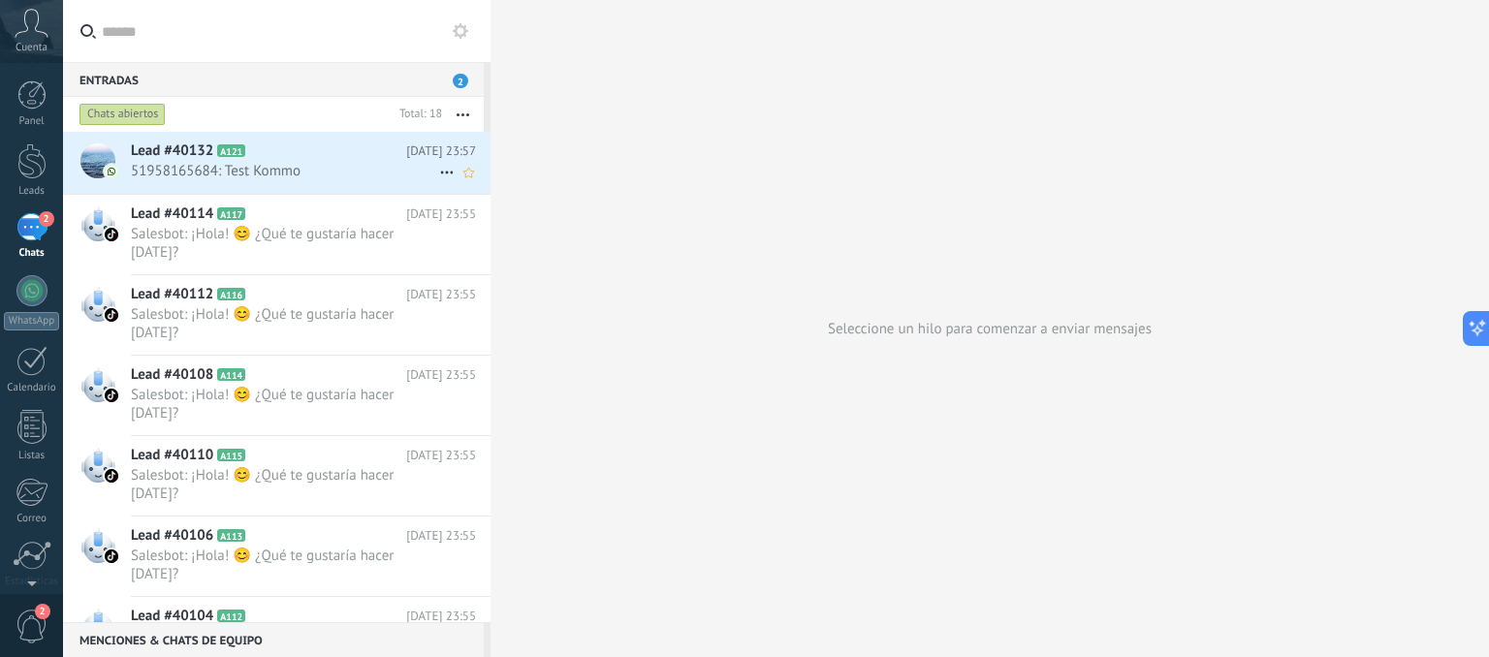
click at [250, 164] on span "51958165684: Test Kommo" at bounding box center [285, 171] width 308 height 18
